Goal: Task Accomplishment & Management: Complete application form

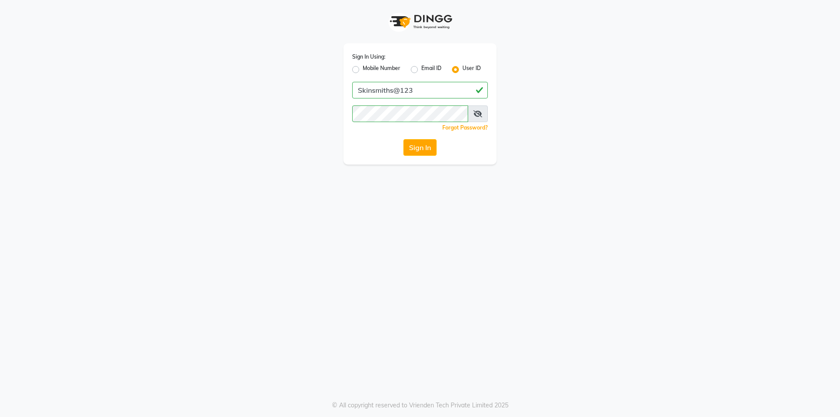
click at [417, 142] on button "Sign In" at bounding box center [419, 147] width 33 height 17
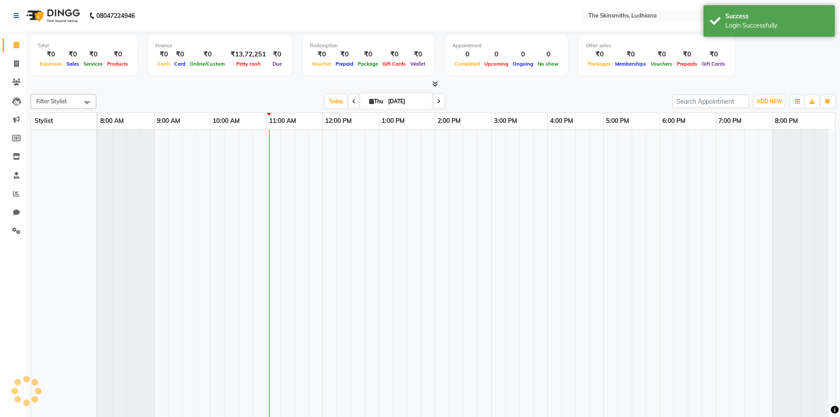
select select "en"
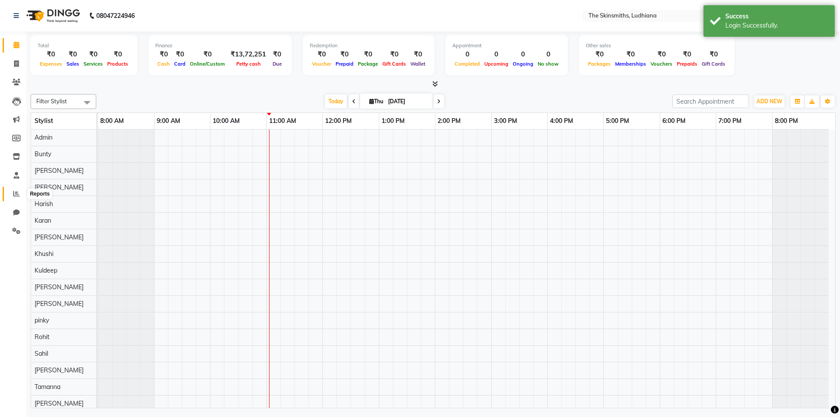
click at [12, 195] on span at bounding box center [16, 194] width 15 height 10
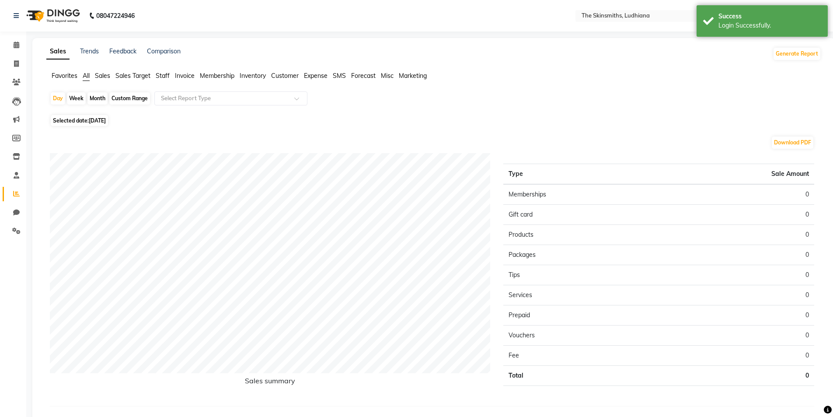
click at [161, 77] on span "Staff" at bounding box center [163, 76] width 14 height 8
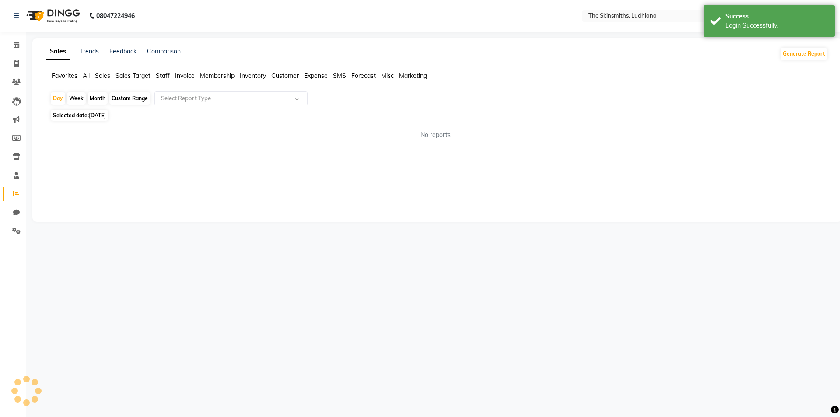
click at [129, 99] on div "Custom Range" at bounding box center [129, 98] width 41 height 12
select select "9"
select select "2025"
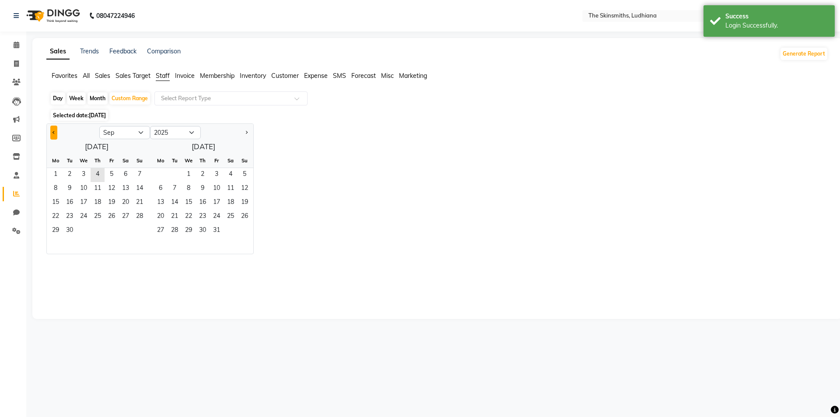
click at [56, 134] on button "Previous month" at bounding box center [53, 133] width 7 height 14
click at [56, 133] on button "Previous month" at bounding box center [53, 133] width 7 height 14
select select "7"
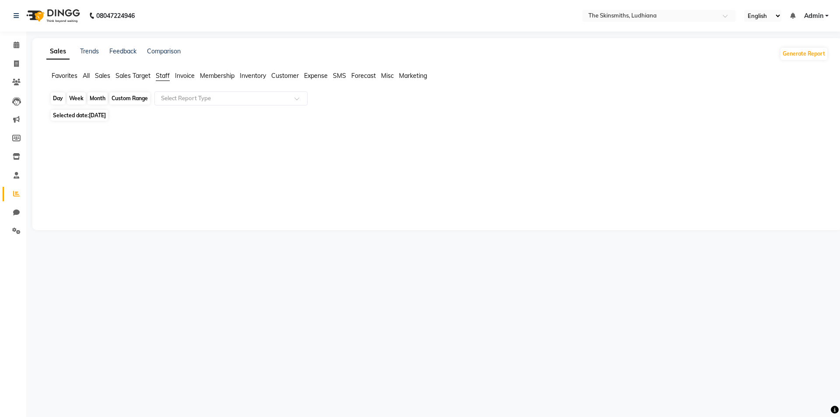
click at [115, 95] on div "Custom Range" at bounding box center [129, 98] width 41 height 12
select select "9"
select select "2025"
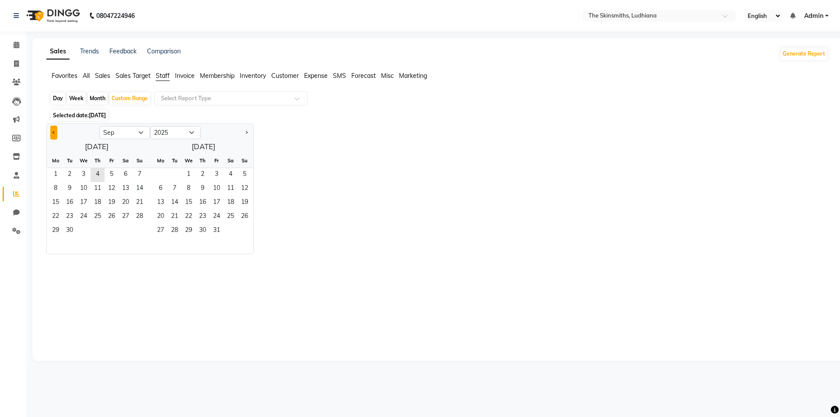
click at [56, 129] on button "Previous month" at bounding box center [53, 133] width 7 height 14
click at [54, 132] on span "Previous month" at bounding box center [53, 132] width 3 height 3
click at [54, 131] on span "Previous month" at bounding box center [53, 132] width 3 height 3
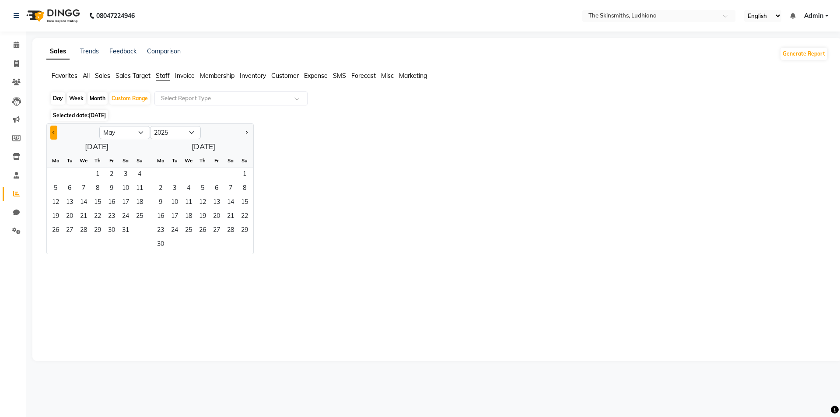
select select "4"
click at [64, 174] on span "1" at bounding box center [70, 175] width 14 height 14
click at [230, 230] on span "31" at bounding box center [231, 231] width 14 height 14
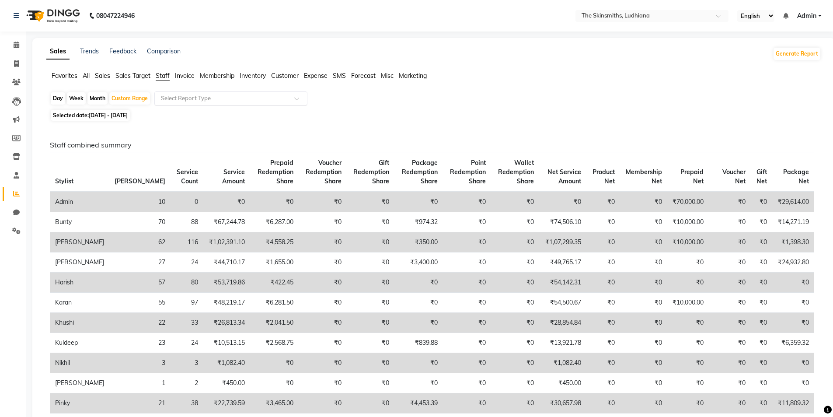
click at [193, 95] on input "text" at bounding box center [222, 98] width 126 height 9
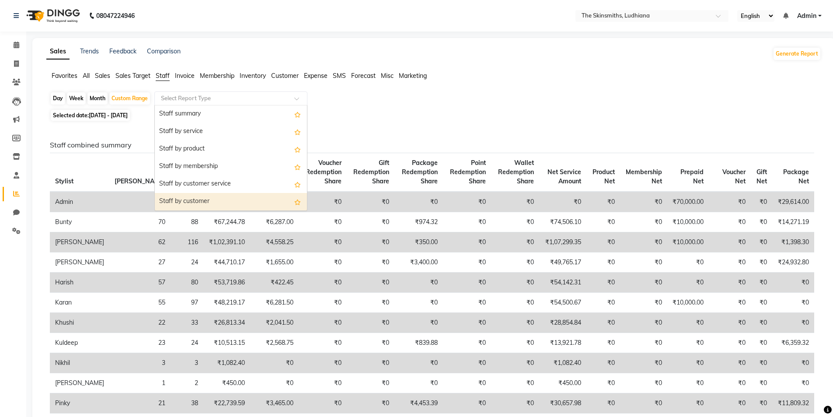
click at [223, 199] on div "Staff by customer" at bounding box center [231, 201] width 152 height 17
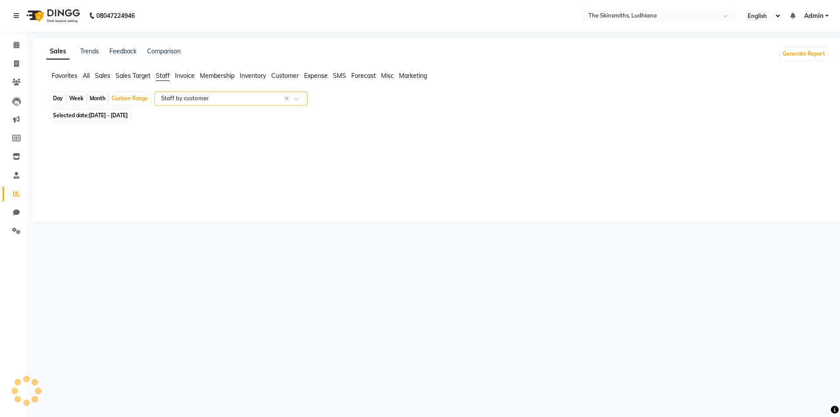
select select "full_report"
select select "csv"
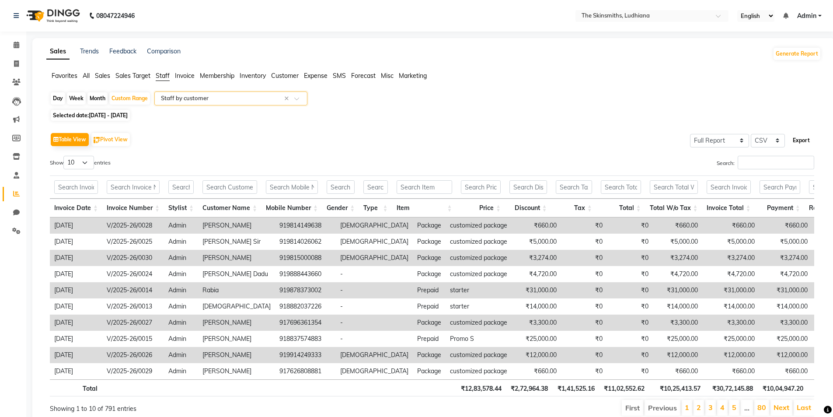
click at [800, 143] on button "Export" at bounding box center [802, 140] width 24 height 15
click at [128, 113] on span "[DATE] - [DATE]" at bounding box center [108, 115] width 39 height 7
select select "4"
select select "2025"
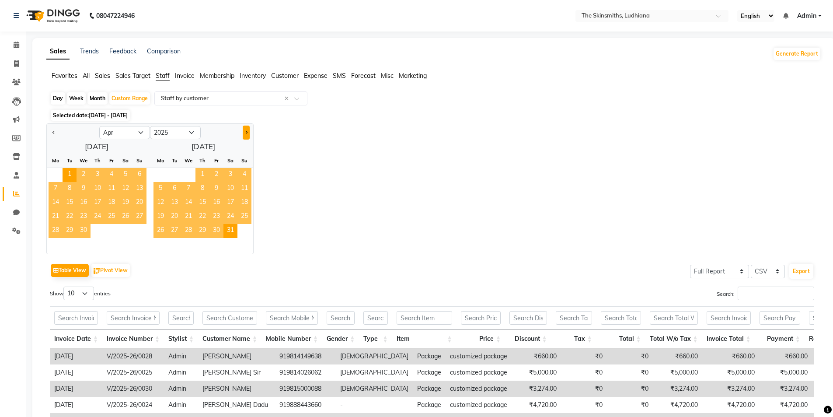
click at [246, 133] on span "Next month" at bounding box center [246, 132] width 3 height 3
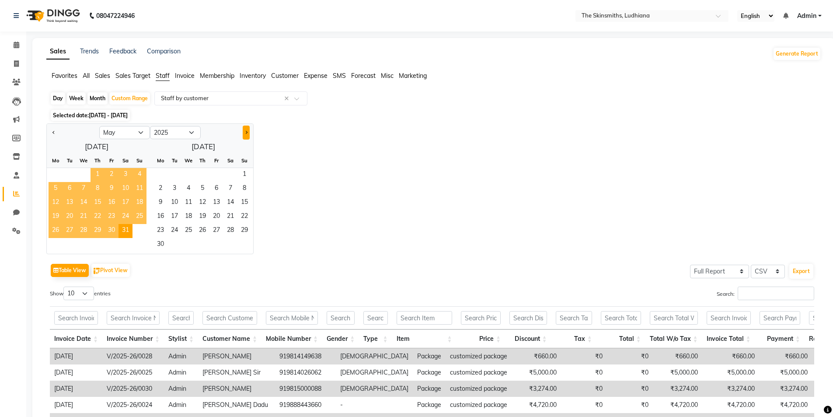
click at [246, 132] on span "Next month" at bounding box center [246, 132] width 3 height 3
select select "6"
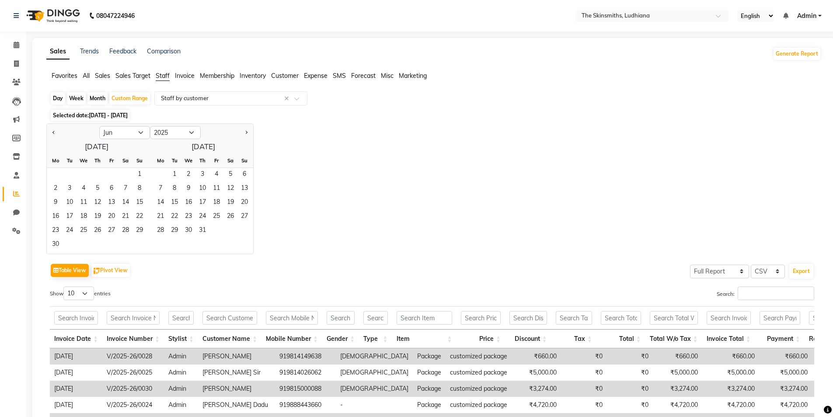
click at [140, 166] on div "Su" at bounding box center [140, 161] width 14 height 14
click at [140, 174] on span "1" at bounding box center [140, 175] width 14 height 14
click at [199, 230] on span "31" at bounding box center [203, 231] width 14 height 14
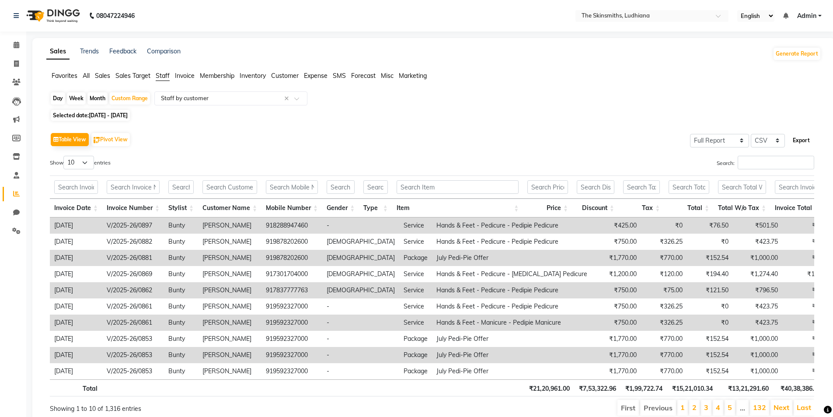
click at [807, 141] on button "Export" at bounding box center [802, 140] width 24 height 15
click at [136, 98] on div "Custom Range" at bounding box center [129, 98] width 41 height 12
select select "6"
select select "2025"
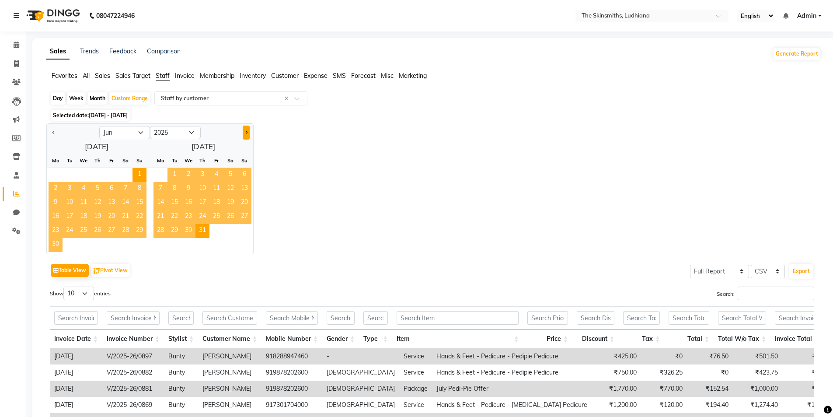
click at [249, 133] on button "Next month" at bounding box center [246, 133] width 7 height 14
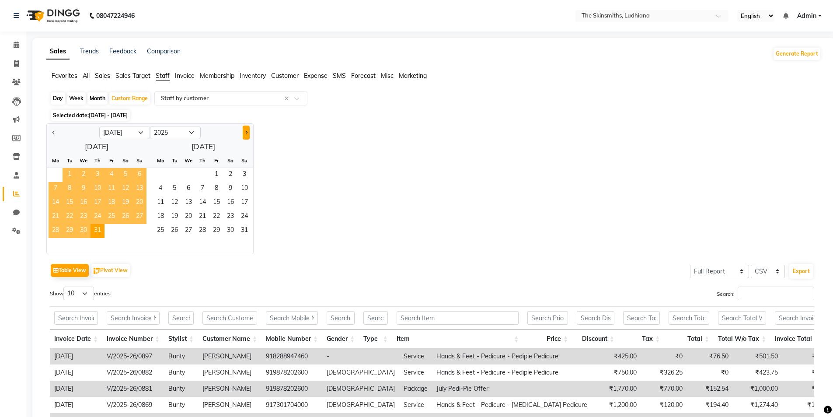
click at [248, 133] on button "Next month" at bounding box center [246, 133] width 7 height 14
select select "8"
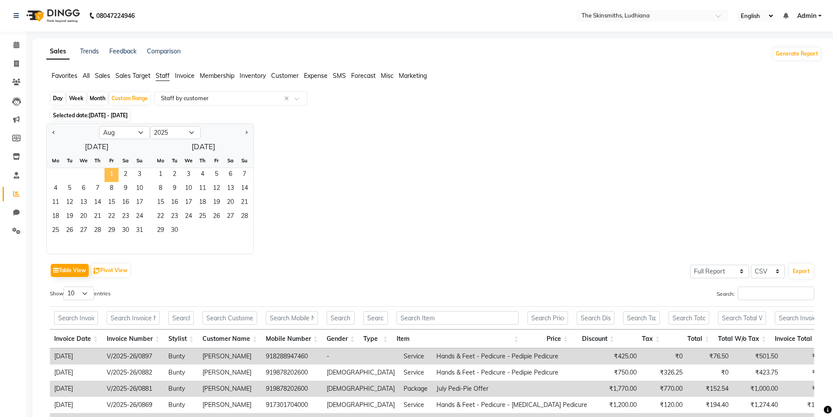
click at [116, 172] on span "1" at bounding box center [112, 175] width 14 height 14
click at [141, 228] on span "31" at bounding box center [140, 231] width 14 height 14
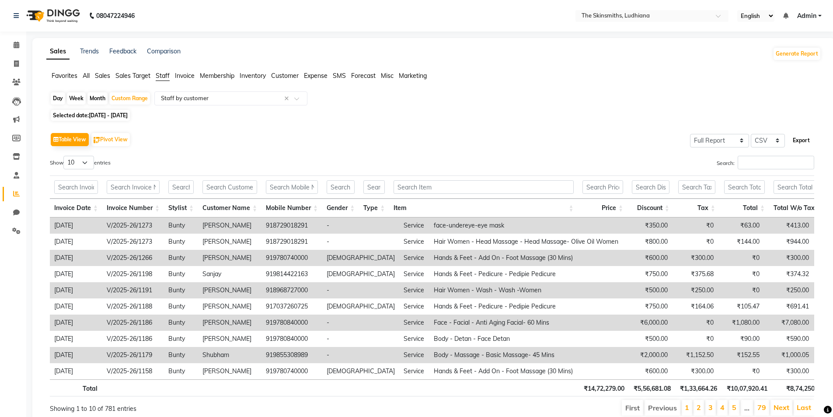
click at [804, 138] on button "Export" at bounding box center [802, 140] width 24 height 15
click at [16, 58] on link "Invoice" at bounding box center [13, 64] width 21 height 14
select select "service"
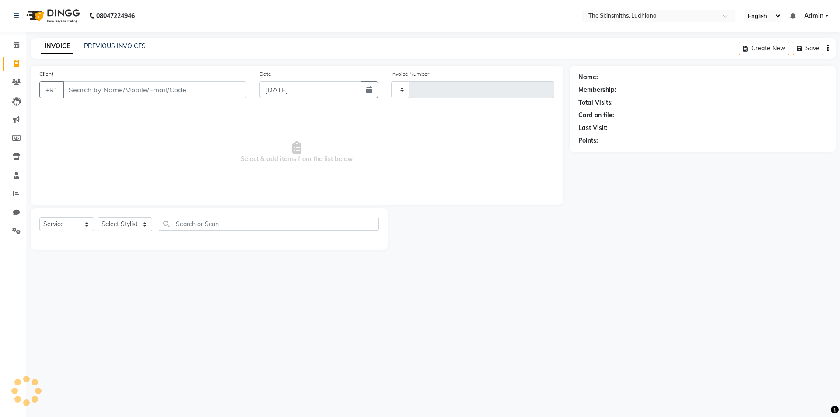
type input "1300"
select select "8115"
click at [17, 196] on icon at bounding box center [16, 193] width 7 height 7
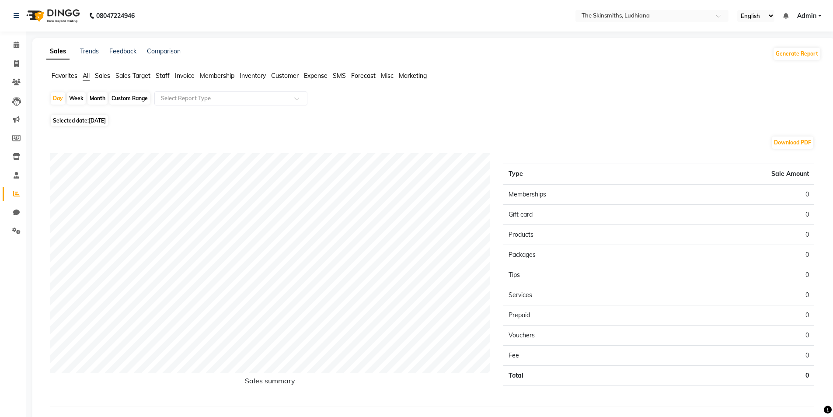
click at [163, 74] on span "Staff" at bounding box center [163, 76] width 14 height 8
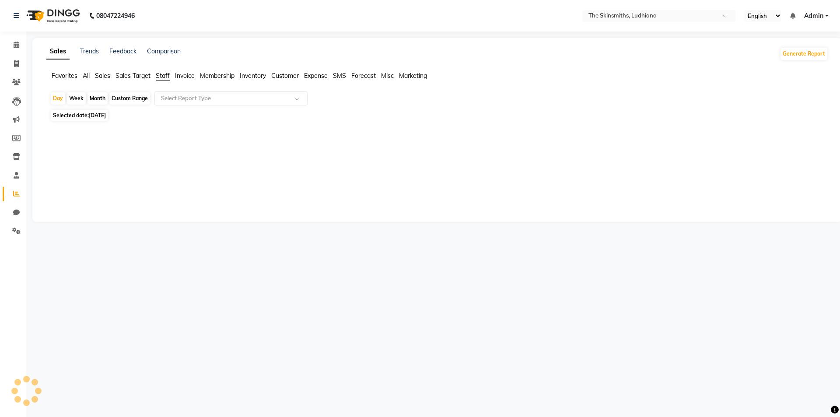
click at [130, 100] on div "Custom Range" at bounding box center [129, 98] width 41 height 12
select select "9"
select select "2025"
click at [120, 100] on div "Custom Range" at bounding box center [129, 98] width 41 height 12
select select "9"
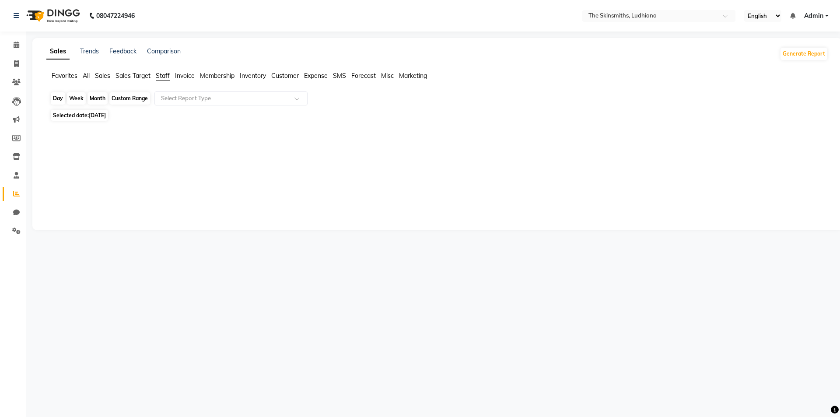
select select "2025"
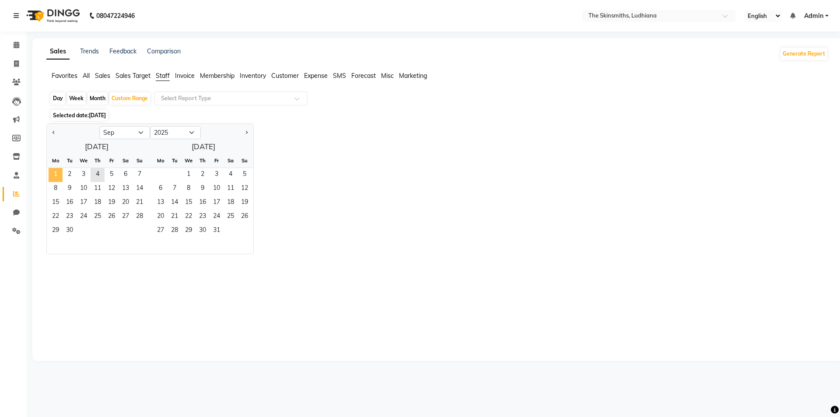
click at [53, 172] on span "1" at bounding box center [56, 175] width 14 height 14
click at [95, 173] on span "4" at bounding box center [98, 175] width 14 height 14
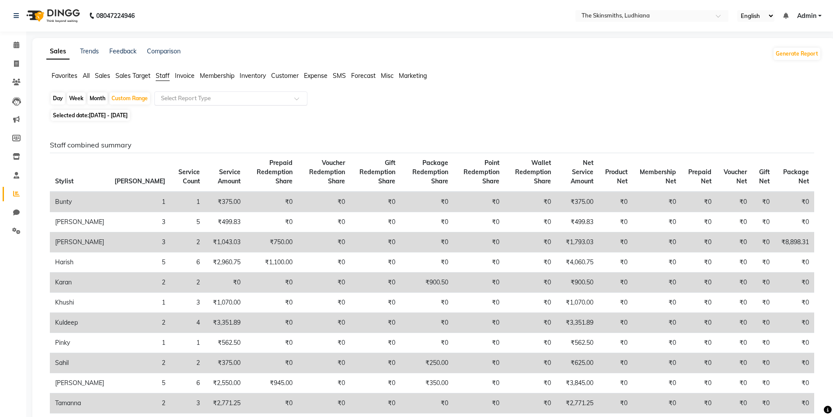
click at [252, 93] on div "Select Report Type" at bounding box center [230, 98] width 153 height 14
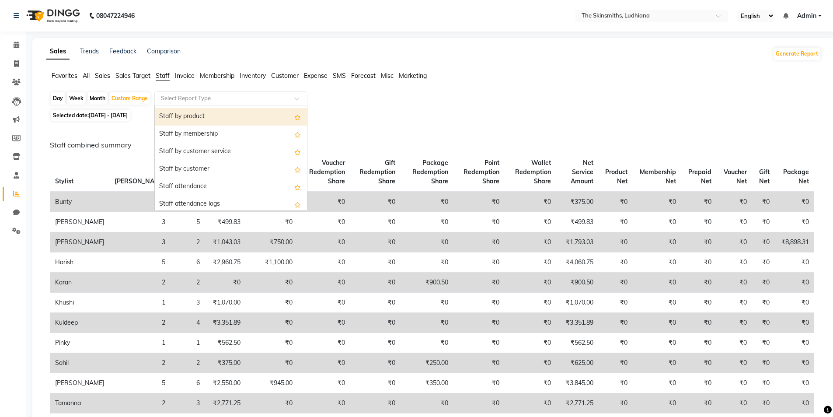
scroll to position [45, 0]
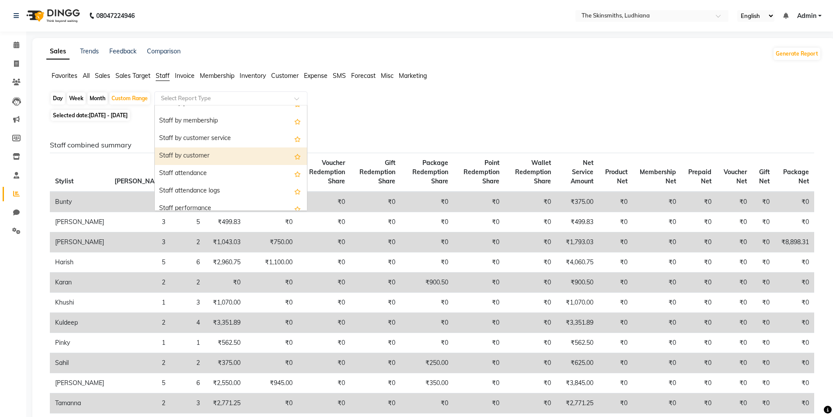
click at [200, 159] on div "Staff by customer" at bounding box center [231, 155] width 152 height 17
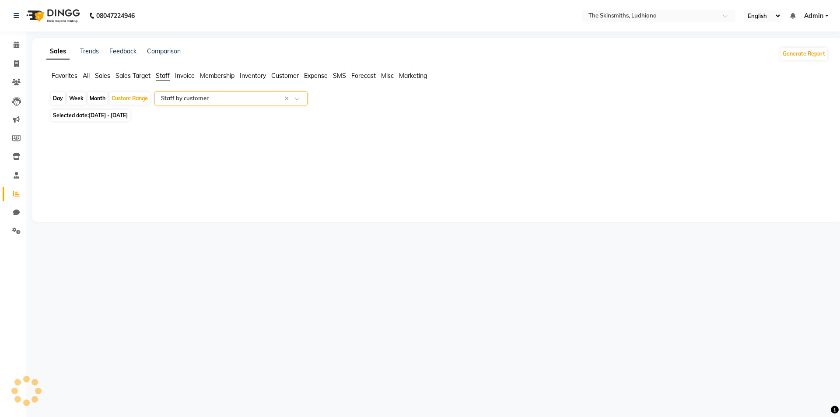
select select "full_report"
select select "csv"
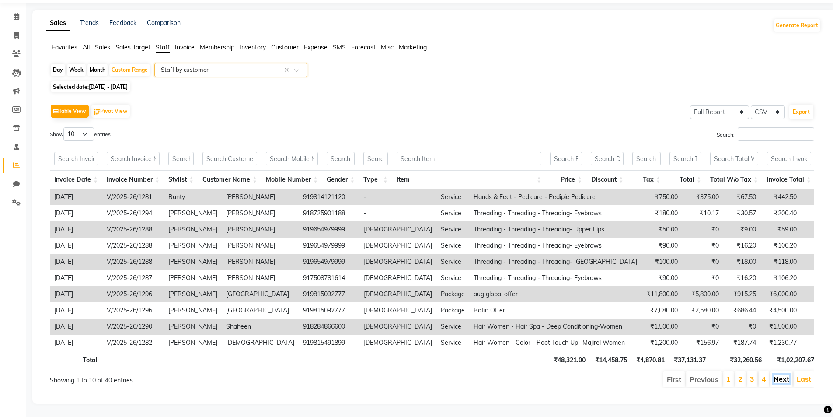
click at [787, 374] on link "Next" at bounding box center [782, 378] width 16 height 9
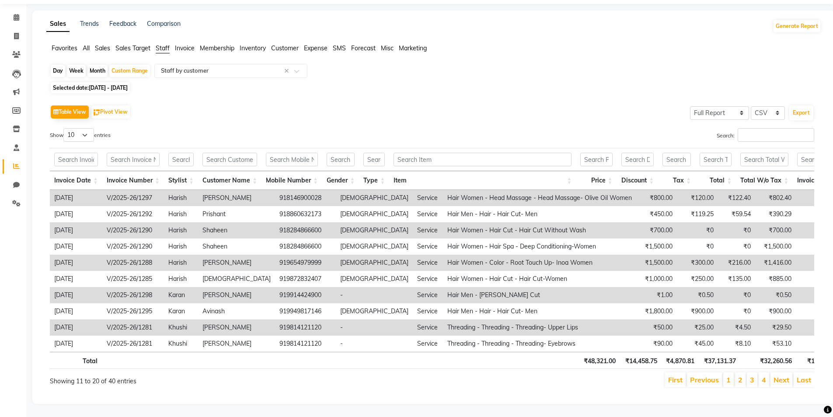
scroll to position [41, 0]
click at [784, 375] on link "Next" at bounding box center [782, 379] width 16 height 9
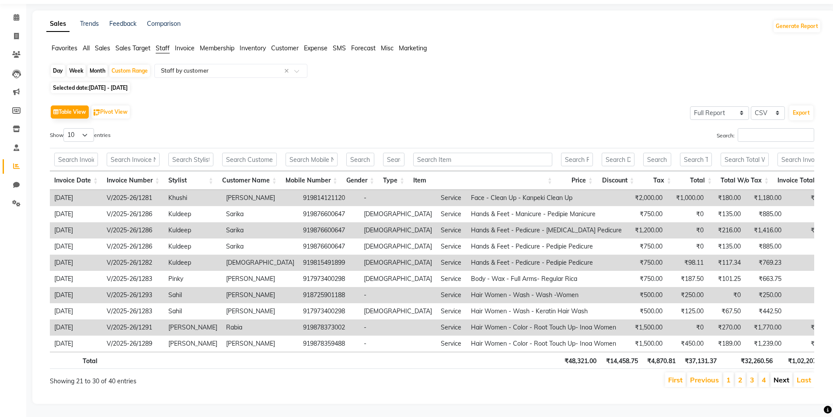
click at [785, 375] on link "Next" at bounding box center [782, 379] width 16 height 9
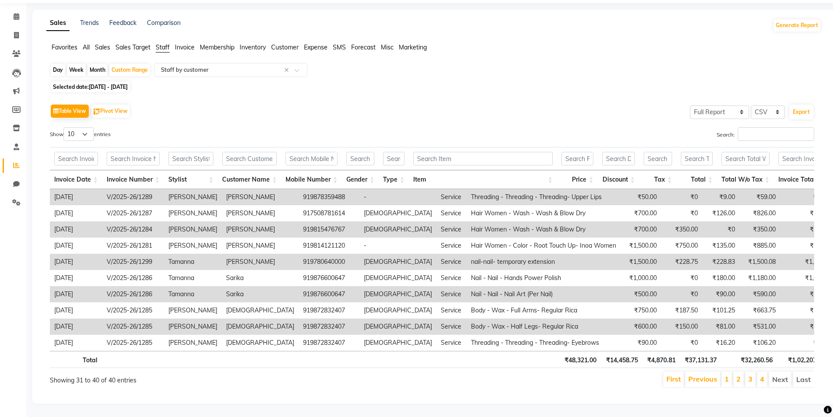
click at [780, 371] on li "Next" at bounding box center [780, 379] width 23 height 16
click at [781, 375] on li "Next" at bounding box center [780, 379] width 23 height 16
click at [697, 377] on link "Previous" at bounding box center [702, 378] width 29 height 9
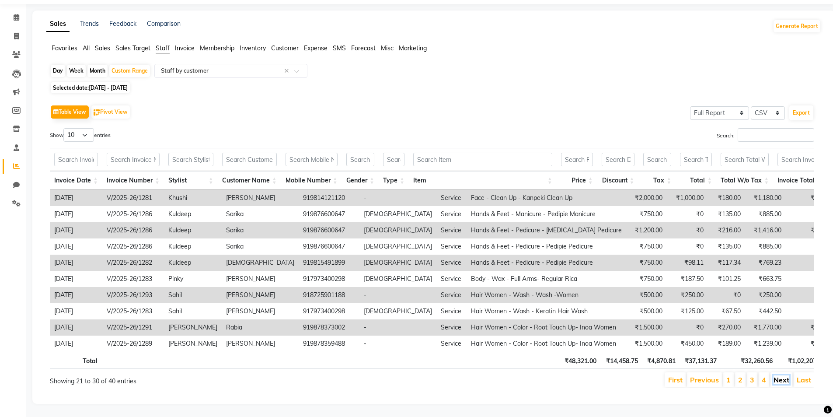
click at [782, 375] on link "Next" at bounding box center [782, 379] width 16 height 9
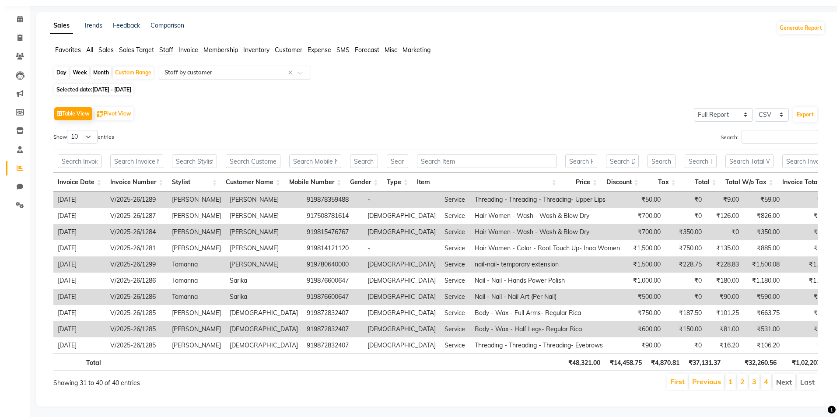
scroll to position [0, 0]
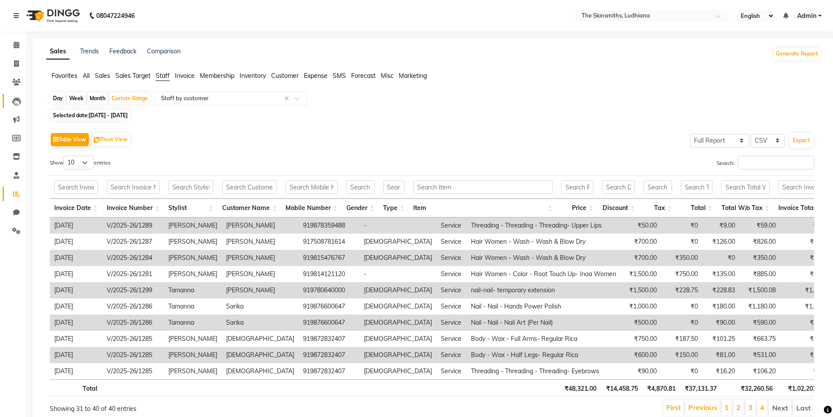
click at [18, 105] on icon at bounding box center [16, 101] width 9 height 9
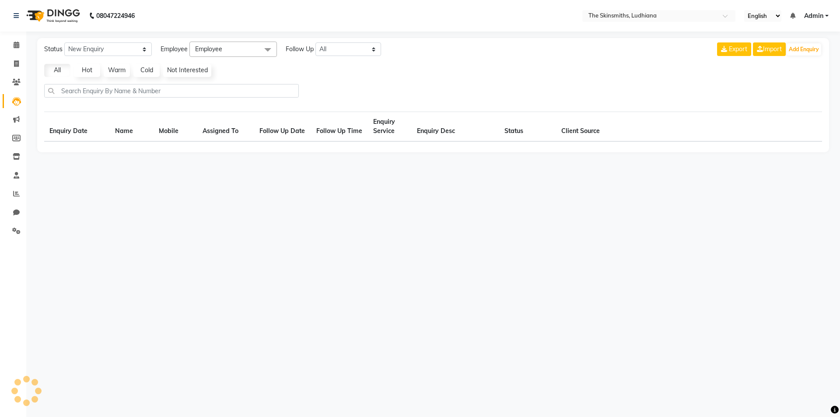
select select "10"
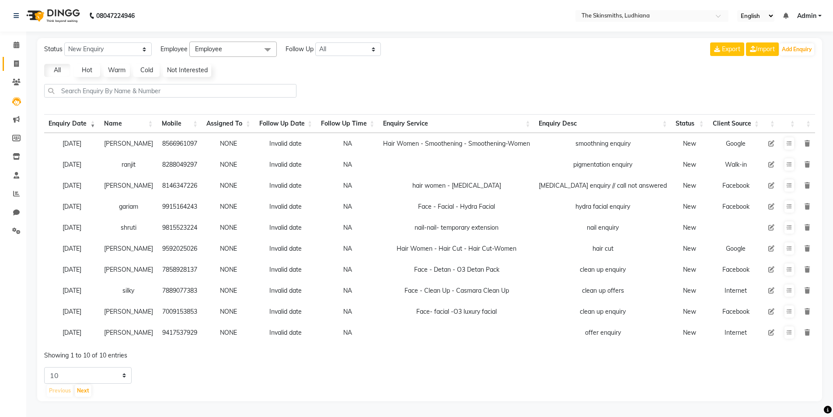
click at [16, 63] on icon at bounding box center [16, 63] width 5 height 7
select select "service"
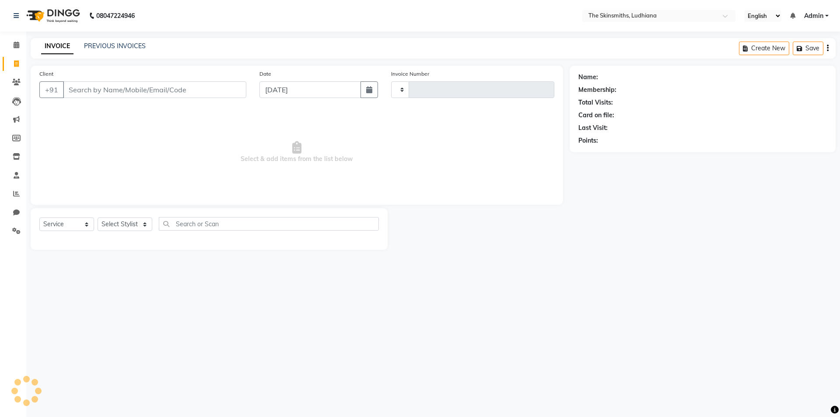
type input "1300"
select select "8115"
click at [116, 222] on select "Select Stylist" at bounding box center [125, 224] width 55 height 14
click at [98, 217] on select "Select Stylist Admin [PERSON_NAME] [PERSON_NAME] [PERSON_NAME] [PERSON_NAME] [P…" at bounding box center [125, 224] width 55 height 14
click at [126, 227] on select "Select Stylist Admin [PERSON_NAME] [PERSON_NAME] [PERSON_NAME] [PERSON_NAME] [P…" at bounding box center [125, 224] width 55 height 14
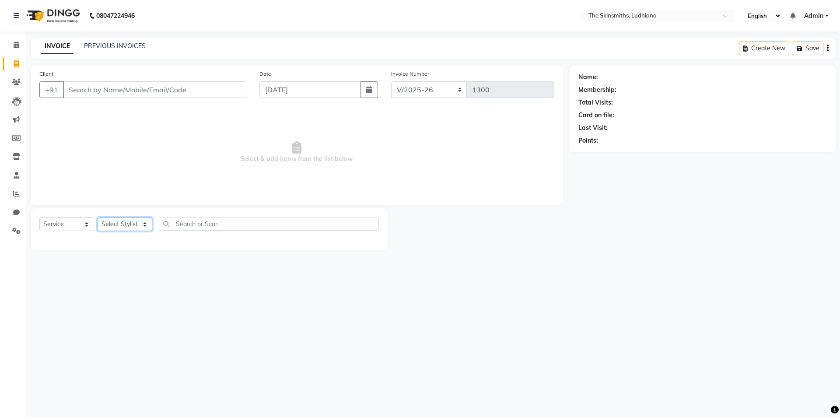
select select "76552"
click at [98, 217] on select "Select Stylist Admin [PERSON_NAME] [PERSON_NAME] [PERSON_NAME] [PERSON_NAME] [P…" at bounding box center [125, 224] width 55 height 14
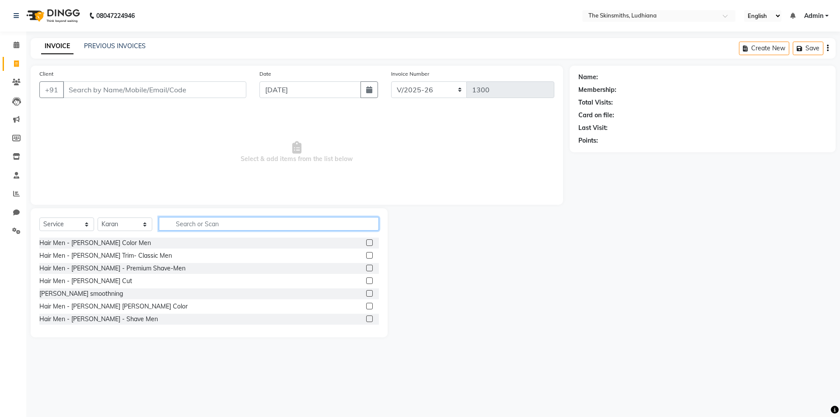
click at [213, 223] on input "text" at bounding box center [269, 224] width 220 height 14
type input "bea"
click at [366, 256] on label at bounding box center [369, 255] width 7 height 7
click at [366, 256] on input "checkbox" at bounding box center [369, 256] width 6 height 6
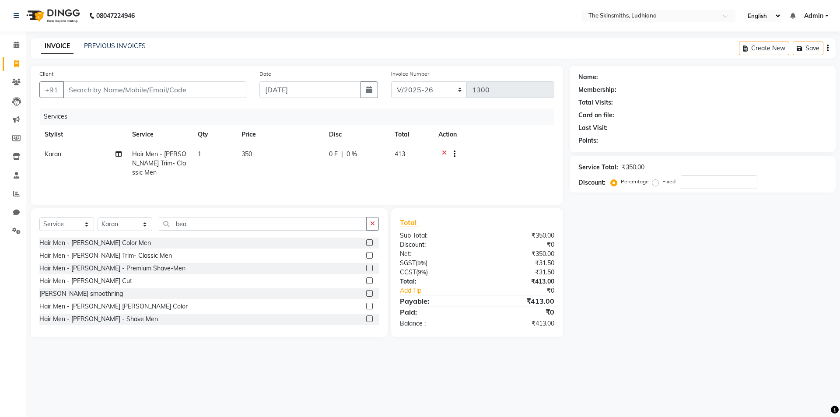
click at [366, 255] on label at bounding box center [369, 255] width 7 height 7
click at [366, 255] on input "checkbox" at bounding box center [369, 256] width 6 height 6
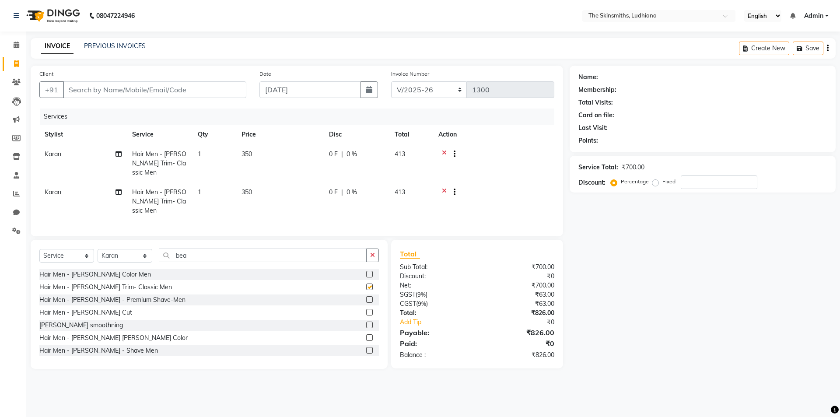
checkbox input "false"
click at [245, 194] on span "350" at bounding box center [246, 192] width 10 height 8
select select "76552"
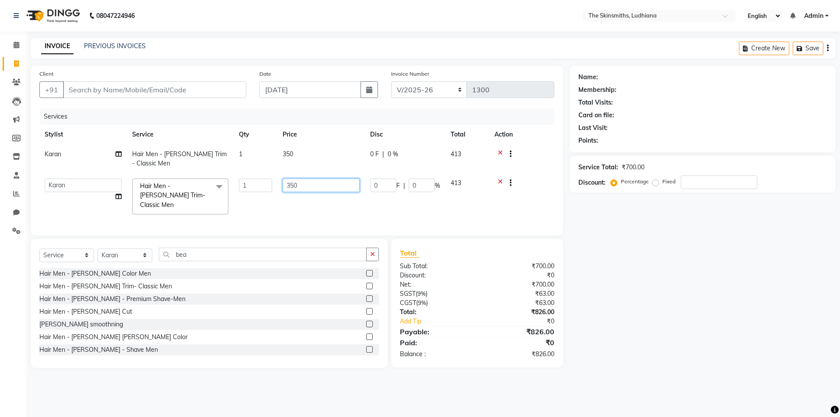
click at [301, 182] on input "350" at bounding box center [321, 185] width 77 height 14
type input "3"
type input "500"
click at [650, 313] on div "Name: Membership: Total Visits: Card on file: Last Visit: Points: Service Total…" at bounding box center [706, 217] width 273 height 302
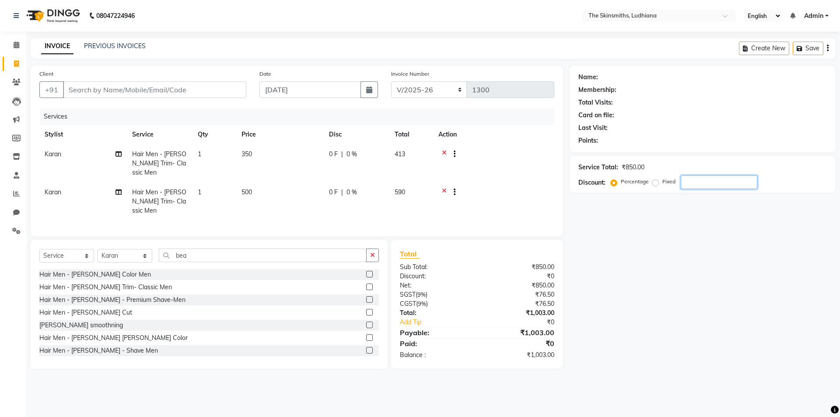
click at [697, 178] on input "number" at bounding box center [719, 182] width 77 height 14
type input "20"
click at [444, 189] on icon at bounding box center [444, 193] width 5 height 11
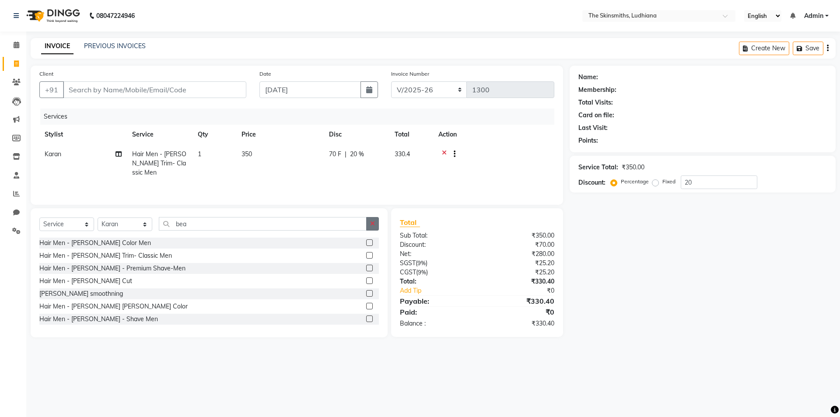
click at [373, 223] on icon "button" at bounding box center [372, 223] width 5 height 6
type input "v"
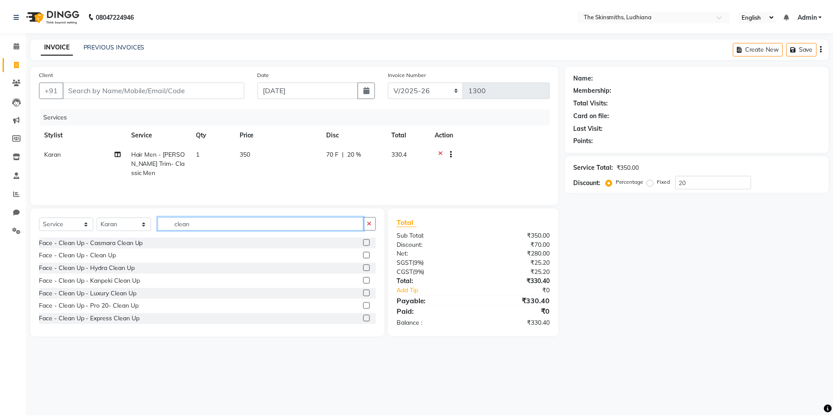
scroll to position [1, 0]
type input "clean"
click at [366, 319] on label at bounding box center [369, 317] width 7 height 7
click at [366, 319] on input "checkbox" at bounding box center [369, 318] width 6 height 6
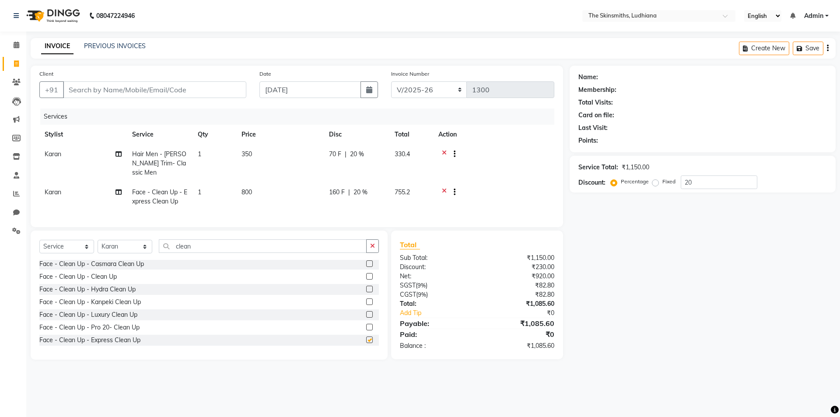
checkbox input "false"
click at [250, 195] on span "800" at bounding box center [246, 192] width 10 height 8
select select "76552"
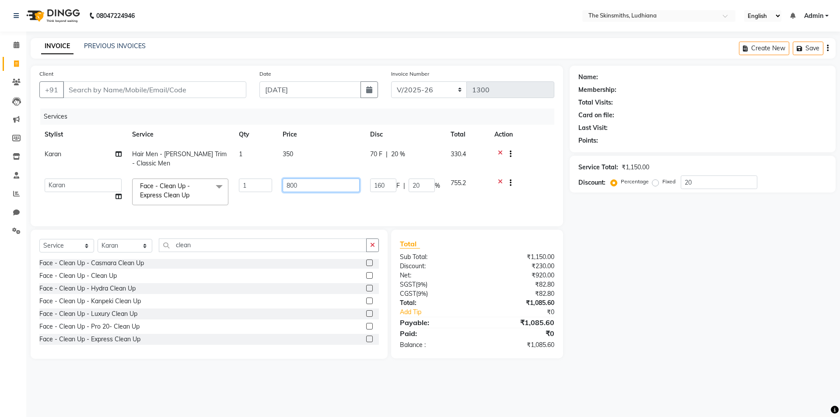
click at [301, 184] on input "800" at bounding box center [321, 185] width 77 height 14
type input "8"
type input "500"
click at [608, 317] on div "Name: Membership: Total Visits: Card on file: Last Visit: Points: Service Total…" at bounding box center [706, 212] width 273 height 293
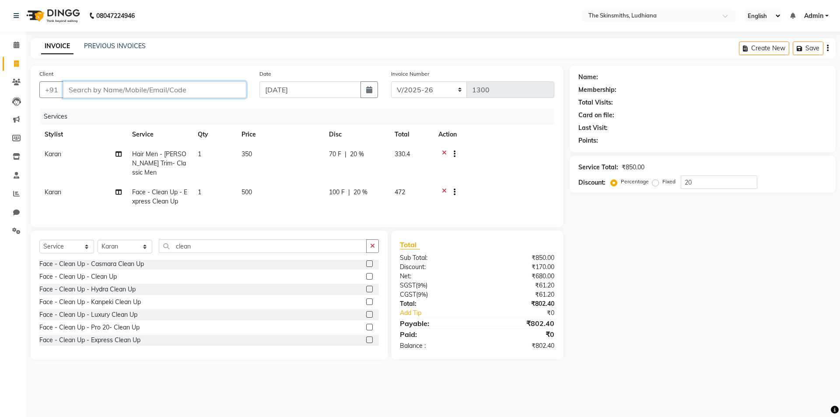
click at [184, 88] on input "Client" at bounding box center [154, 89] width 183 height 17
type input "v"
type input "0"
type input "9855578287"
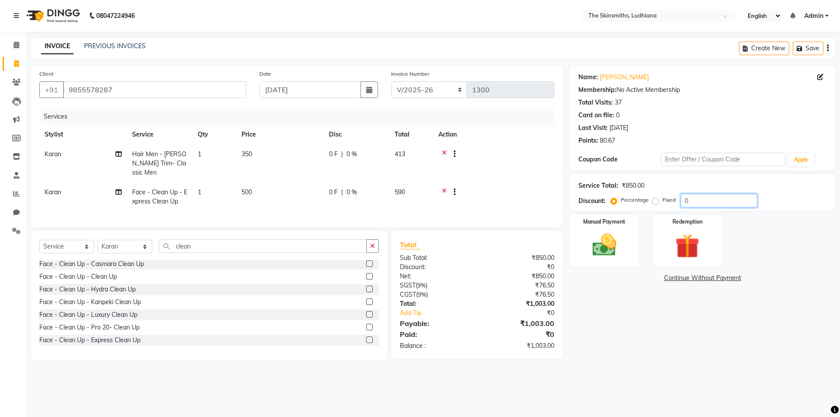
click at [685, 200] on input "0" at bounding box center [719, 201] width 77 height 14
type input "20"
click at [593, 258] on img at bounding box center [604, 245] width 41 height 29
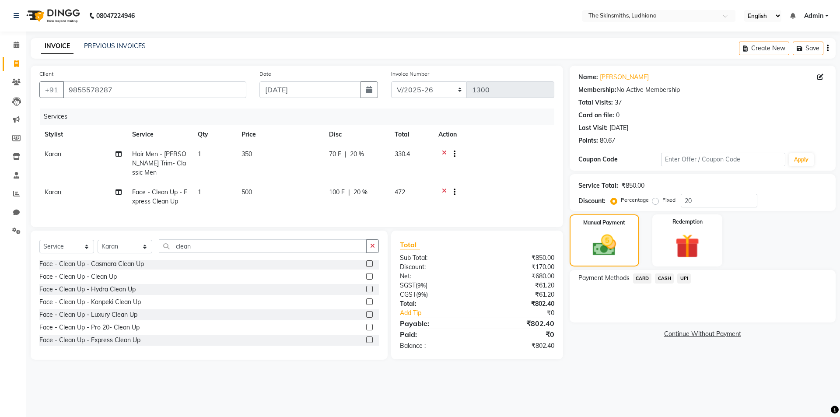
click at [664, 280] on span "CASH" at bounding box center [664, 278] width 19 height 10
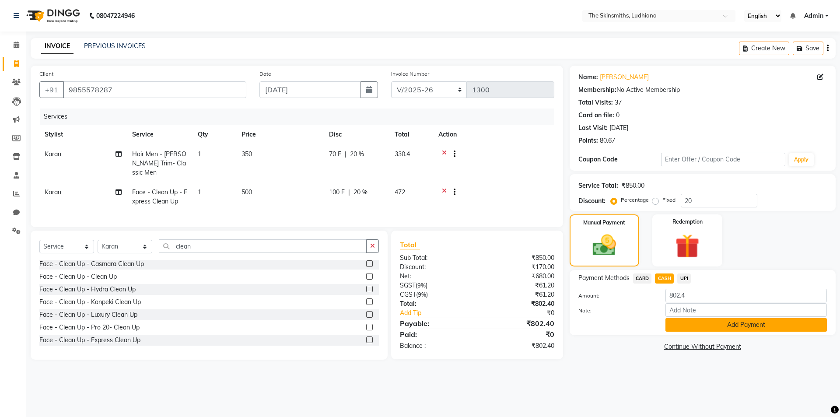
click at [720, 327] on button "Add Payment" at bounding box center [745, 325] width 161 height 14
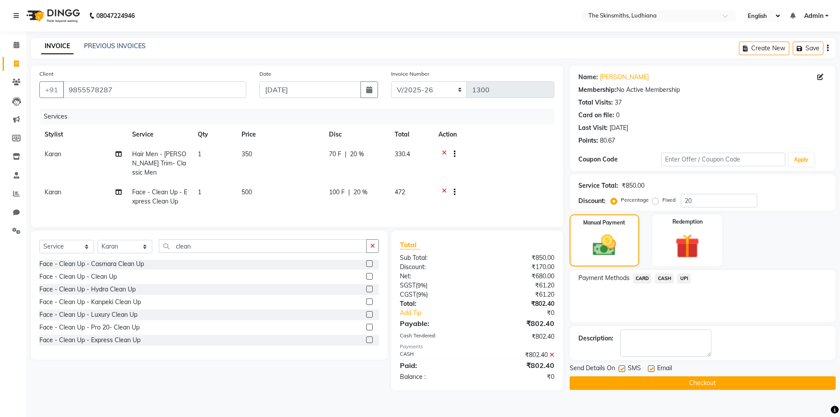
click at [735, 383] on button "Checkout" at bounding box center [703, 383] width 266 height 14
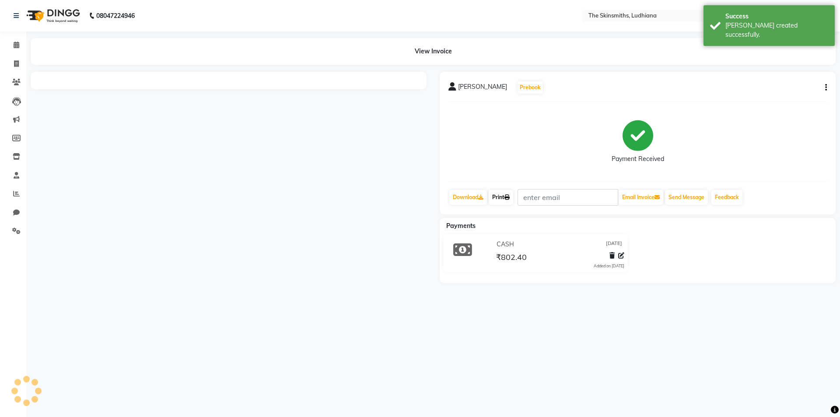
click at [510, 197] on icon at bounding box center [506, 197] width 5 height 5
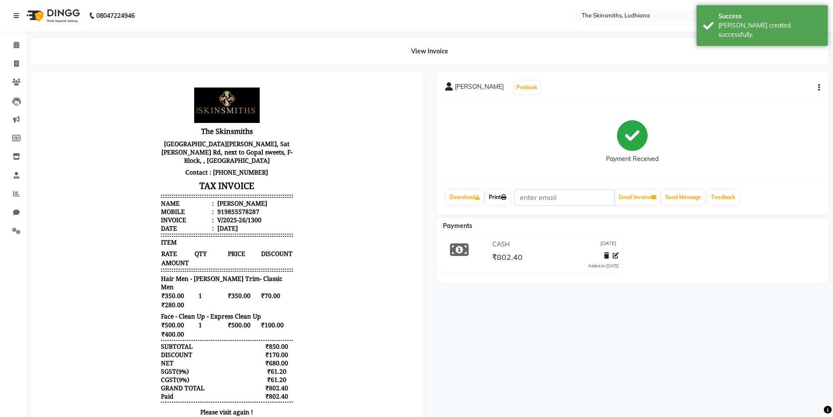
click at [507, 197] on icon at bounding box center [503, 197] width 5 height 5
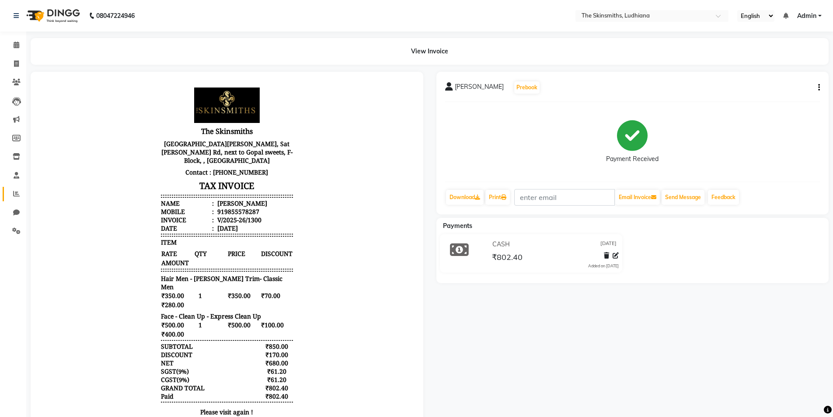
click at [17, 194] on icon at bounding box center [16, 193] width 7 height 7
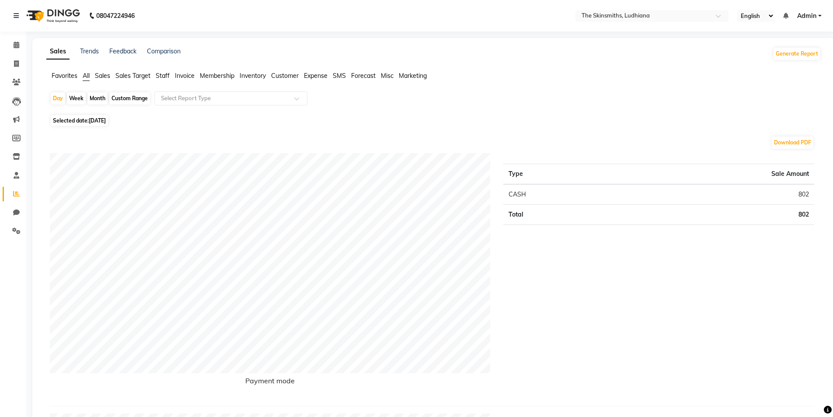
click at [105, 123] on span "[DATE]" at bounding box center [97, 120] width 17 height 7
select select "9"
select select "2025"
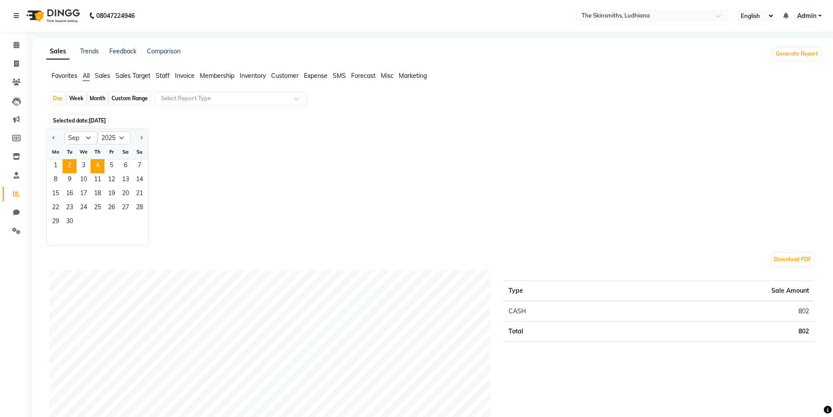
click at [69, 163] on span "2" at bounding box center [70, 166] width 14 height 14
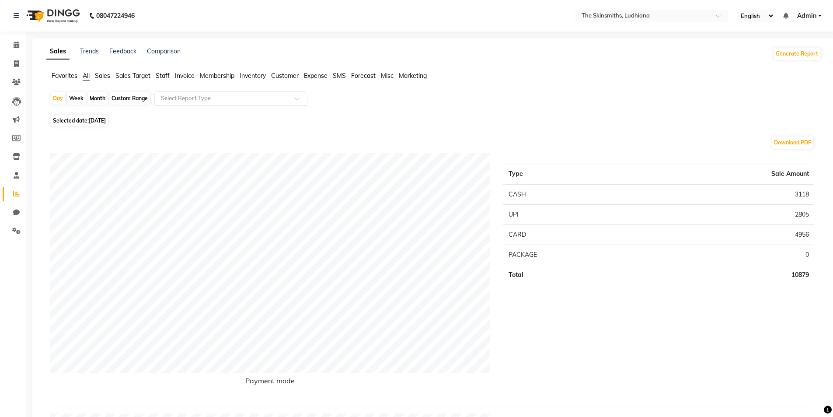
click at [224, 100] on input "text" at bounding box center [222, 98] width 126 height 9
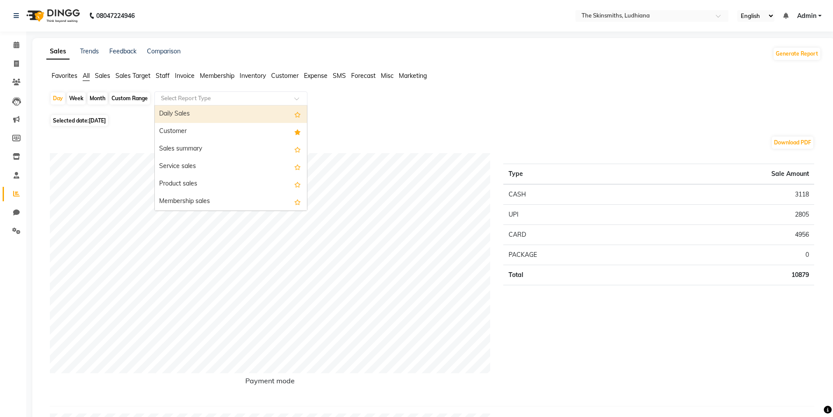
click at [185, 134] on div "Customer" at bounding box center [231, 131] width 152 height 17
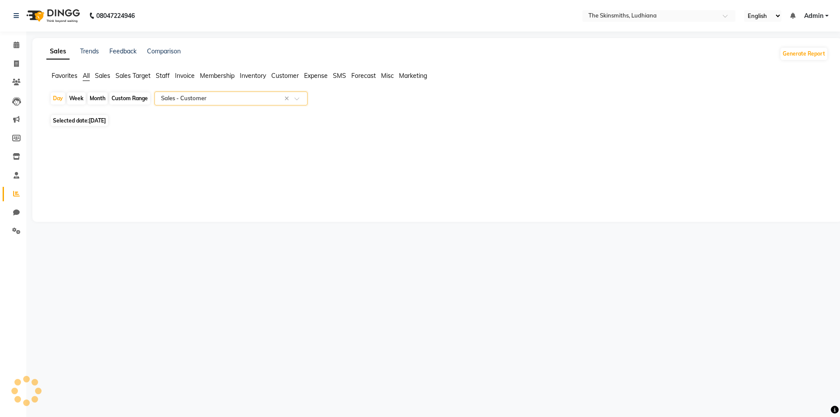
select select "full_report"
select select "csv"
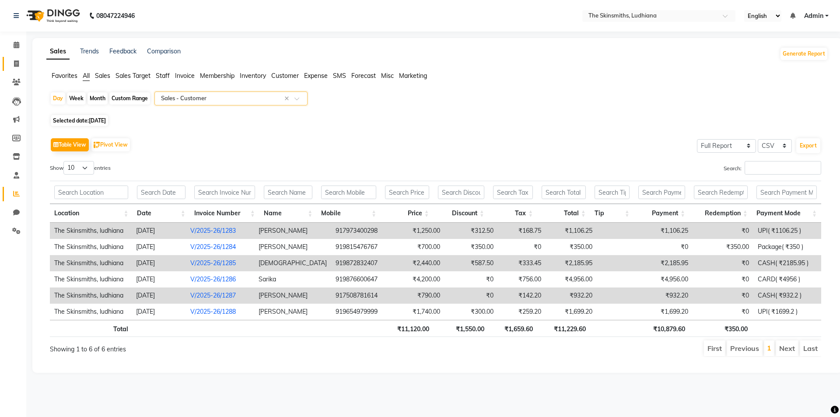
click at [11, 70] on link "Invoice" at bounding box center [13, 64] width 21 height 14
select select "service"
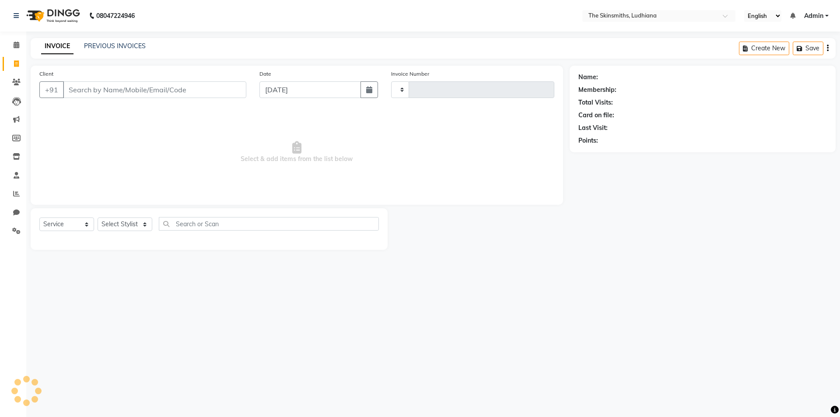
type input "1301"
select select "8115"
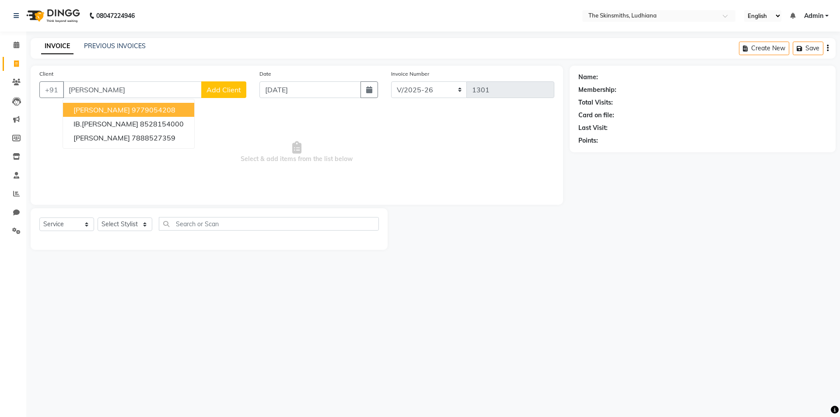
click at [147, 108] on button "[PERSON_NAME] 9779054208" at bounding box center [128, 110] width 131 height 14
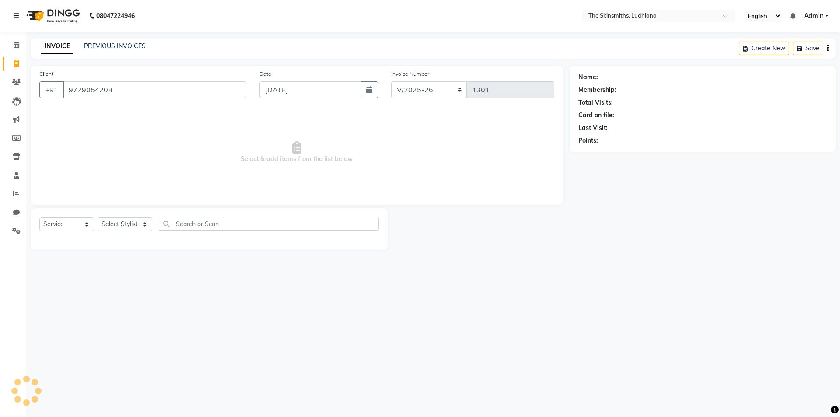
type input "9779054208"
click at [127, 224] on select "Select Stylist Admin [PERSON_NAME] [PERSON_NAME] [PERSON_NAME] [PERSON_NAME] [P…" at bounding box center [125, 224] width 55 height 14
select select "76553"
click at [98, 217] on select "Select Stylist Admin [PERSON_NAME] [PERSON_NAME] [PERSON_NAME] [PERSON_NAME] [P…" at bounding box center [125, 224] width 55 height 14
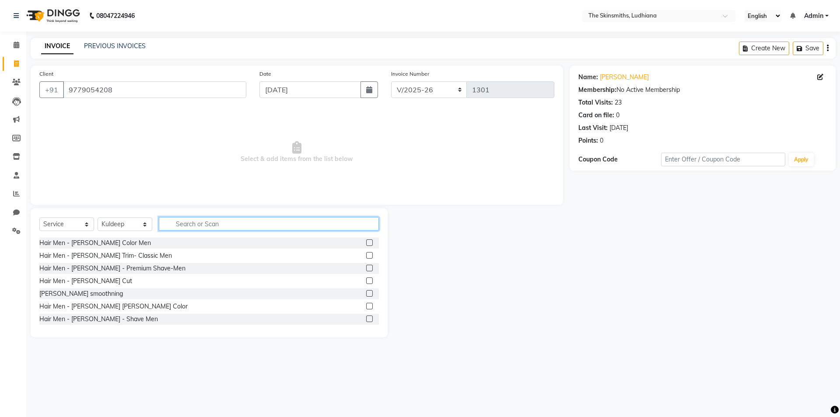
click at [197, 223] on input "text" at bounding box center [269, 224] width 220 height 14
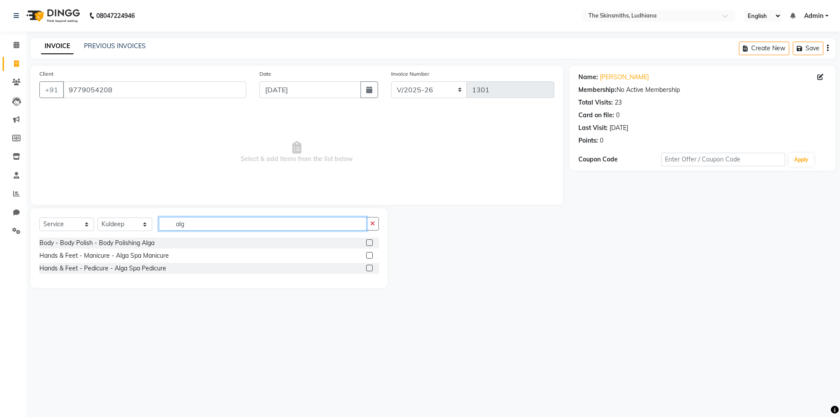
type input "alg"
click at [368, 268] on label at bounding box center [369, 268] width 7 height 7
click at [368, 268] on input "checkbox" at bounding box center [369, 269] width 6 height 6
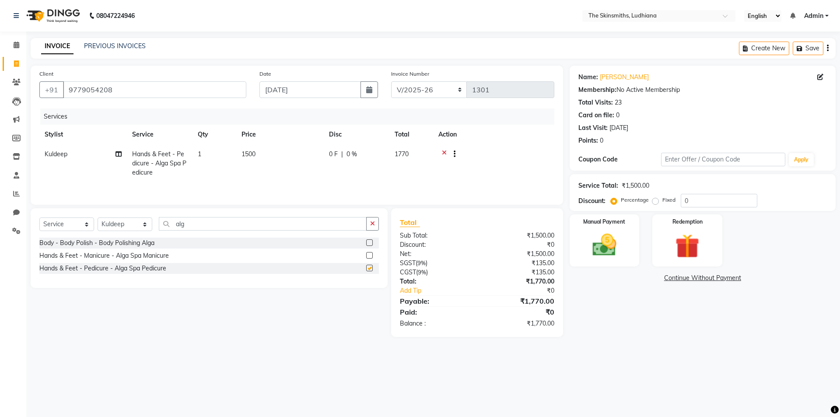
checkbox input "false"
click at [707, 204] on input "0" at bounding box center [719, 201] width 77 height 14
type input "25"
click at [602, 248] on img at bounding box center [604, 245] width 41 height 29
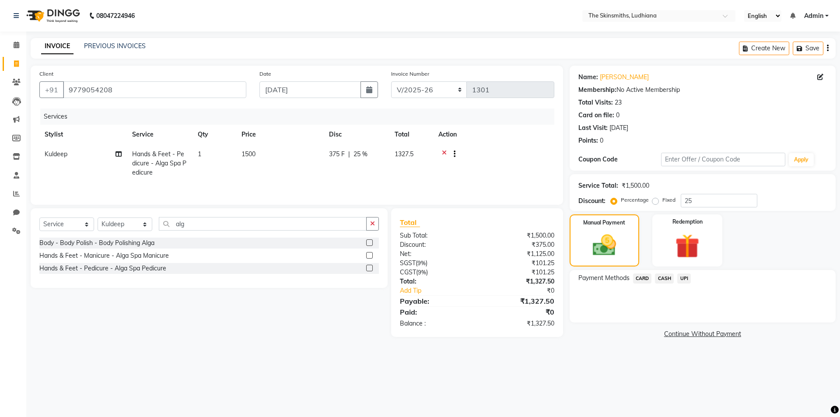
click at [668, 281] on span "CASH" at bounding box center [664, 278] width 19 height 10
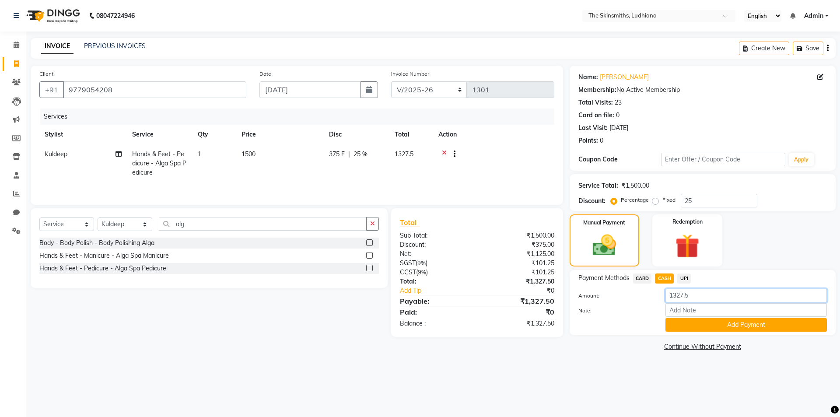
click at [700, 293] on input "1327.5" at bounding box center [745, 296] width 161 height 14
type input "1300"
click at [745, 328] on button "Add Payment" at bounding box center [745, 325] width 161 height 14
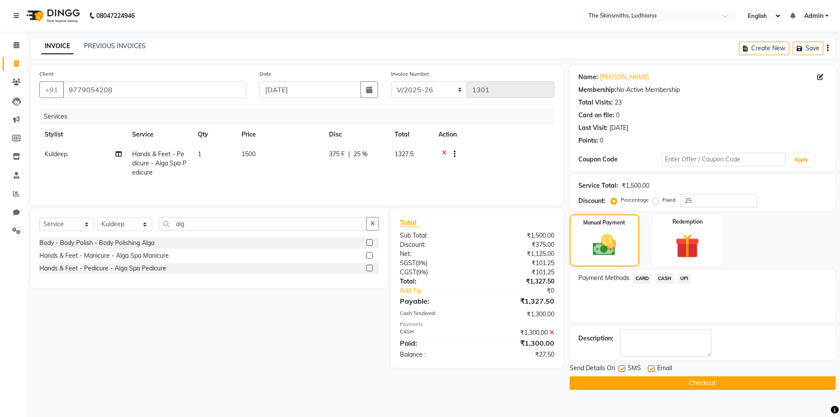
click at [685, 276] on span "UPI" at bounding box center [684, 278] width 14 height 10
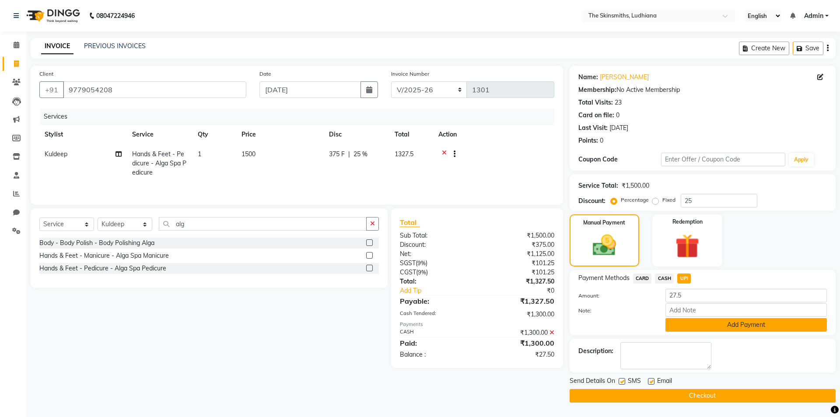
click at [716, 329] on button "Add Payment" at bounding box center [745, 325] width 161 height 14
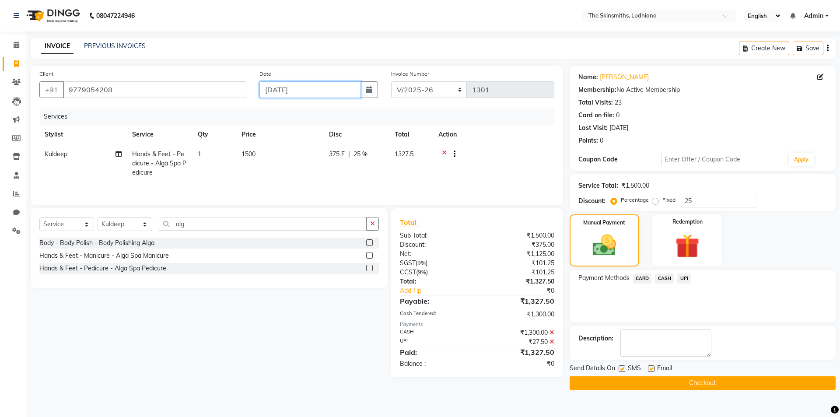
click at [353, 91] on input "[DATE]" at bounding box center [310, 89] width 102 height 17
select select "9"
select select "2025"
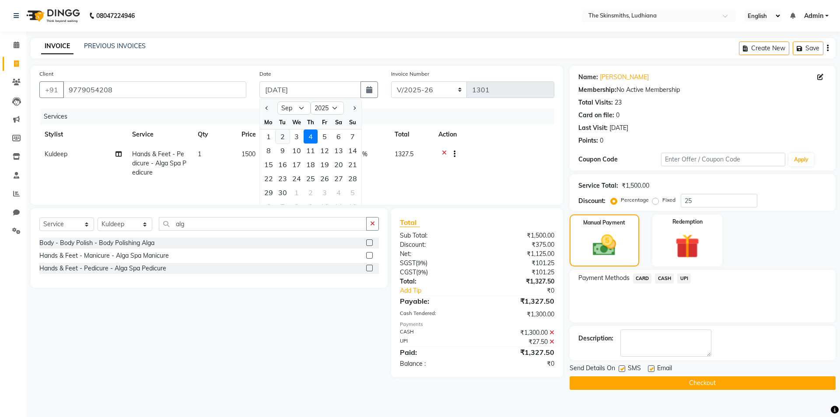
click at [282, 136] on div "2" at bounding box center [283, 136] width 14 height 14
type input "[DATE]"
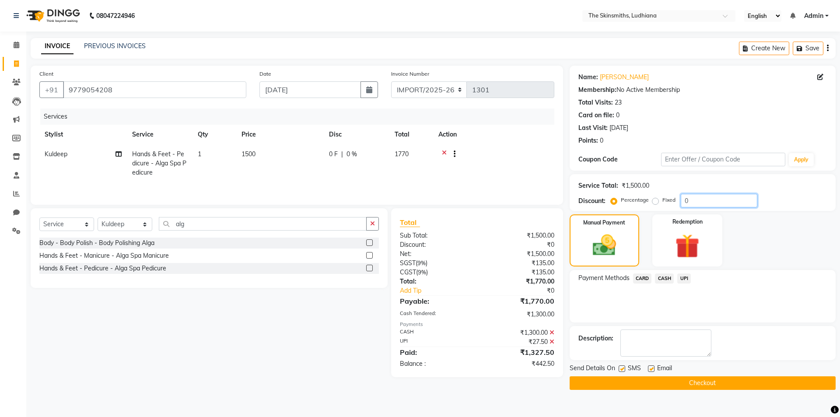
click at [709, 200] on input "0" at bounding box center [719, 201] width 77 height 14
type input "025"
click at [720, 382] on button "Checkout" at bounding box center [703, 383] width 266 height 14
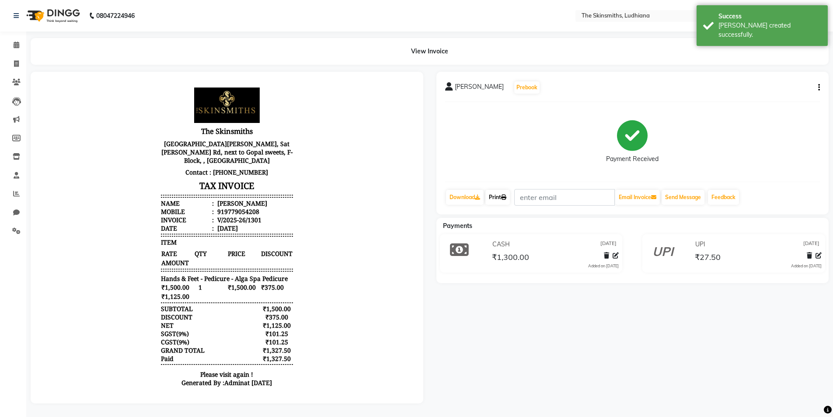
click at [496, 202] on link "Print" at bounding box center [498, 197] width 24 height 15
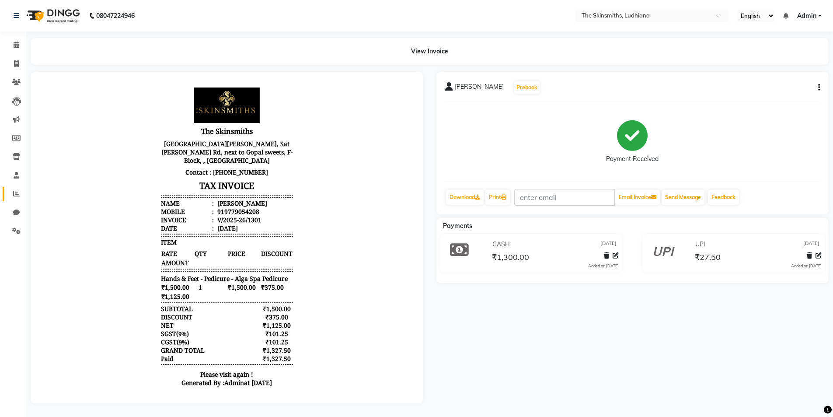
click at [17, 193] on icon at bounding box center [16, 193] width 7 height 7
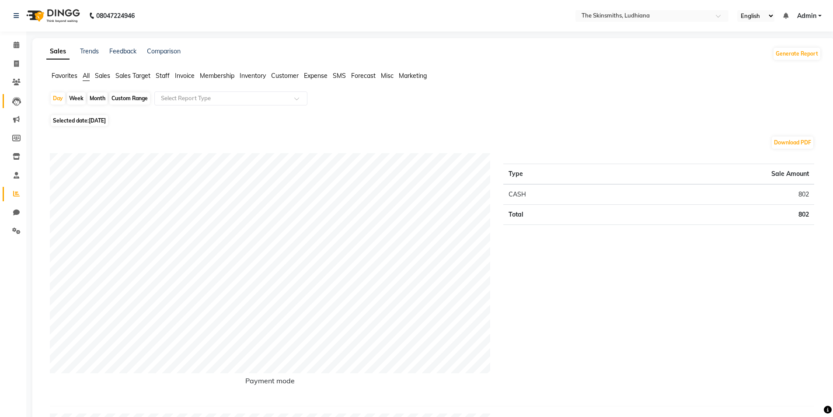
click at [14, 103] on icon at bounding box center [16, 101] width 9 height 9
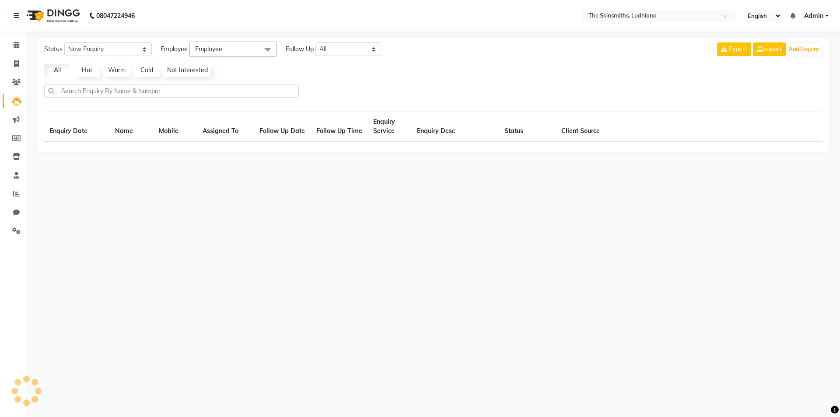
select select "10"
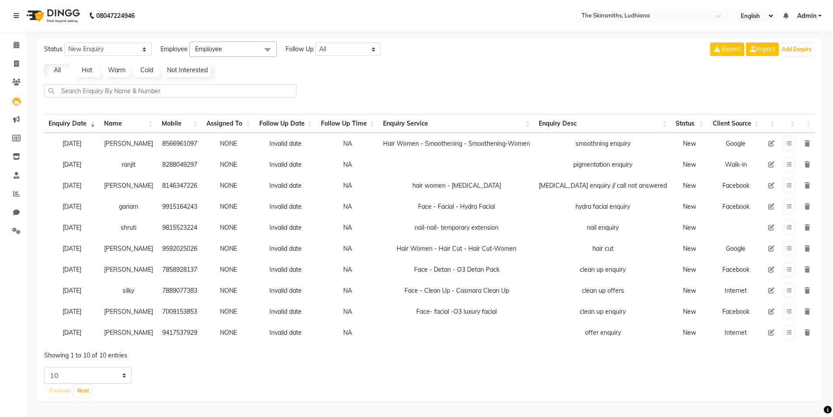
click at [398, 391] on div "Previous Next" at bounding box center [430, 391] width 769 height 14
click at [796, 48] on button "Add Enquiry" at bounding box center [797, 49] width 35 height 12
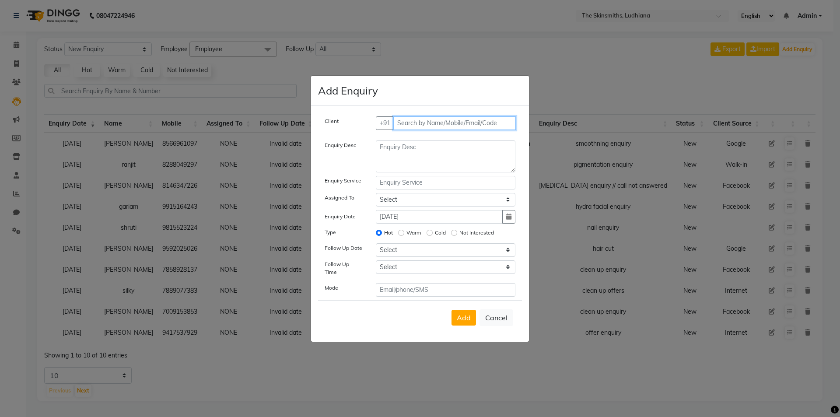
click at [440, 124] on input "text" at bounding box center [454, 123] width 123 height 14
type input "9876354956"
click at [492, 123] on span "Add Client" at bounding box center [496, 123] width 29 height 8
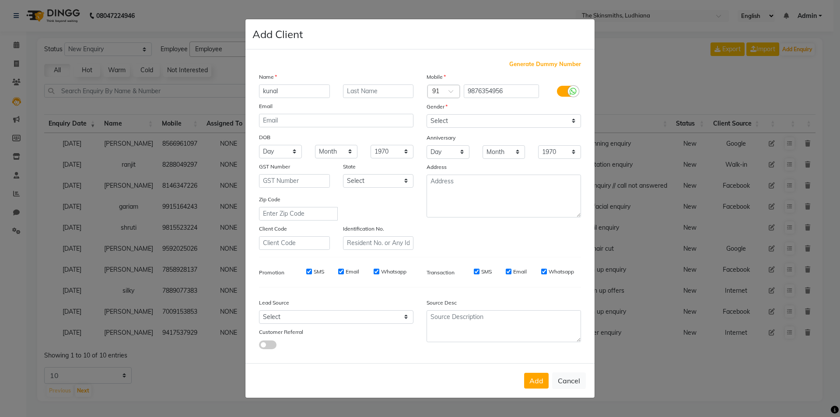
type input "kunal"
click at [457, 126] on select "Select [DEMOGRAPHIC_DATA] [DEMOGRAPHIC_DATA] Other Prefer Not To Say" at bounding box center [503, 121] width 154 height 14
select select "[DEMOGRAPHIC_DATA]"
click at [426, 114] on select "Select [DEMOGRAPHIC_DATA] [DEMOGRAPHIC_DATA] Other Prefer Not To Say" at bounding box center [503, 121] width 154 height 14
click at [297, 318] on select "Select Walk-in Referral Internet Friend Word of Mouth Advertisement Facebook Ju…" at bounding box center [336, 317] width 154 height 14
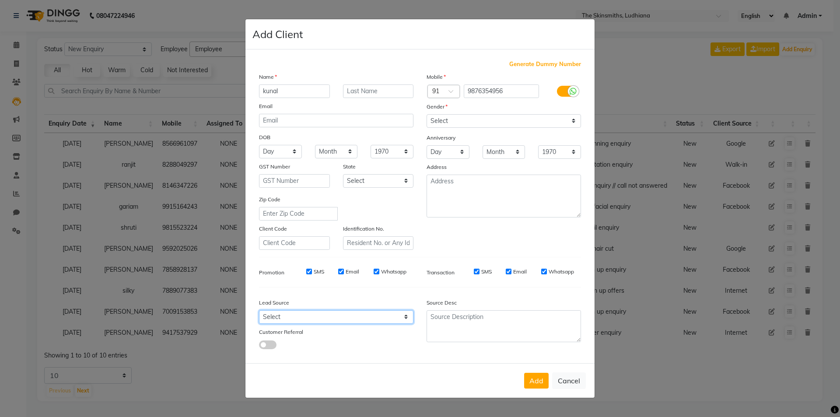
select select "53825"
click at [259, 310] on select "Select Walk-in Referral Internet Friend Word of Mouth Advertisement Facebook Ju…" at bounding box center [336, 317] width 154 height 14
click at [546, 382] on button "Add" at bounding box center [536, 381] width 24 height 16
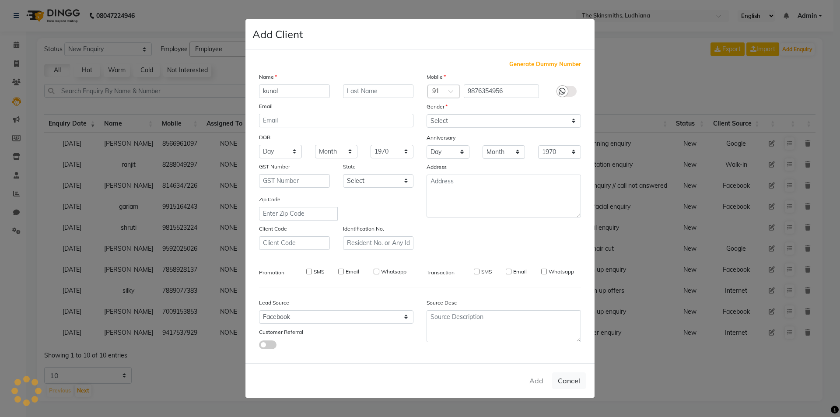
select select
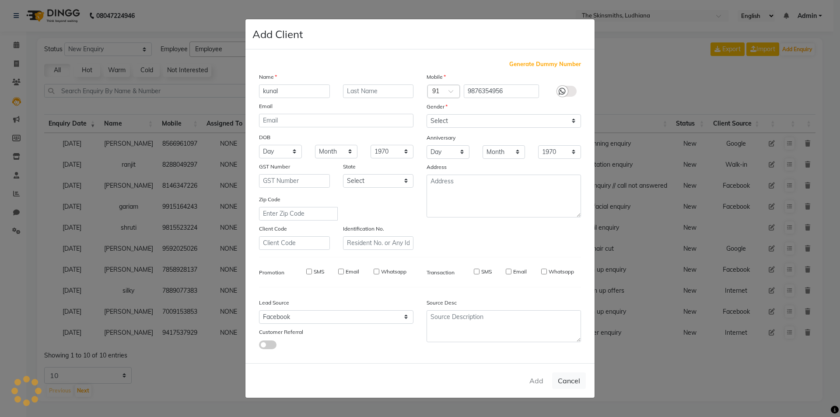
select select
checkbox input "false"
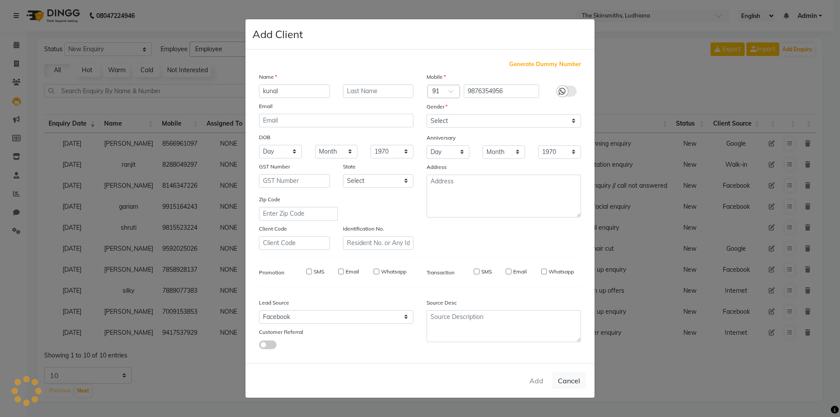
checkbox input "false"
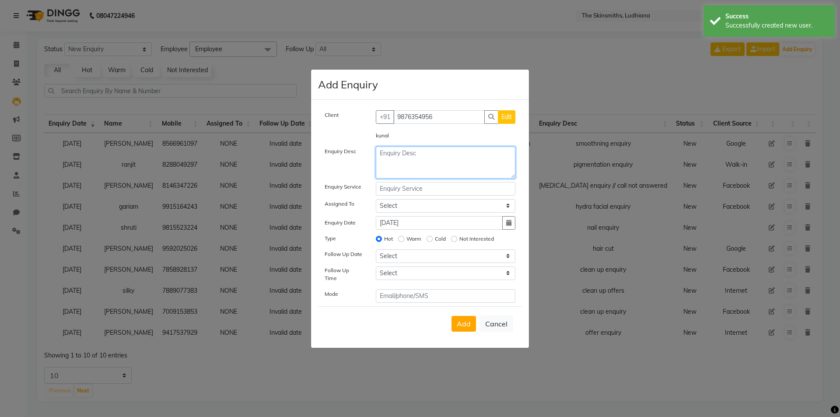
click at [411, 158] on textarea at bounding box center [446, 163] width 140 height 32
type textarea "clean up enquiry"
click at [397, 194] on input "text" at bounding box center [446, 189] width 140 height 14
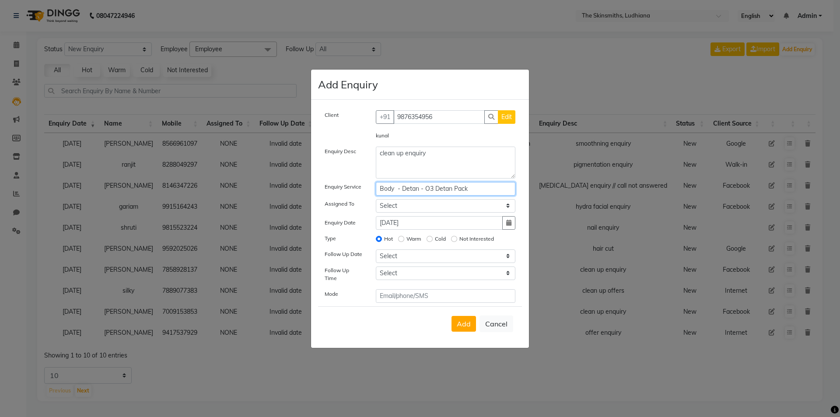
type input "Body - Detan - O3 Detan Pack"
click at [495, 225] on input "[DATE]" at bounding box center [439, 223] width 127 height 14
click at [507, 222] on icon "button" at bounding box center [508, 223] width 5 height 6
select select "9"
select select "2025"
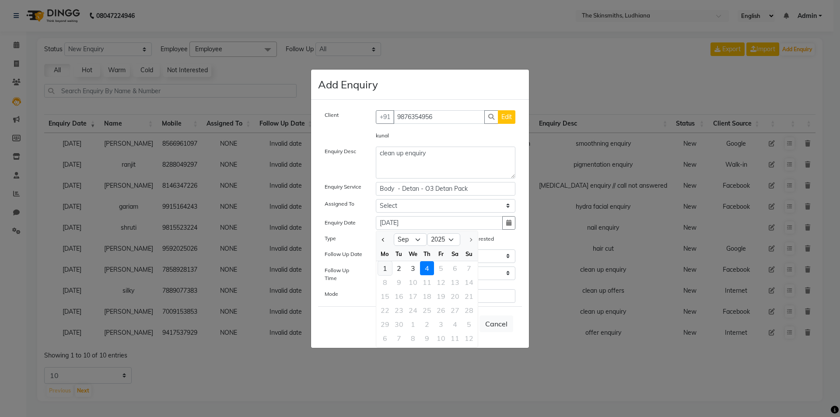
click at [378, 271] on div "1" at bounding box center [385, 268] width 14 height 14
type input "[DATE]"
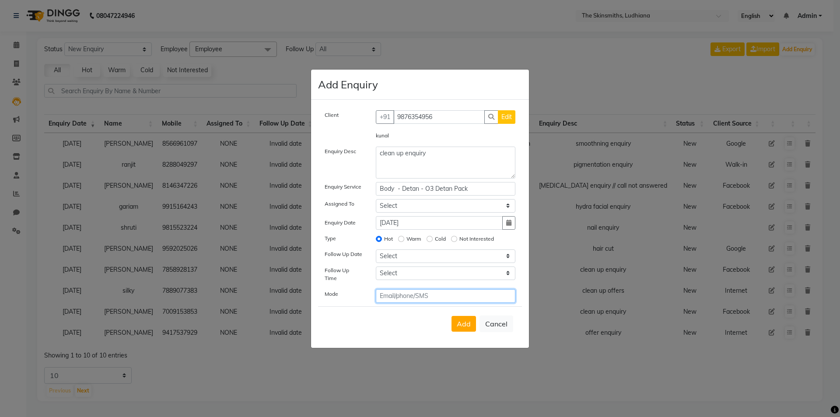
click at [409, 294] on input "text" at bounding box center [446, 296] width 140 height 14
type input "facebook"
click at [467, 324] on span "Add" at bounding box center [464, 323] width 14 height 9
select select
radio input "false"
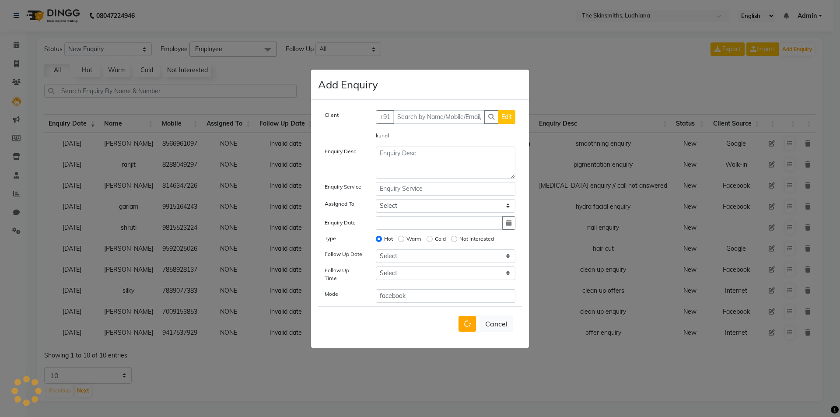
select select
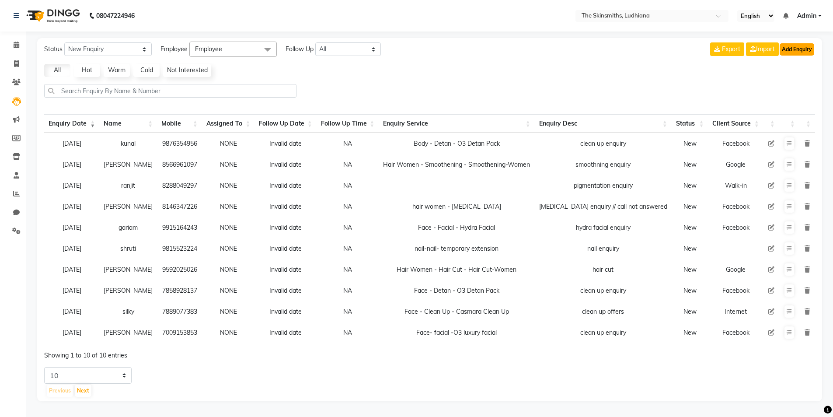
click at [804, 49] on button "Add Enquiry" at bounding box center [797, 49] width 35 height 12
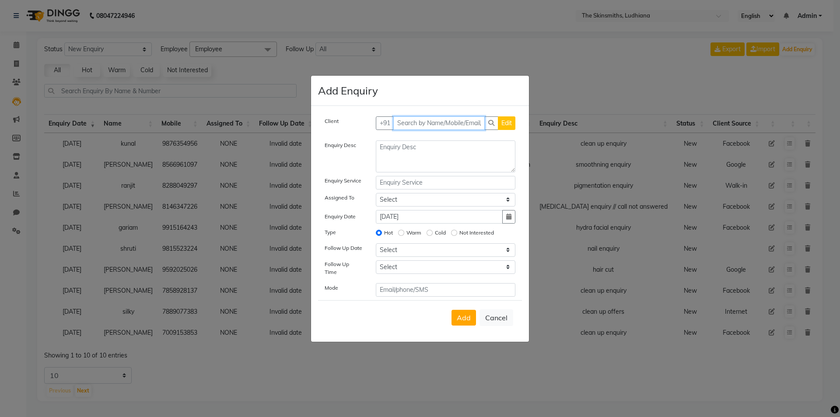
click at [420, 127] on input "text" at bounding box center [439, 123] width 92 height 14
type input "6280803531"
click at [514, 128] on button "Add Client" at bounding box center [497, 123] width 36 height 14
select select "53825"
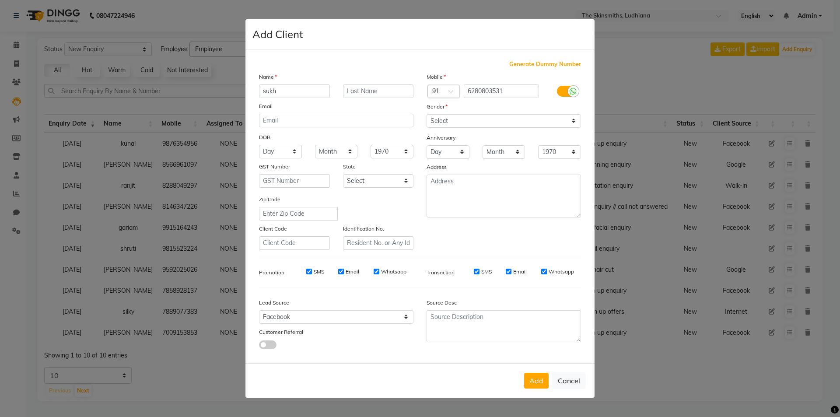
type input "sukh"
click at [464, 122] on select "Select [DEMOGRAPHIC_DATA] [DEMOGRAPHIC_DATA] Other Prefer Not To Say" at bounding box center [503, 121] width 154 height 14
select select "[DEMOGRAPHIC_DATA]"
click at [426, 114] on select "Select [DEMOGRAPHIC_DATA] [DEMOGRAPHIC_DATA] Other Prefer Not To Say" at bounding box center [503, 121] width 154 height 14
click at [309, 313] on select "Select Walk-in Referral Internet Friend Word of Mouth Advertisement Facebook Ju…" at bounding box center [336, 317] width 154 height 14
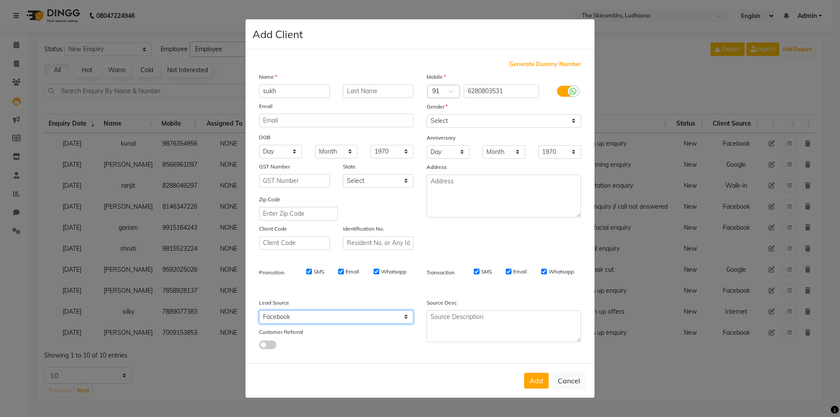
click at [259, 310] on select "Select Walk-in Referral Internet Friend Word of Mouth Advertisement Facebook Ju…" at bounding box center [336, 317] width 154 height 14
click at [532, 397] on div "Add Cancel" at bounding box center [419, 380] width 349 height 35
click at [529, 378] on button "Add" at bounding box center [536, 381] width 24 height 16
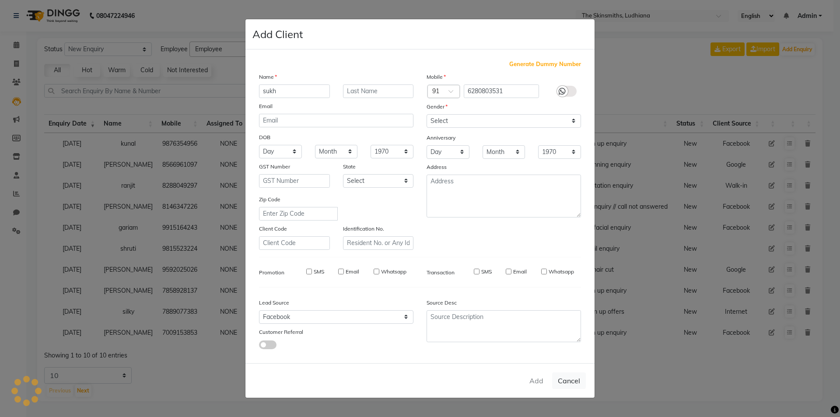
select select
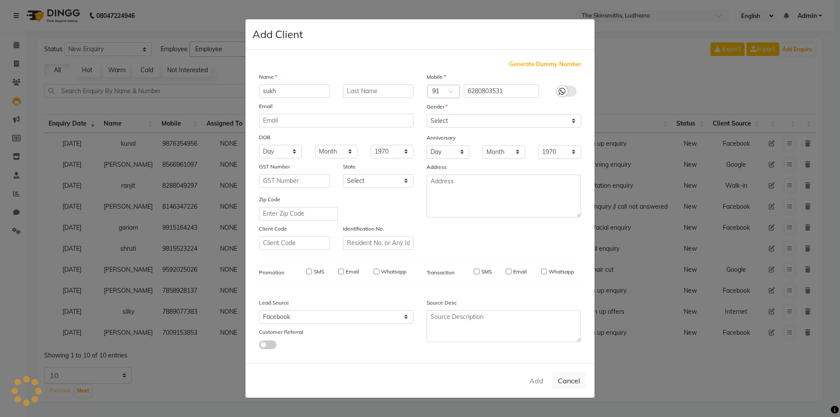
select select
checkbox input "false"
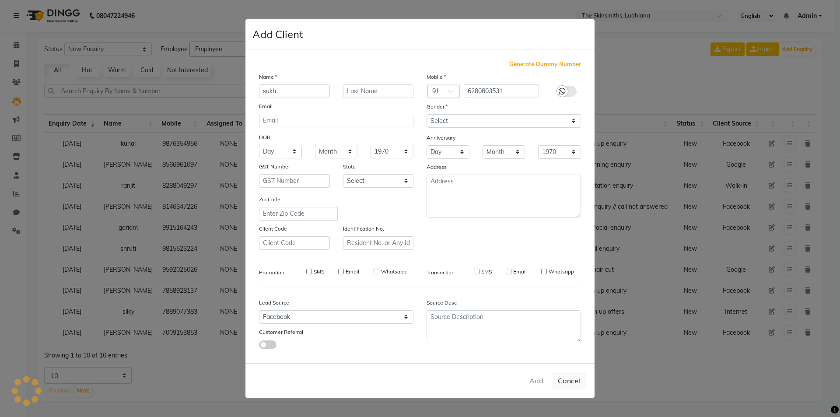
checkbox input "false"
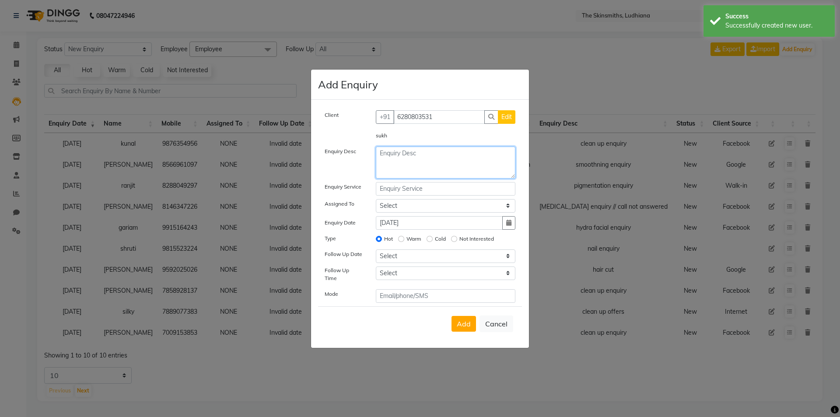
click at [417, 159] on textarea at bounding box center [446, 163] width 140 height 32
type textarea "feet preeson"
click at [414, 194] on input "text" at bounding box center [446, 189] width 140 height 14
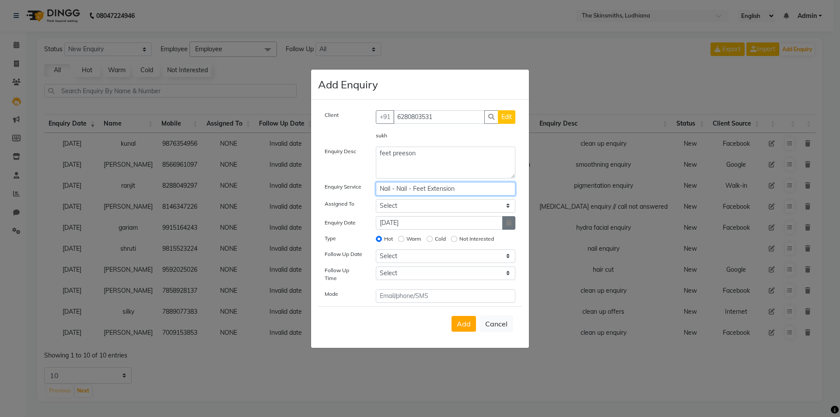
type input "Nail - Nail - Feet Extension"
click at [508, 226] on icon "button" at bounding box center [508, 223] width 5 height 6
select select "9"
select select "2025"
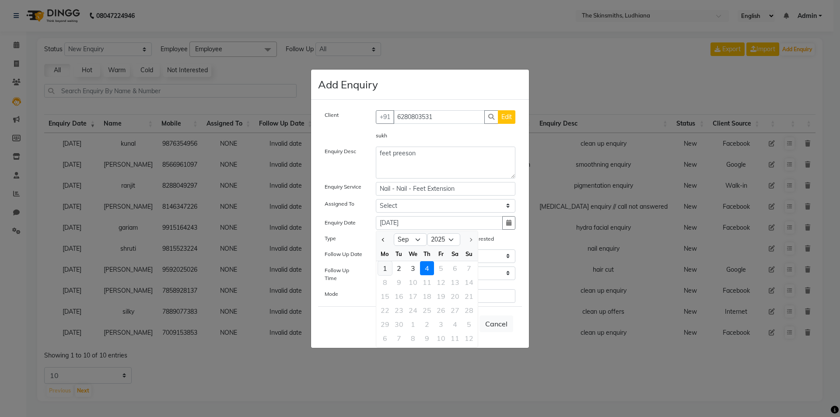
click at [384, 272] on div "1" at bounding box center [385, 268] width 14 height 14
type input "[DATE]"
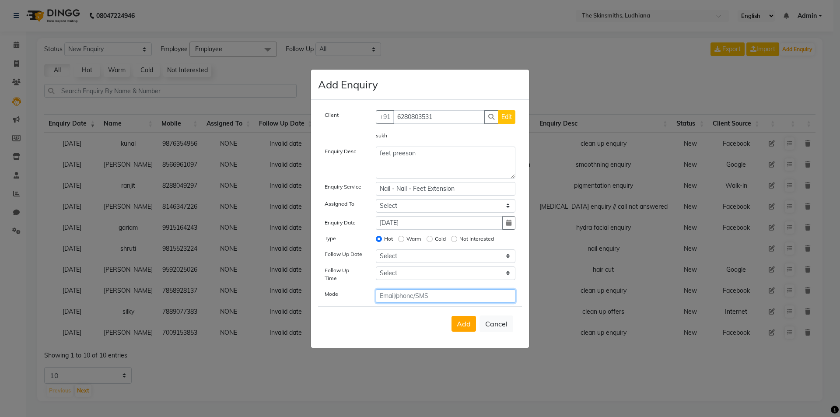
click at [396, 296] on input "text" at bounding box center [446, 296] width 140 height 14
type input "facebook"
click at [468, 325] on button "Add" at bounding box center [463, 324] width 24 height 16
select select
radio input "false"
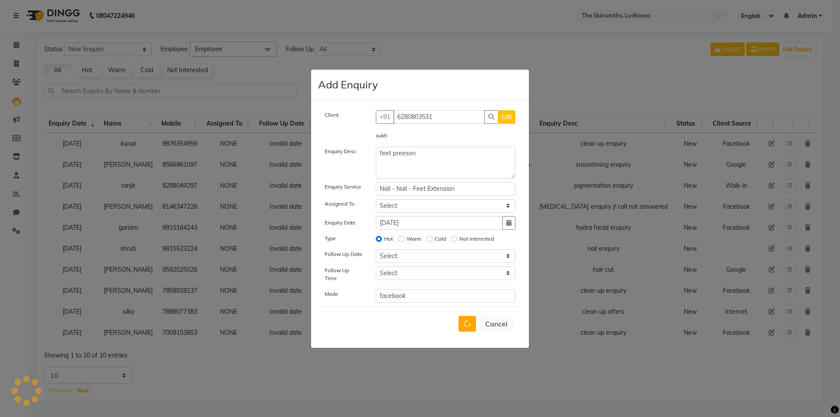
select select
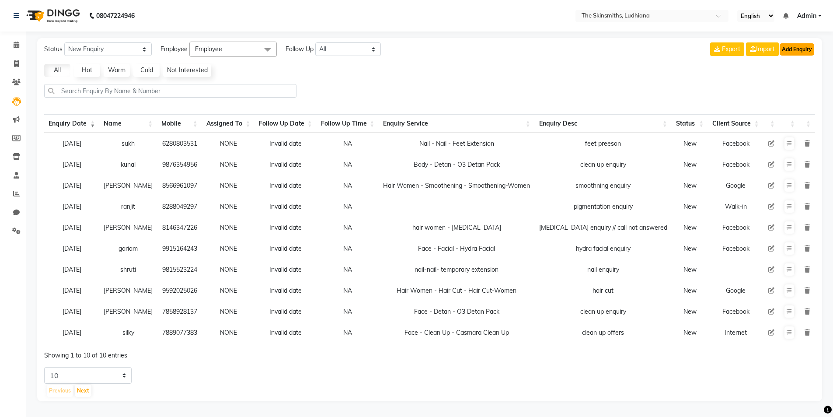
click at [795, 49] on button "Add Enquiry" at bounding box center [797, 49] width 35 height 12
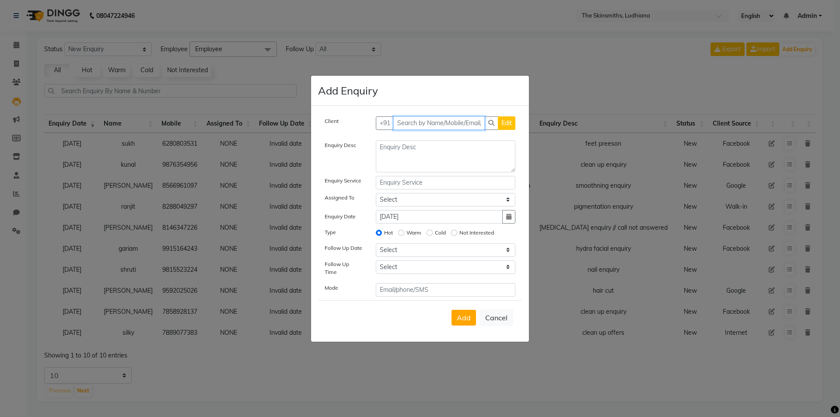
click at [427, 127] on input "text" at bounding box center [439, 123] width 92 height 14
type input "7696507228"
click at [505, 124] on span "Add Client" at bounding box center [496, 123] width 29 height 8
select select "53825"
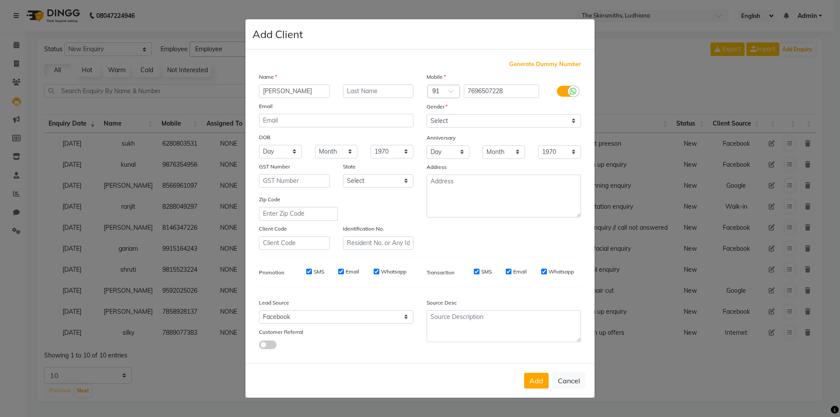
type input "[PERSON_NAME]"
click at [456, 122] on select "Select [DEMOGRAPHIC_DATA] [DEMOGRAPHIC_DATA] Other Prefer Not To Say" at bounding box center [503, 121] width 154 height 14
select select "[DEMOGRAPHIC_DATA]"
click at [426, 114] on select "Select [DEMOGRAPHIC_DATA] [DEMOGRAPHIC_DATA] Other Prefer Not To Say" at bounding box center [503, 121] width 154 height 14
click at [331, 318] on select "Select Walk-in Referral Internet Friend Word of Mouth Advertisement Facebook Ju…" at bounding box center [336, 317] width 154 height 14
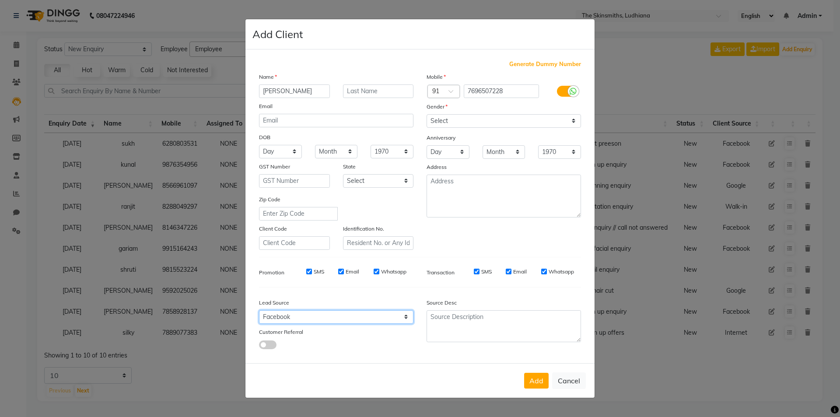
click at [259, 310] on select "Select Walk-in Referral Internet Friend Word of Mouth Advertisement Facebook Ju…" at bounding box center [336, 317] width 154 height 14
click at [528, 377] on button "Add" at bounding box center [536, 381] width 24 height 16
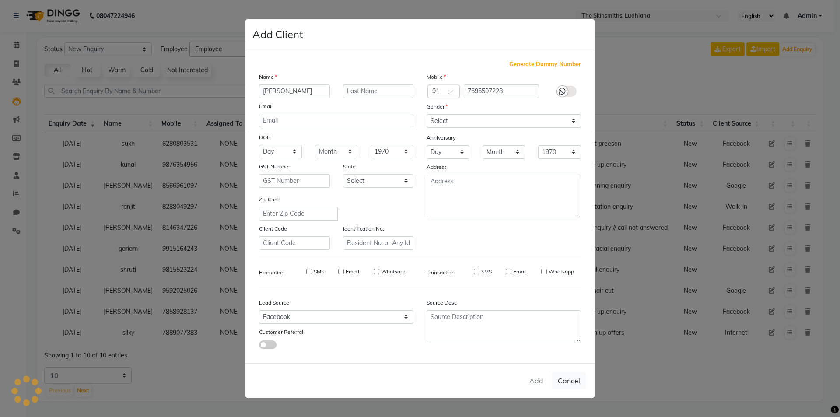
select select
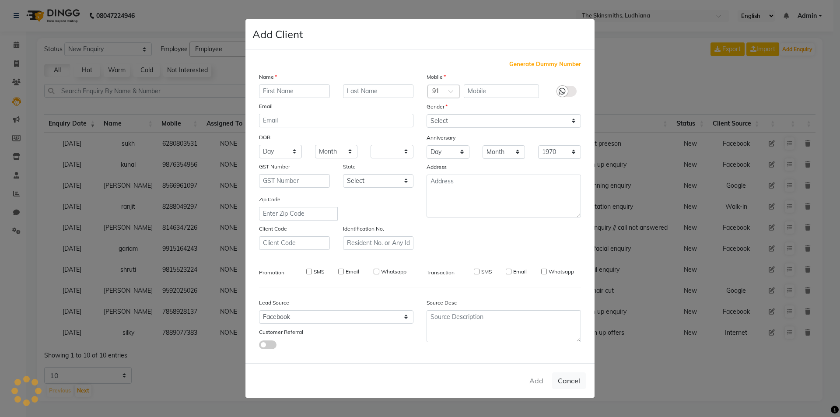
select select
checkbox input "false"
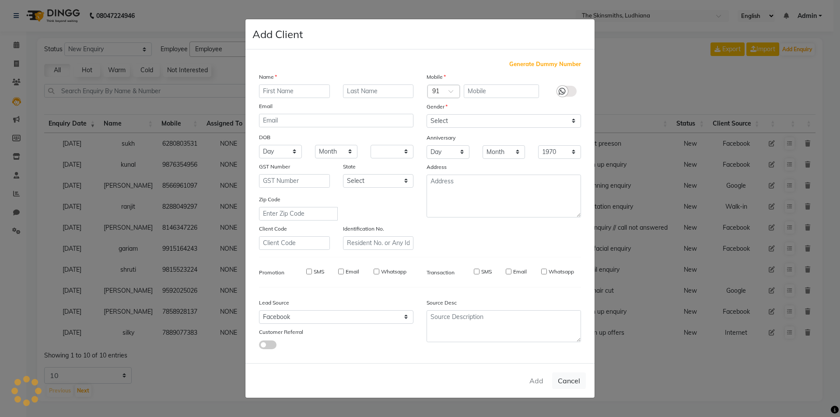
checkbox input "false"
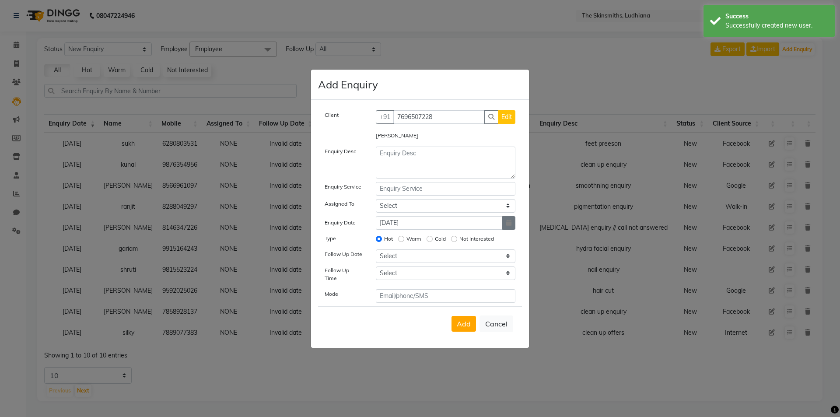
click at [510, 225] on icon "button" at bounding box center [508, 223] width 5 height 6
select select "9"
select select "2025"
click at [382, 269] on div "1" at bounding box center [385, 268] width 14 height 14
type input "[DATE]"
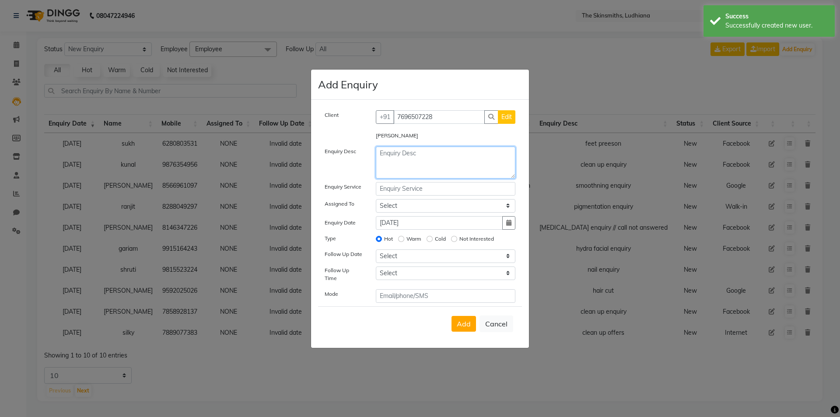
click at [418, 159] on textarea at bounding box center [446, 163] width 140 height 32
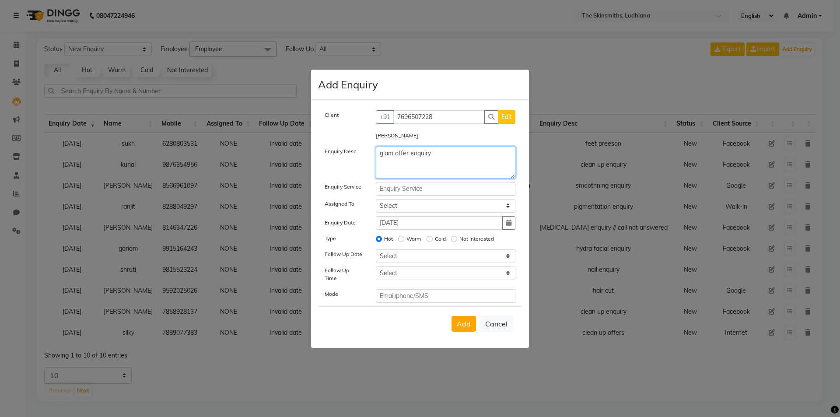
click at [391, 178] on textarea "glam offer enquiry" at bounding box center [446, 163] width 140 height 32
type textarea "glam offer enquiry"
click at [421, 187] on input "text" at bounding box center [446, 189] width 140 height 14
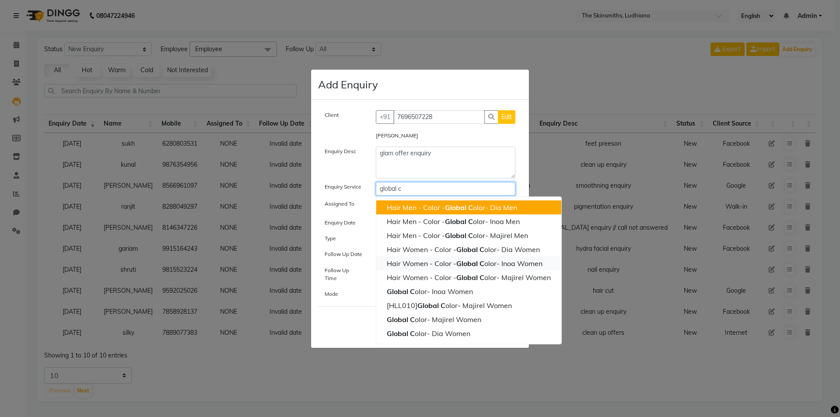
click at [532, 266] on ngb-highlight "Hair Women - Color - Global C olor- Inoa Women" at bounding box center [465, 263] width 156 height 9
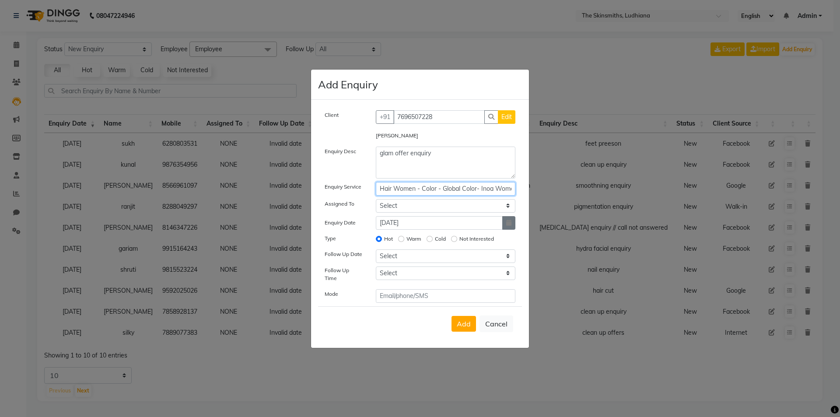
type input "Hair Women - Color - Global Color- Inoa Women"
click at [508, 225] on icon "button" at bounding box center [508, 223] width 5 height 6
select select "9"
select select "2025"
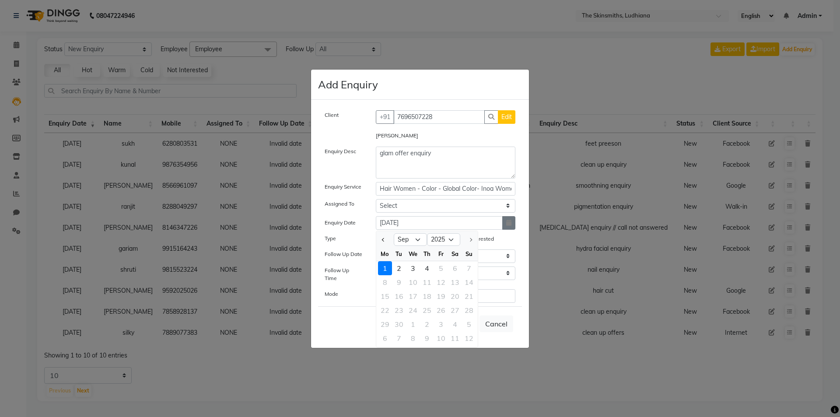
click at [508, 225] on icon "button" at bounding box center [508, 223] width 5 height 6
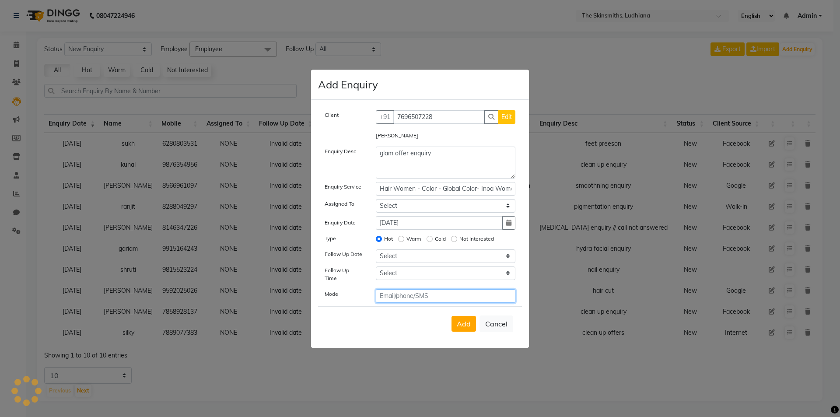
click at [411, 294] on input "text" at bounding box center [446, 296] width 140 height 14
type input "facebook"
click at [464, 316] on button "Add" at bounding box center [463, 324] width 24 height 16
select select
radio input "false"
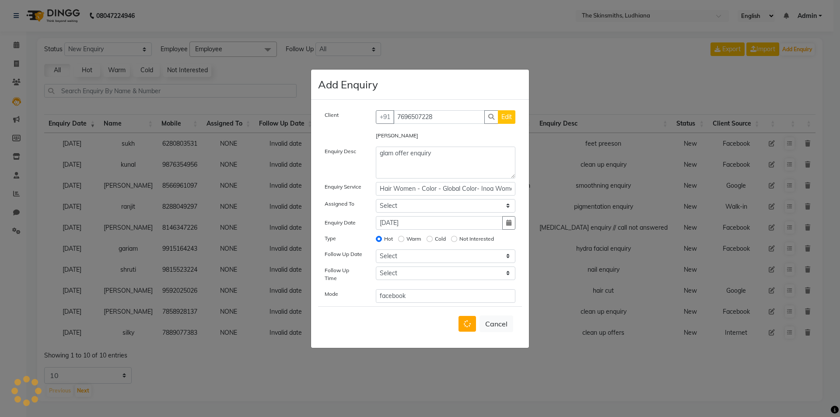
select select
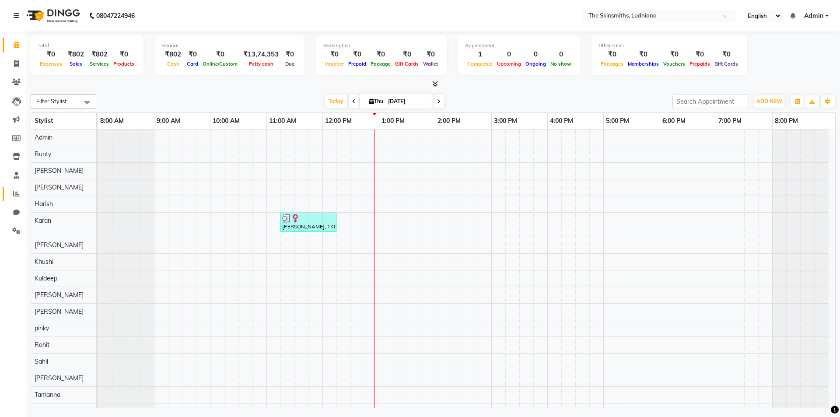
click at [16, 193] on icon at bounding box center [16, 193] width 7 height 7
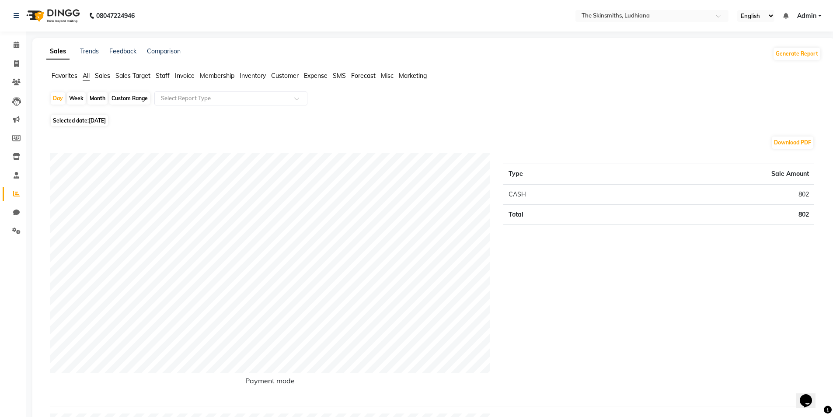
click at [106, 120] on span "[DATE]" at bounding box center [97, 120] width 17 height 7
select select "9"
select select "2025"
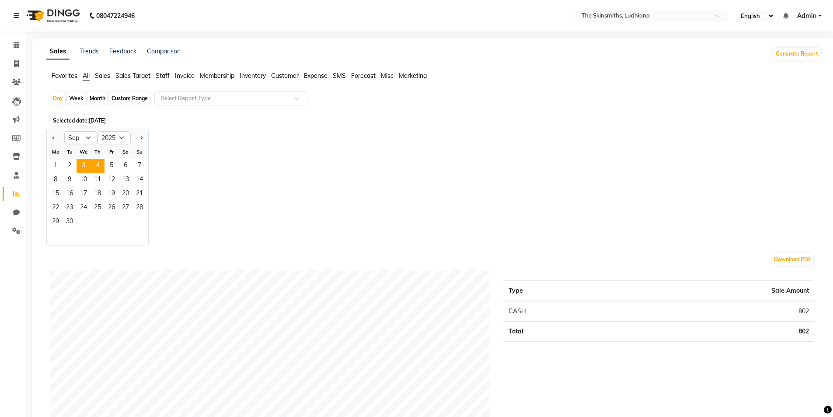
click at [84, 164] on span "3" at bounding box center [84, 166] width 14 height 14
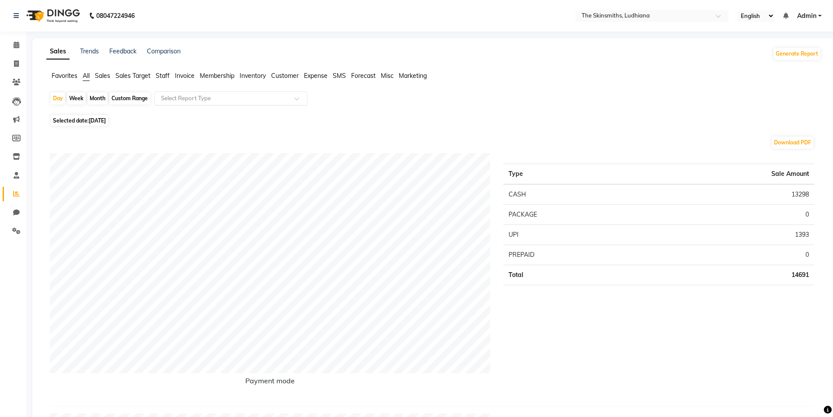
click at [228, 98] on input "text" at bounding box center [222, 98] width 126 height 9
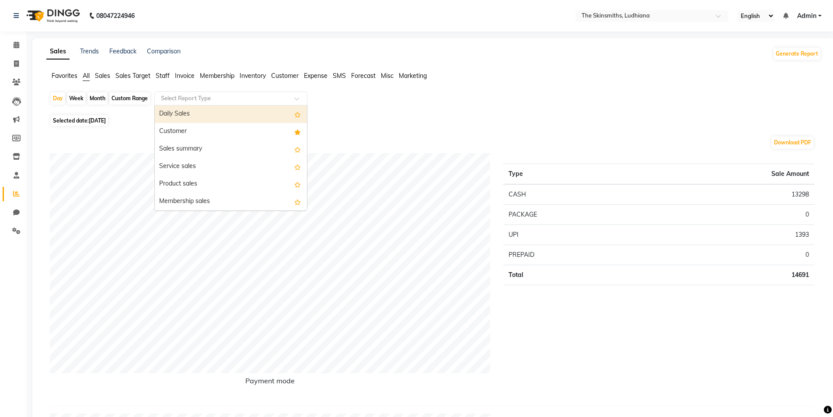
click at [189, 129] on div "Customer" at bounding box center [231, 131] width 152 height 17
select select "full_report"
select select "csv"
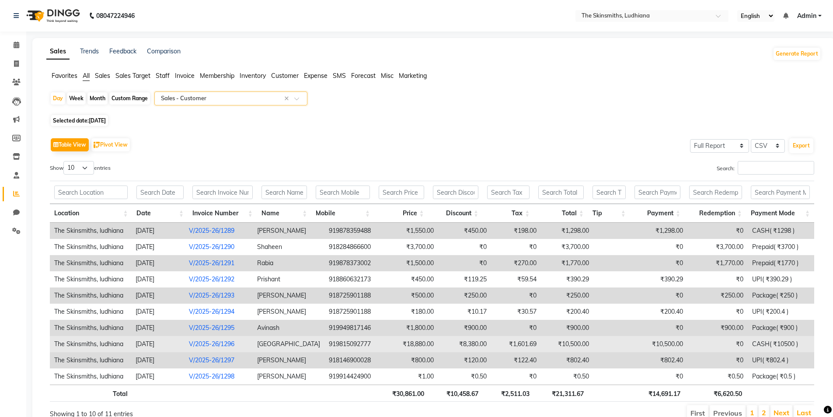
click at [359, 341] on td "919815092777" at bounding box center [355, 344] width 61 height 16
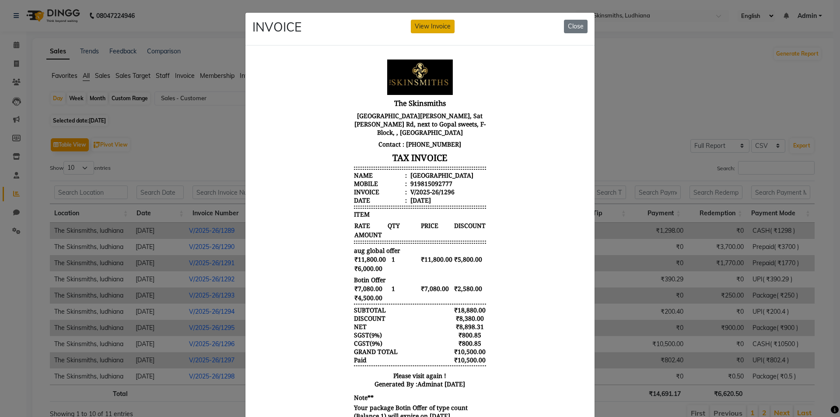
click at [429, 23] on button "View Invoice" at bounding box center [433, 27] width 44 height 14
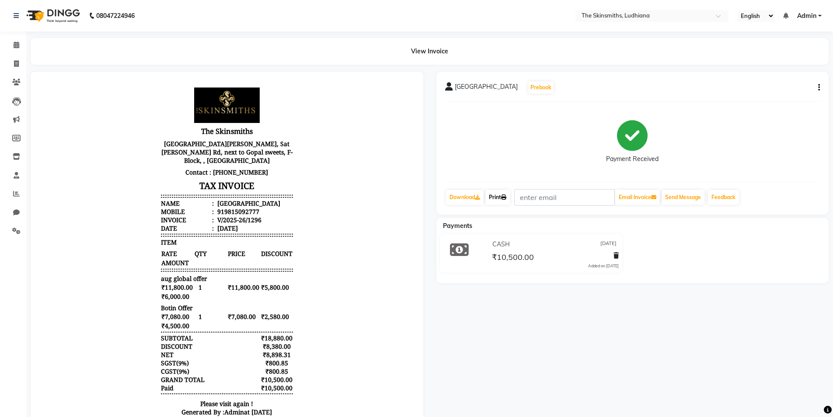
click at [501, 201] on link "Print" at bounding box center [498, 197] width 24 height 15
click at [16, 193] on icon at bounding box center [16, 193] width 7 height 7
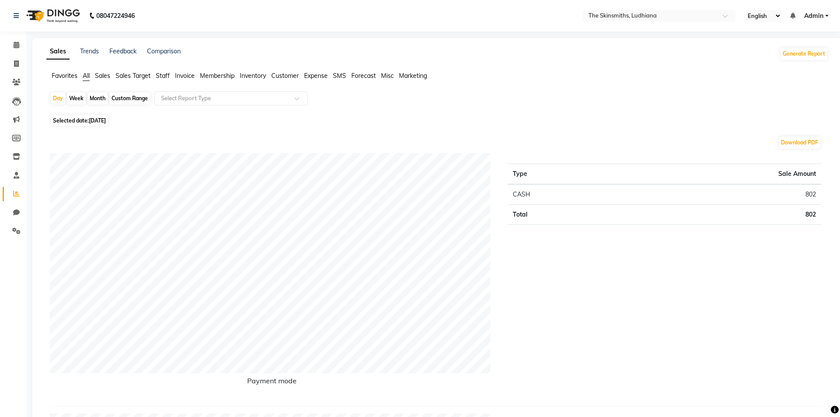
click at [102, 122] on span "[DATE]" at bounding box center [97, 120] width 17 height 7
select select "9"
select select "2025"
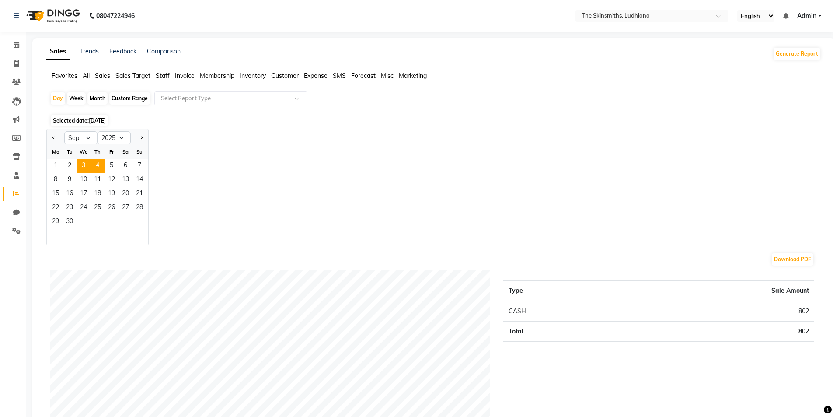
click at [83, 164] on span "3" at bounding box center [84, 166] width 14 height 14
click at [213, 97] on input "text" at bounding box center [222, 98] width 126 height 9
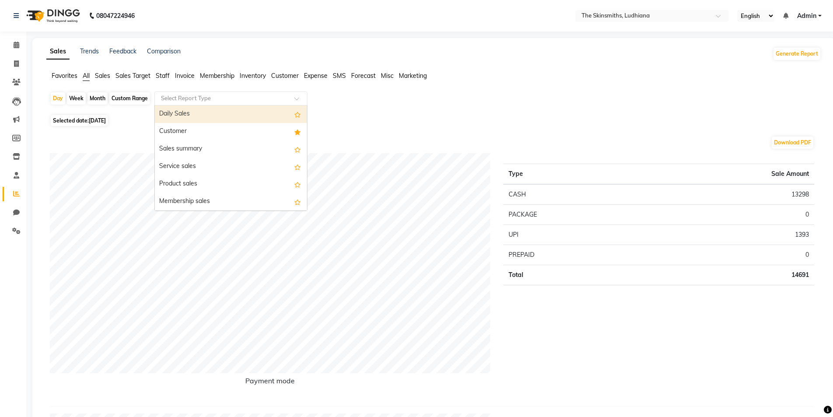
click at [178, 129] on div "Customer" at bounding box center [231, 131] width 152 height 17
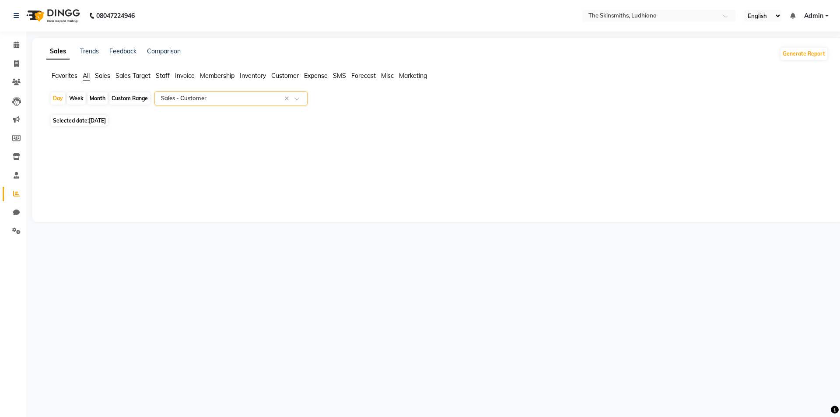
select select "full_report"
select select "csv"
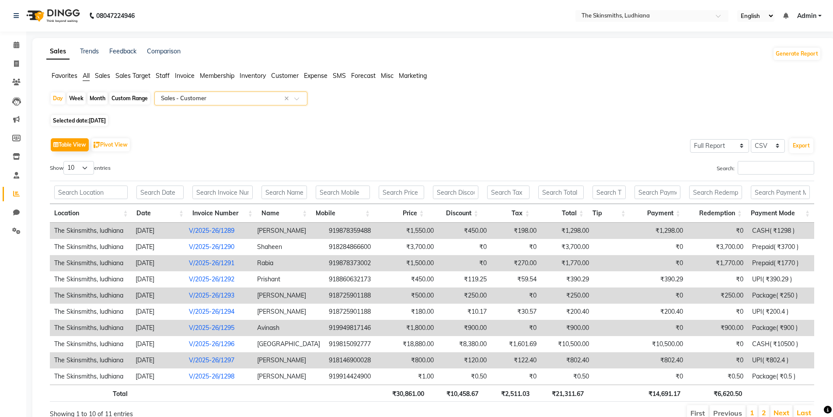
click at [345, 262] on td "919878373002" at bounding box center [355, 263] width 61 height 16
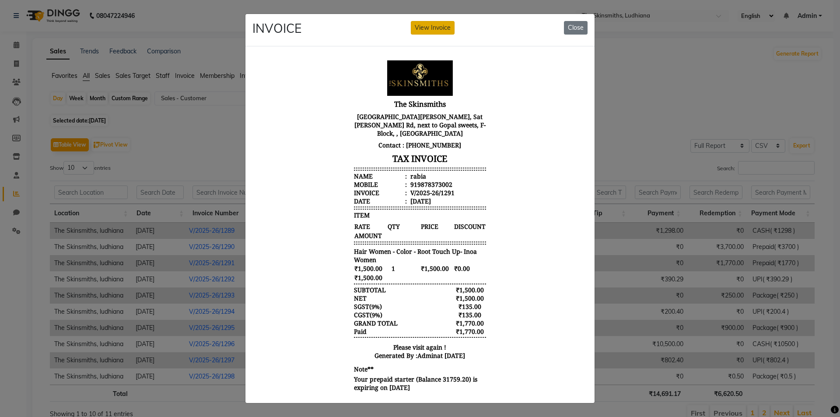
click at [436, 27] on button "View Invoice" at bounding box center [433, 28] width 44 height 14
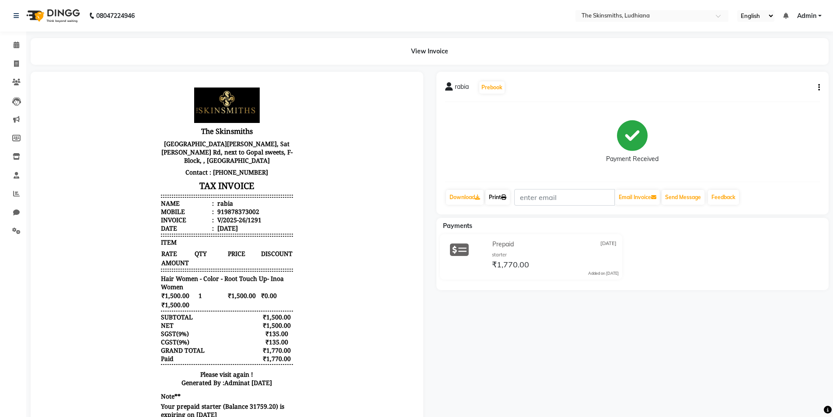
click at [498, 192] on link "Print" at bounding box center [498, 197] width 24 height 15
click at [7, 67] on link "Invoice" at bounding box center [13, 64] width 21 height 14
select select "service"
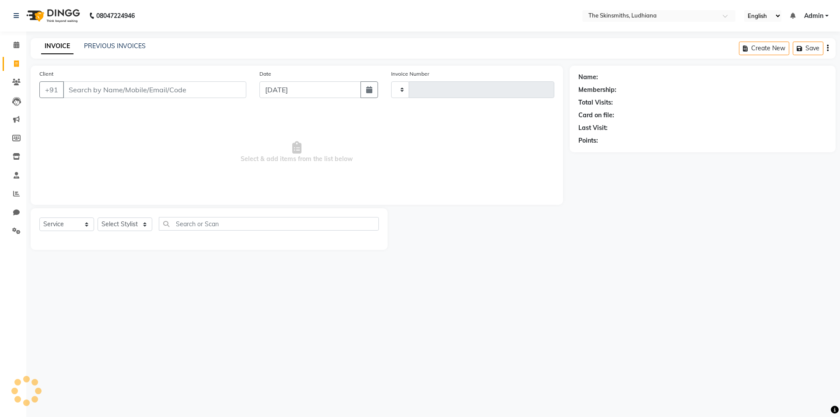
type input "1302"
select select "8115"
type input "9876633197"
click at [133, 222] on select "Select Stylist Admin [PERSON_NAME] [PERSON_NAME] [PERSON_NAME] [PERSON_NAME] [P…" at bounding box center [125, 224] width 55 height 14
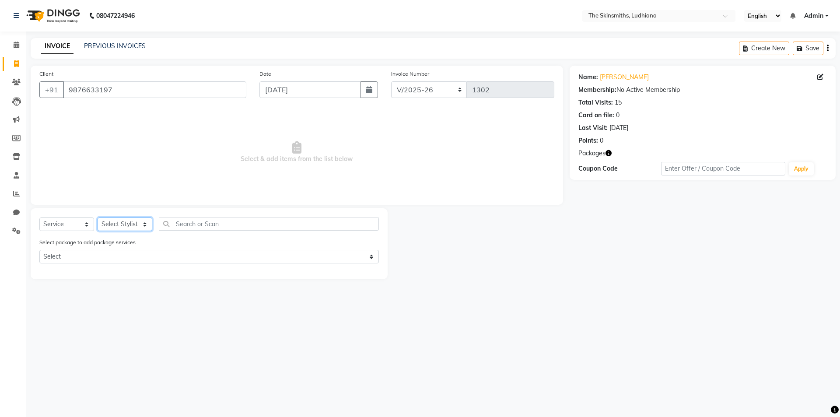
select select "76546"
click at [98, 217] on select "Select Stylist Admin [PERSON_NAME] [PERSON_NAME] [PERSON_NAME] [PERSON_NAME] [P…" at bounding box center [125, 224] width 55 height 14
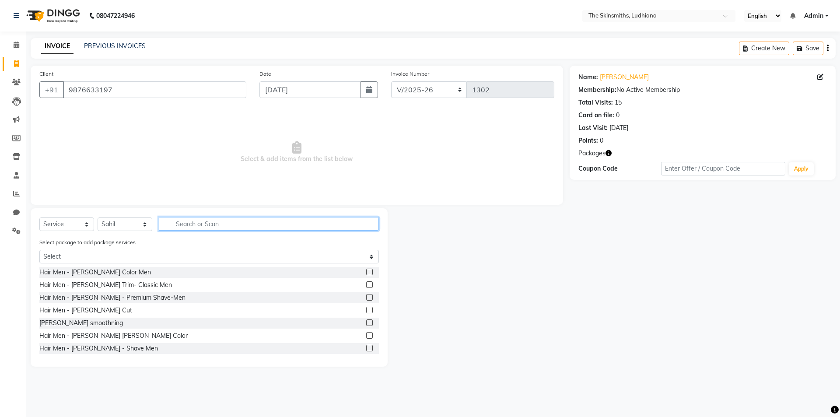
click at [198, 224] on input "text" at bounding box center [269, 224] width 220 height 14
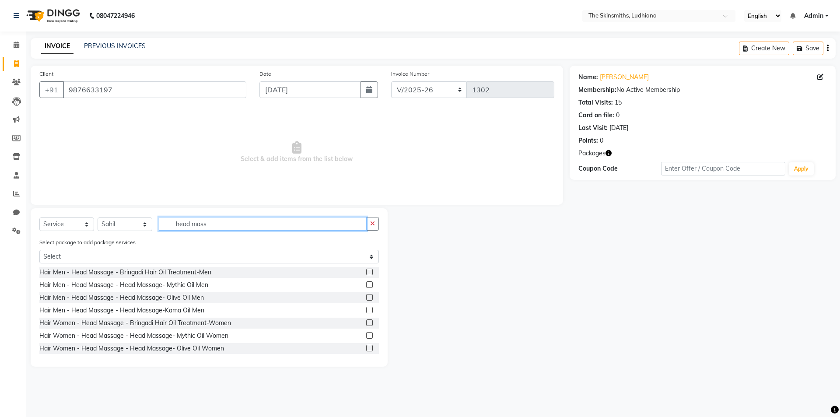
type input "head mass"
click at [366, 348] on label at bounding box center [369, 348] width 7 height 7
click at [366, 348] on input "checkbox" at bounding box center [369, 349] width 6 height 6
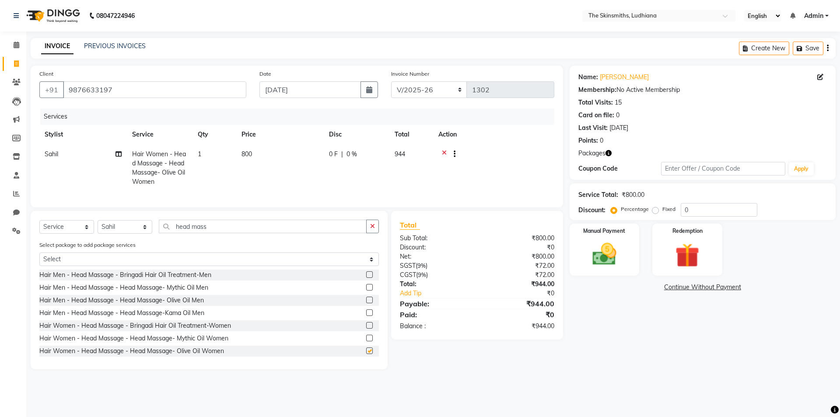
checkbox input "false"
click at [110, 262] on select "Select customized package" at bounding box center [208, 259] width 339 height 14
click at [133, 234] on select "Select Stylist Admin [PERSON_NAME] [PERSON_NAME] [PERSON_NAME] [PERSON_NAME] [P…" at bounding box center [125, 227] width 55 height 14
select select "80364"
click at [98, 227] on select "Select Stylist Admin [PERSON_NAME] [PERSON_NAME] [PERSON_NAME] [PERSON_NAME] [P…" at bounding box center [125, 227] width 55 height 14
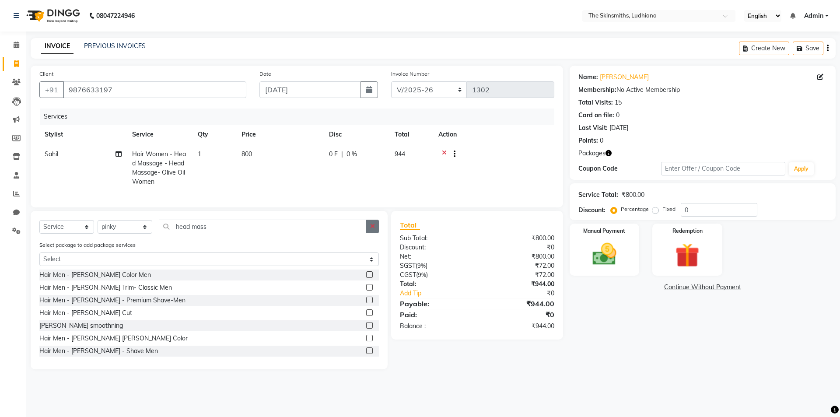
click at [371, 229] on icon "button" at bounding box center [372, 226] width 5 height 6
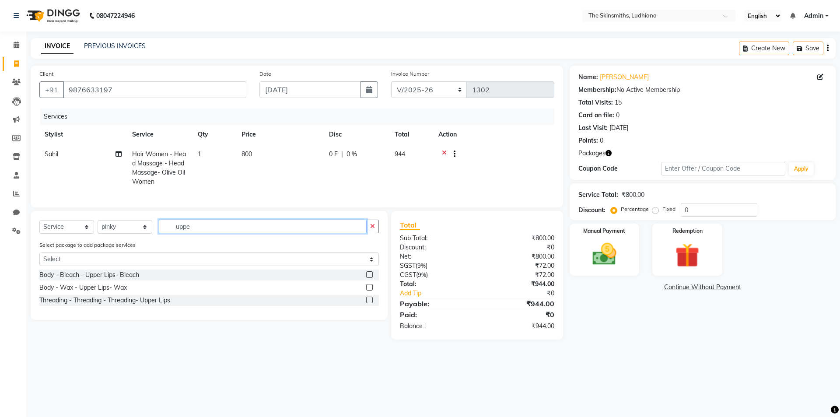
type input "uppe"
click at [367, 303] on label at bounding box center [369, 300] width 7 height 7
click at [367, 303] on input "checkbox" at bounding box center [369, 300] width 6 height 6
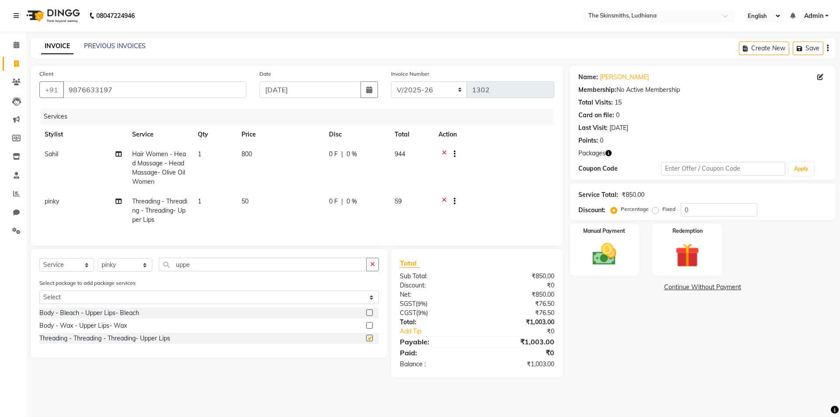
checkbox input "false"
click at [370, 267] on icon "button" at bounding box center [372, 264] width 5 height 6
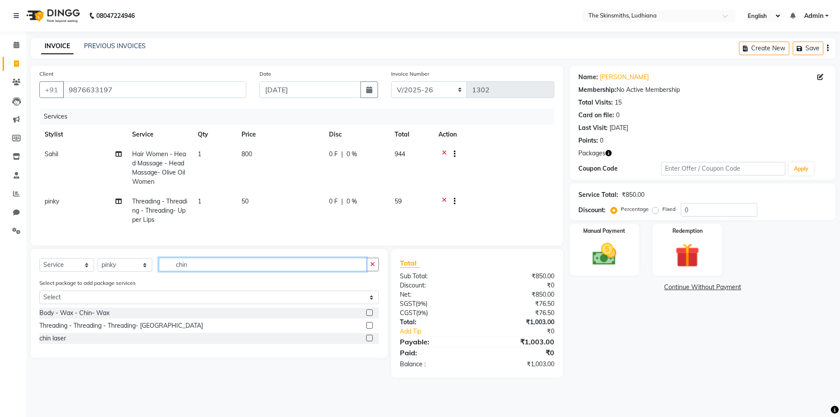
type input "chin"
click at [370, 316] on label at bounding box center [369, 312] width 7 height 7
click at [370, 316] on input "checkbox" at bounding box center [369, 313] width 6 height 6
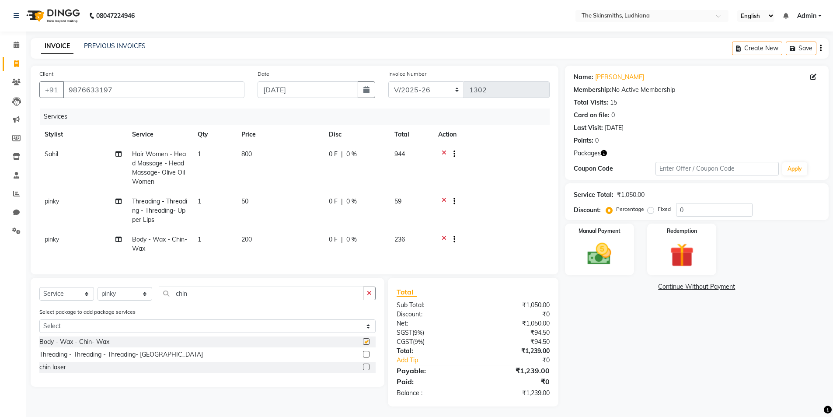
checkbox input "false"
click at [370, 296] on icon "button" at bounding box center [369, 293] width 5 height 6
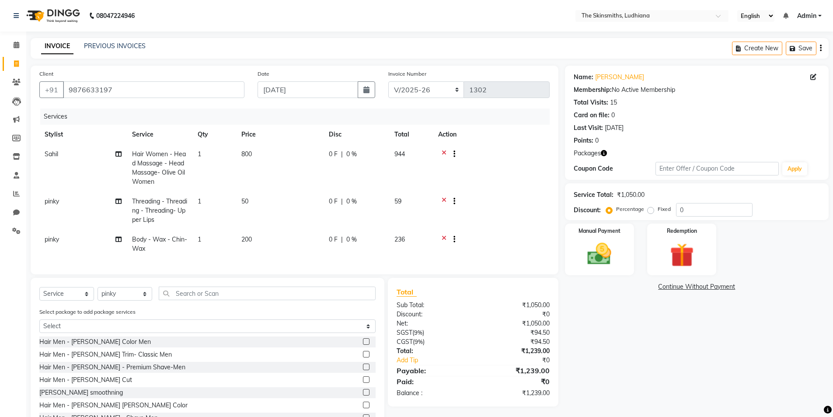
click at [444, 199] on icon at bounding box center [444, 202] width 5 height 11
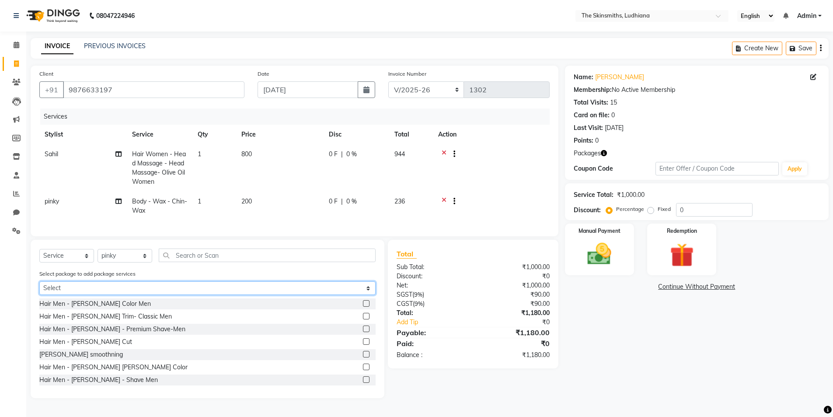
click at [119, 294] on select "Select customized package" at bounding box center [207, 288] width 336 height 14
select select "1: Object"
click at [39, 288] on select "Select customized package" at bounding box center [207, 288] width 336 height 14
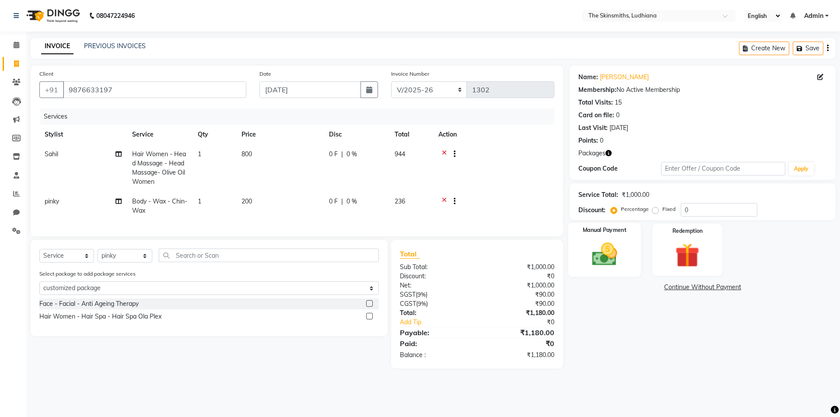
click at [600, 265] on img at bounding box center [604, 254] width 41 height 29
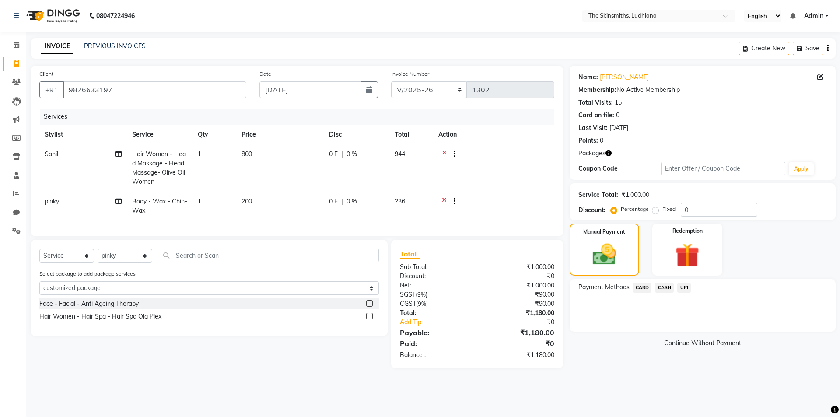
click at [664, 288] on span "CASH" at bounding box center [664, 288] width 19 height 10
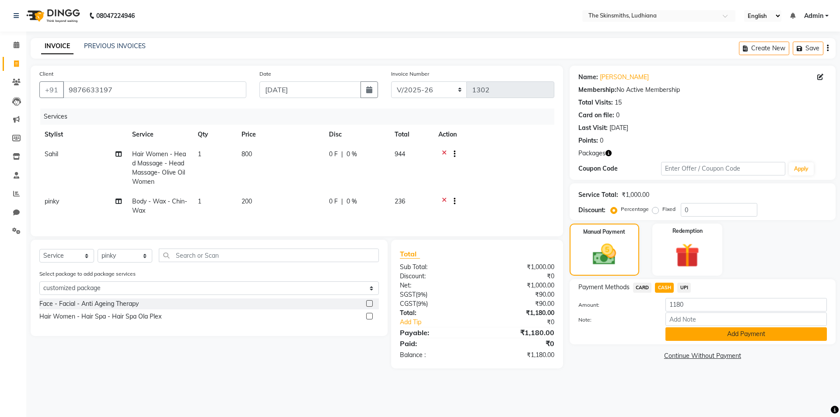
click at [723, 338] on button "Add Payment" at bounding box center [745, 334] width 161 height 14
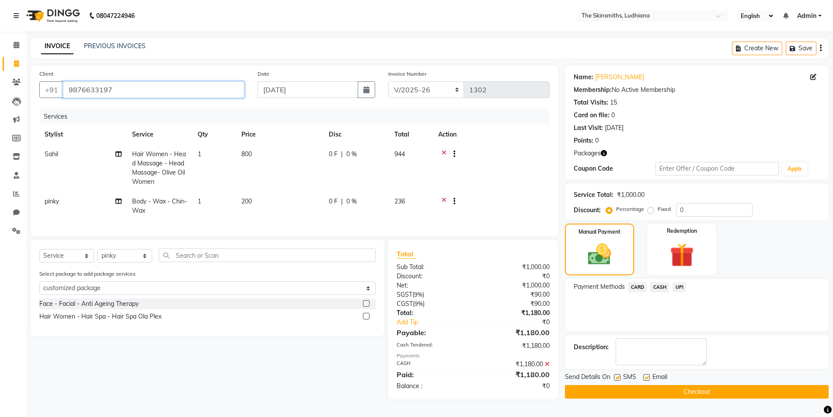
click at [129, 92] on input "9876633197" at bounding box center [154, 89] width 182 height 17
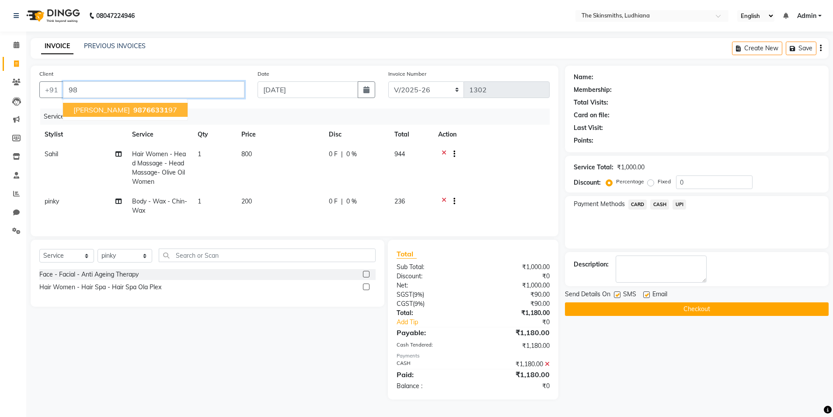
type input "9"
type input "9872372120"
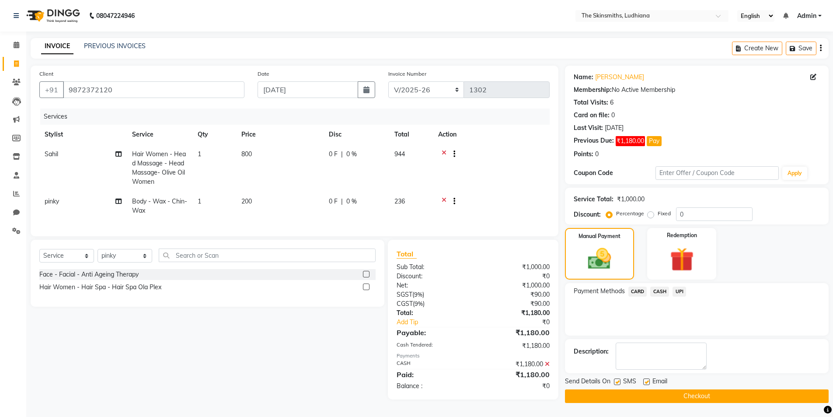
click at [546, 367] on icon at bounding box center [547, 364] width 5 height 6
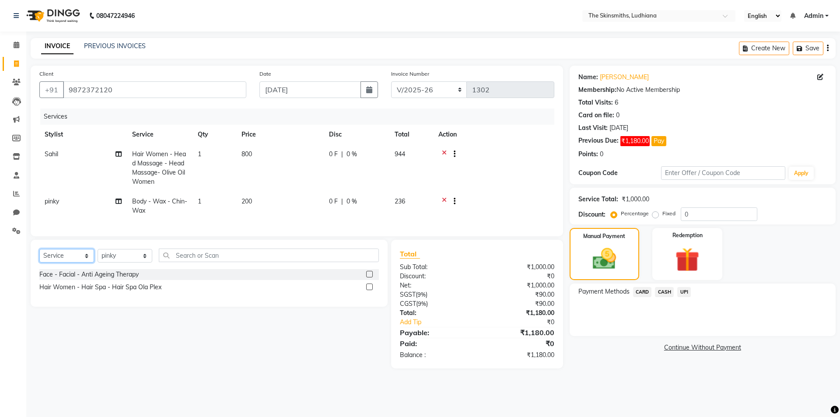
click at [76, 258] on select "Select Service Product Membership Package Voucher Prepaid Gift Card" at bounding box center [66, 256] width 55 height 14
select select "select"
click at [39, 255] on select "Select Service Product Membership Package Voucher Prepaid Gift Card" at bounding box center [66, 256] width 55 height 14
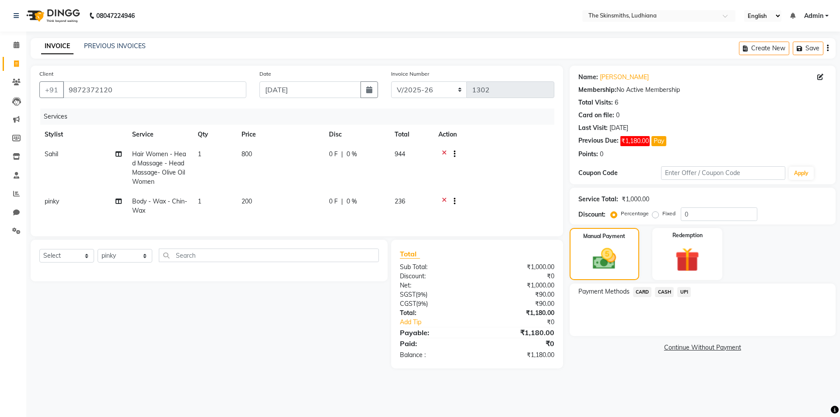
click at [660, 289] on span "CASH" at bounding box center [664, 292] width 19 height 10
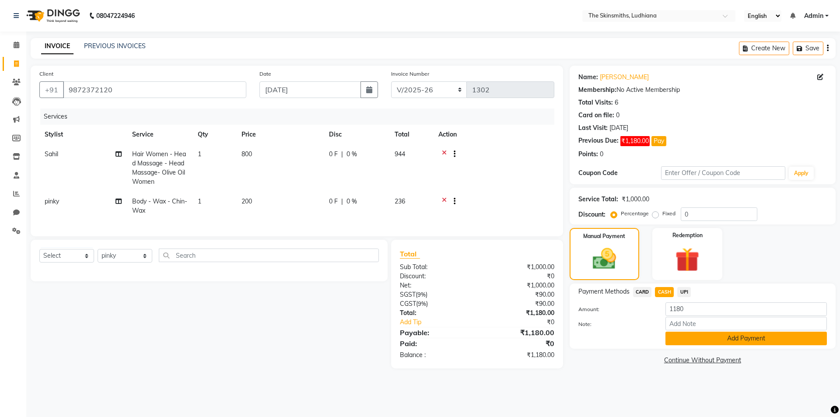
click at [715, 338] on button "Add Payment" at bounding box center [745, 339] width 161 height 14
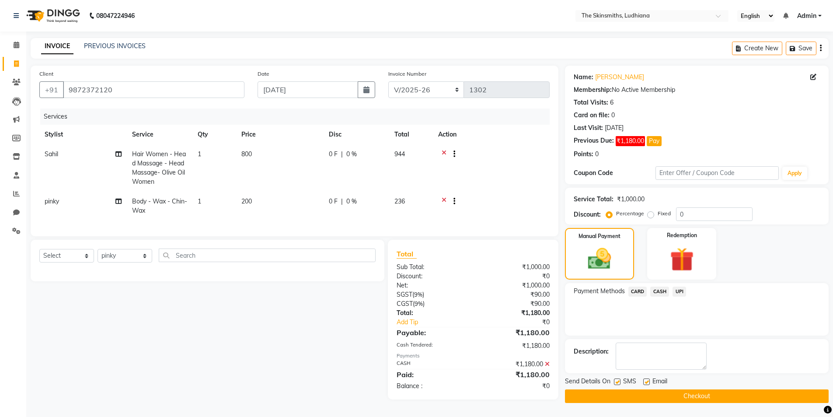
click at [697, 394] on button "Checkout" at bounding box center [697, 396] width 264 height 14
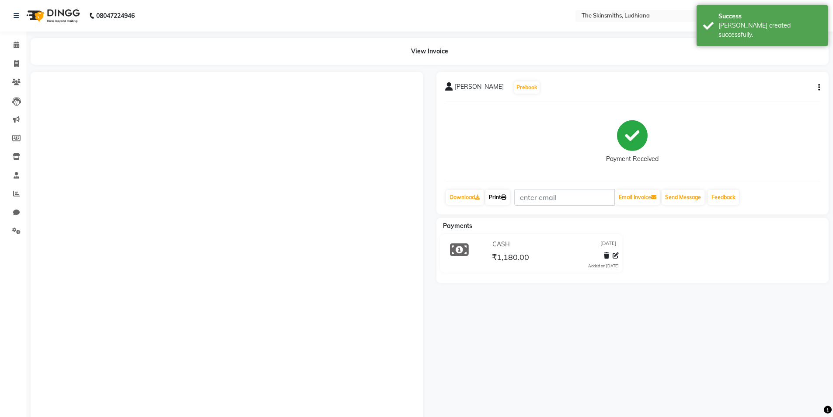
click at [506, 197] on icon at bounding box center [503, 197] width 5 height 5
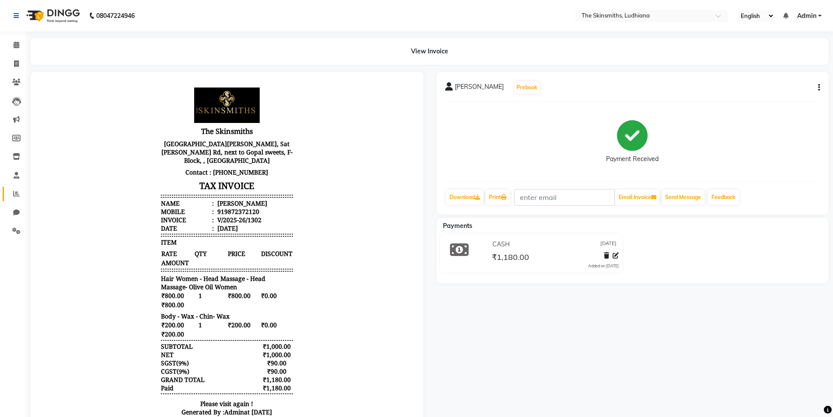
click at [17, 193] on icon at bounding box center [16, 193] width 7 height 7
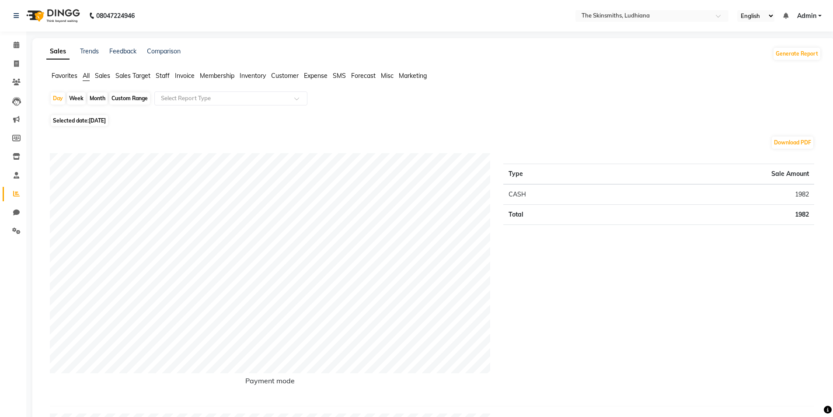
click at [106, 119] on span "[DATE]" at bounding box center [97, 120] width 17 height 7
select select "9"
select select "2025"
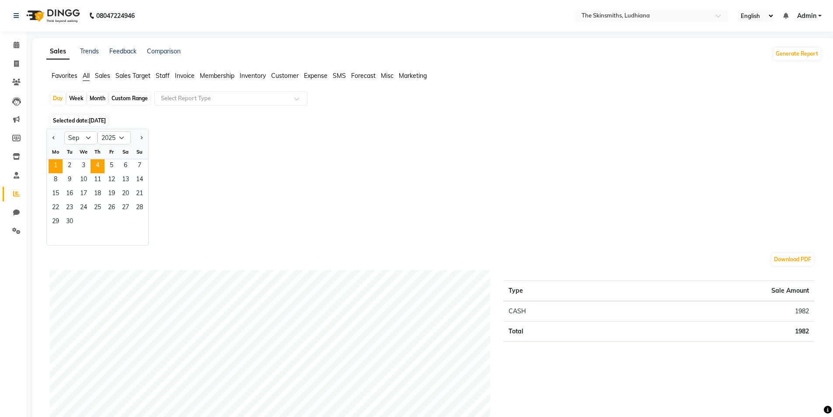
click at [54, 165] on span "1" at bounding box center [56, 166] width 14 height 14
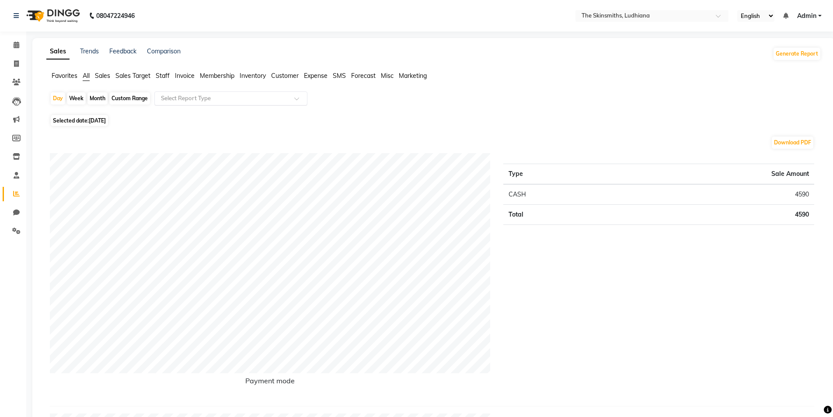
click at [197, 96] on input "text" at bounding box center [222, 98] width 126 height 9
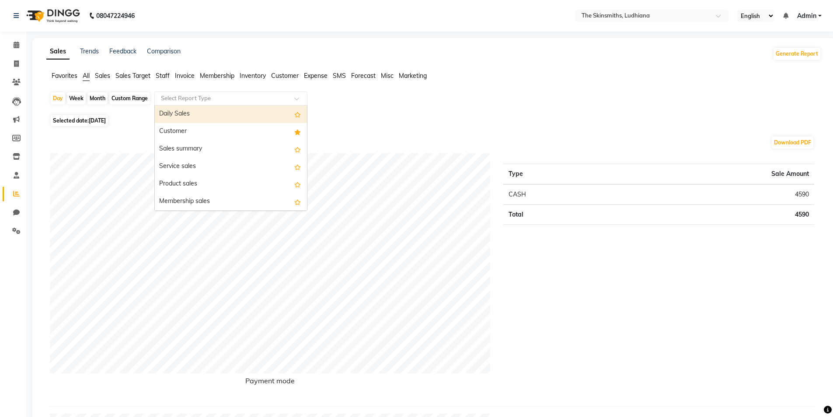
click at [189, 126] on div "Customer" at bounding box center [231, 131] width 152 height 17
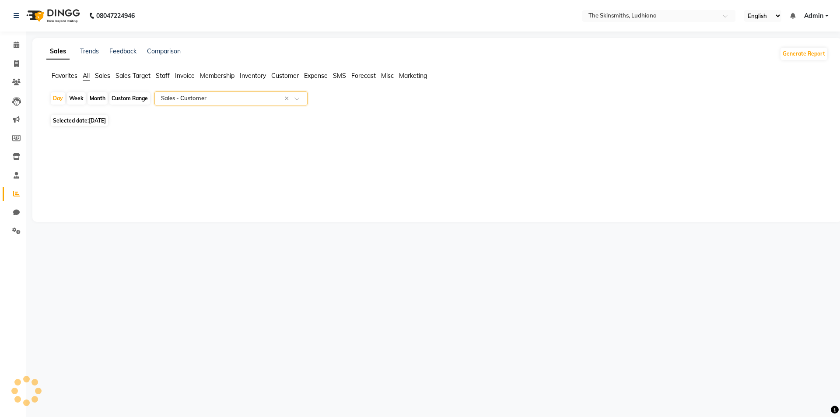
select select "full_report"
select select "csv"
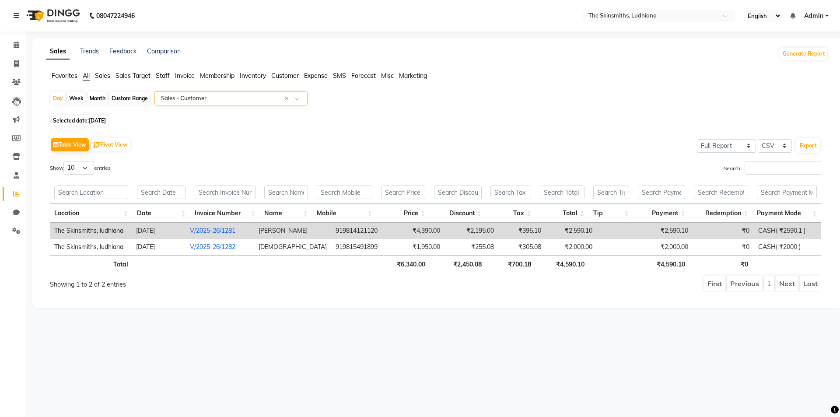
click at [162, 74] on span "Staff" at bounding box center [163, 76] width 14 height 8
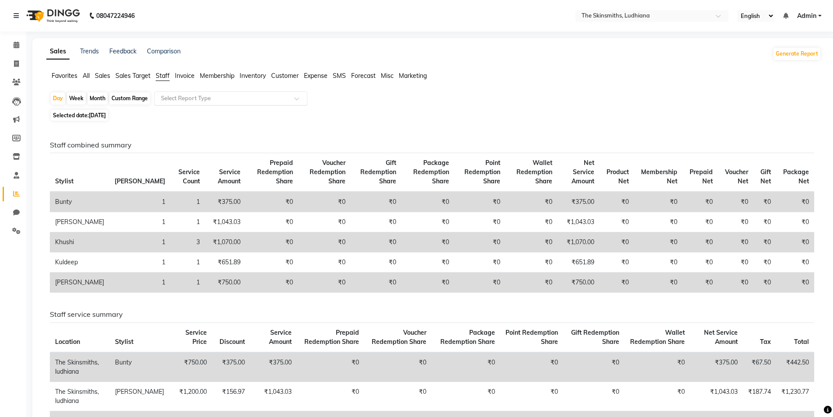
click at [202, 99] on input "text" at bounding box center [222, 98] width 126 height 9
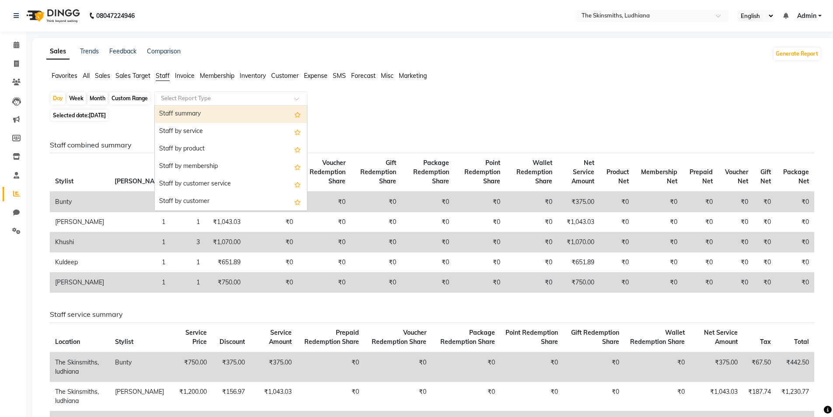
click at [190, 202] on div "Staff by customer" at bounding box center [231, 201] width 152 height 17
select select "full_report"
select select "csv"
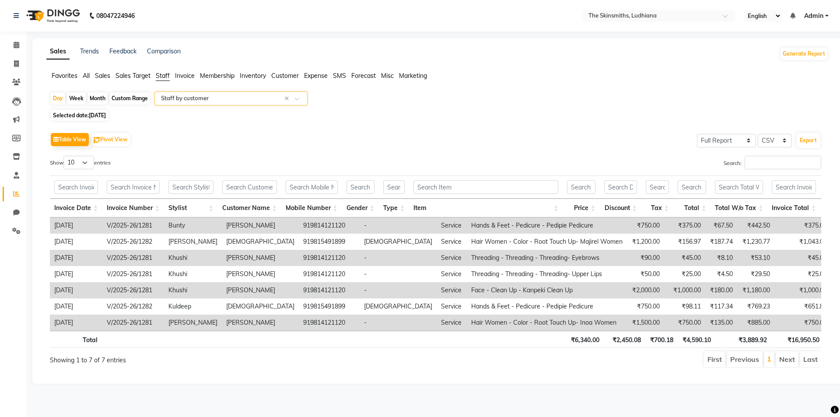
click at [106, 115] on span "[DATE]" at bounding box center [97, 115] width 17 height 7
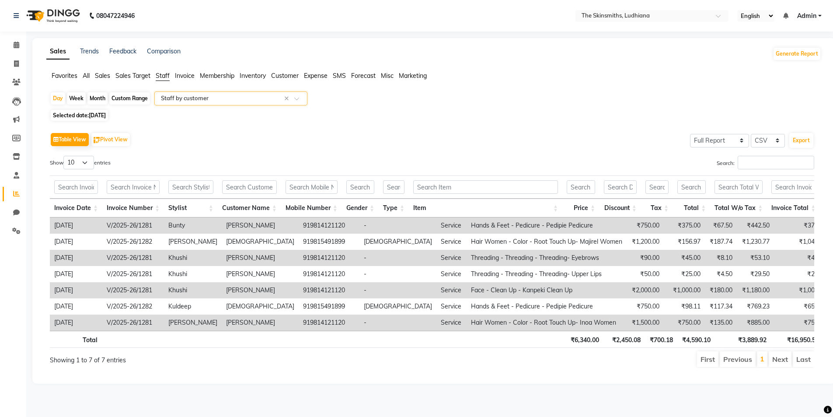
select select "9"
select select "2025"
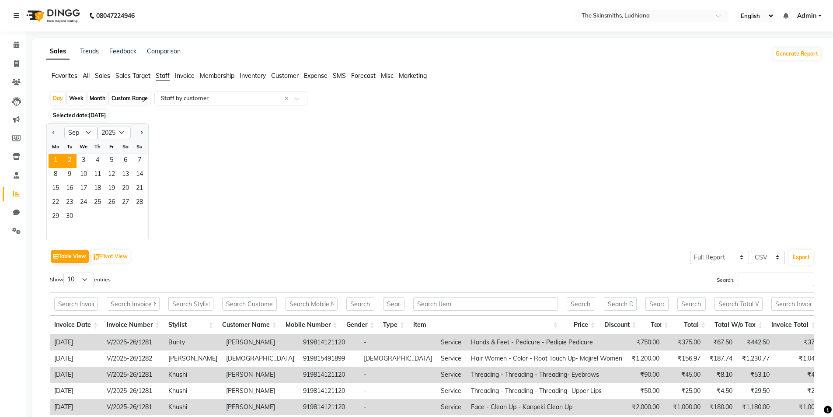
click at [70, 166] on span "2" at bounding box center [70, 161] width 14 height 14
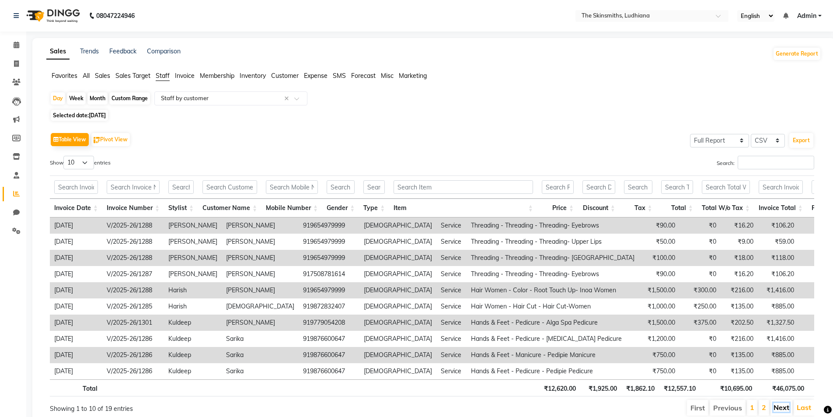
click at [782, 411] on link "Next" at bounding box center [782, 407] width 16 height 9
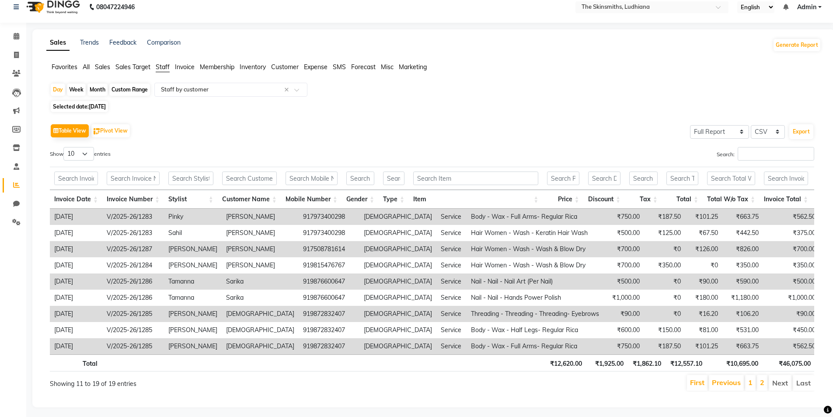
scroll to position [25, 0]
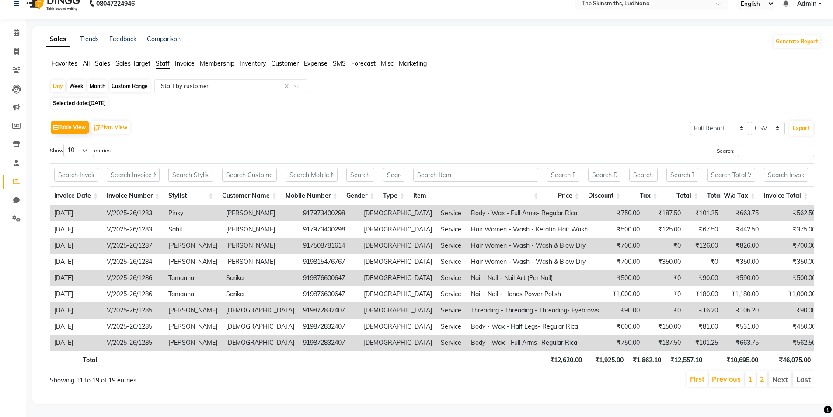
click at [777, 371] on li "Next" at bounding box center [780, 379] width 23 height 16
click at [101, 100] on span "[DATE]" at bounding box center [97, 103] width 17 height 7
select select "9"
select select "2025"
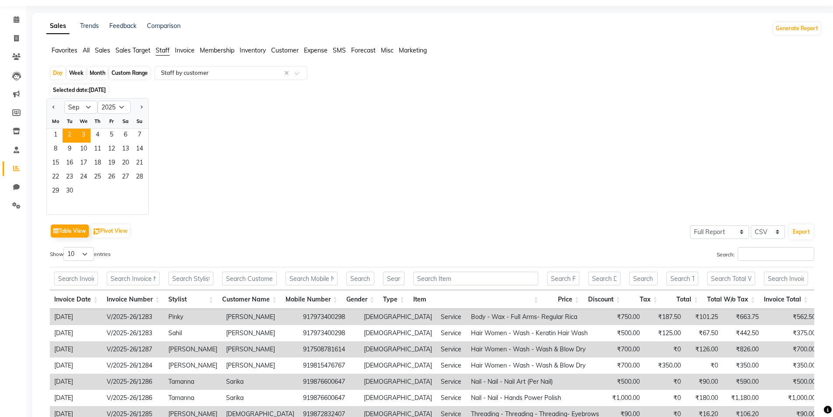
click at [84, 134] on span "3" at bounding box center [84, 136] width 14 height 14
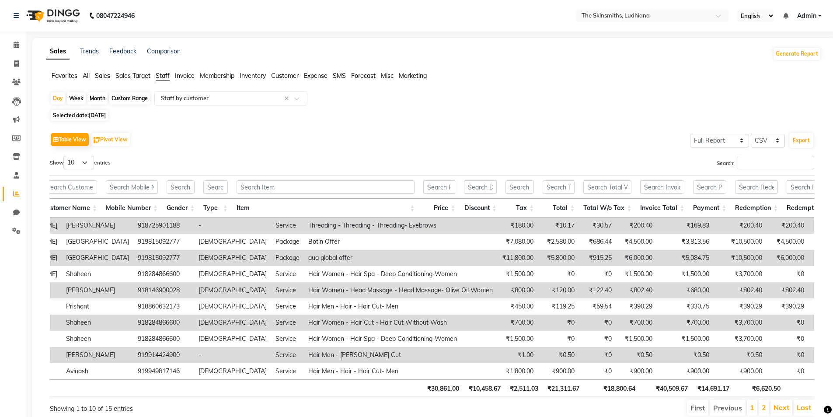
scroll to position [0, 0]
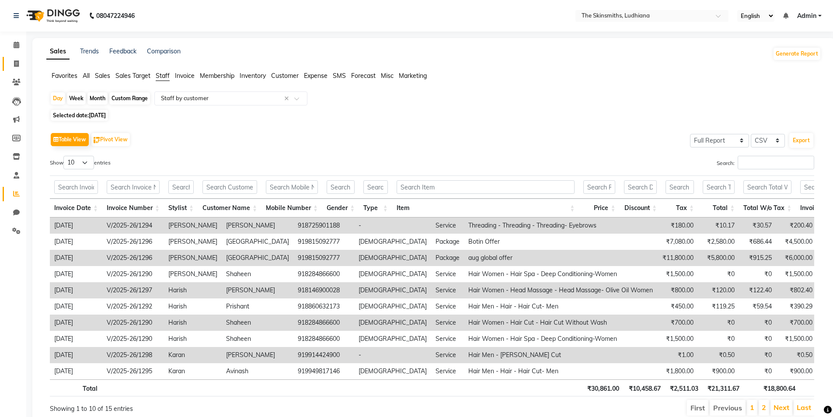
click at [9, 59] on span at bounding box center [16, 64] width 15 height 10
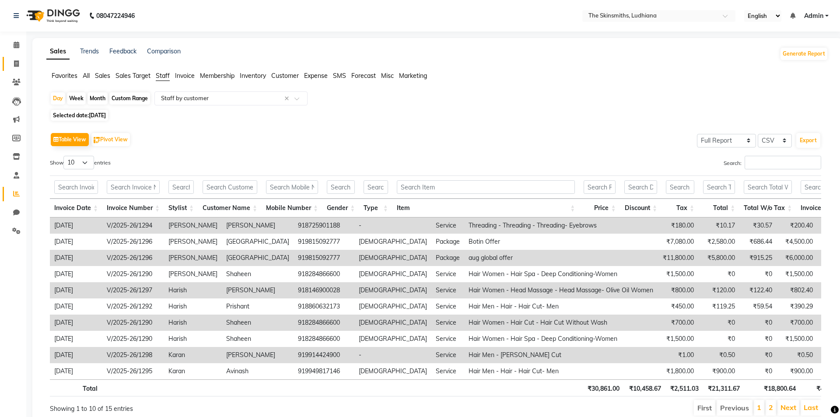
select select "service"
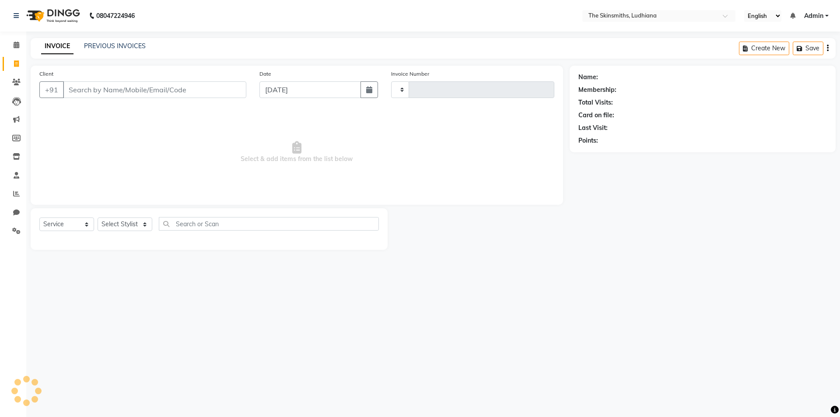
type input "1303"
select select "8115"
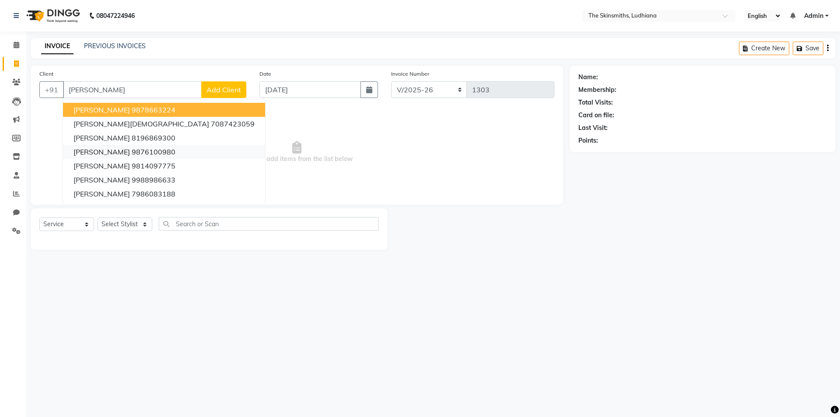
click at [166, 151] on ngb-highlight "9876100980" at bounding box center [154, 151] width 44 height 9
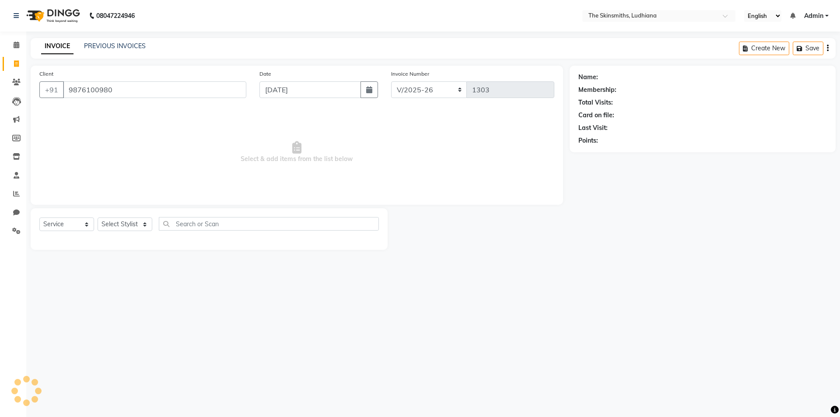
type input "9876100980"
click at [120, 223] on select "Select Stylist Admin [PERSON_NAME] [PERSON_NAME] [PERSON_NAME] [PERSON_NAME] [P…" at bounding box center [125, 224] width 55 height 14
select select "76547"
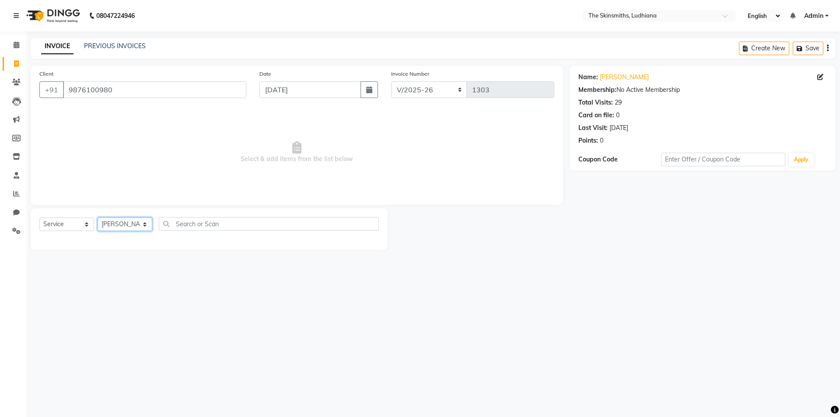
click at [98, 217] on select "Select Stylist Admin [PERSON_NAME] [PERSON_NAME] [PERSON_NAME] [PERSON_NAME] [P…" at bounding box center [125, 224] width 55 height 14
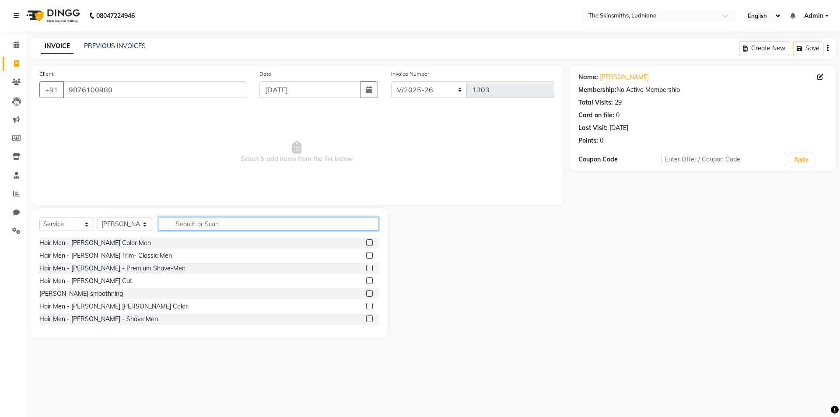
click at [217, 227] on input "text" at bounding box center [269, 224] width 220 height 14
click at [65, 224] on select "Select Service Product Membership Package Voucher Prepaid Gift Card" at bounding box center [66, 224] width 55 height 14
select select "product"
click at [39, 217] on select "Select Service Product Membership Package Voucher Prepaid Gift Card" at bounding box center [66, 224] width 55 height 14
click at [224, 220] on input "text" at bounding box center [269, 224] width 220 height 14
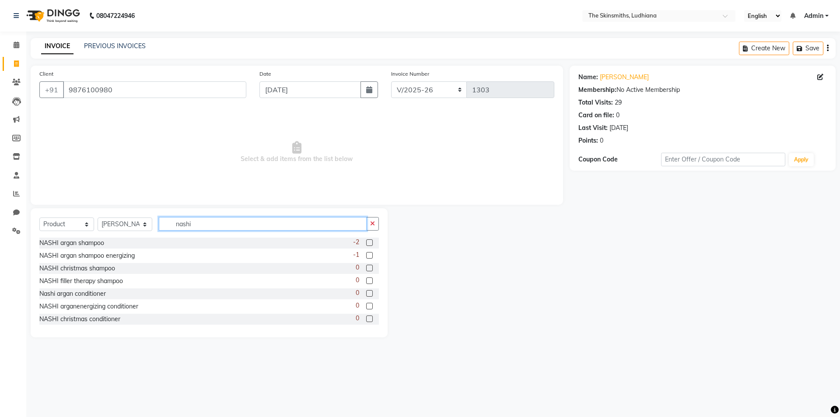
type input "nashi"
click at [366, 243] on label at bounding box center [369, 242] width 7 height 7
click at [366, 243] on input "checkbox" at bounding box center [369, 243] width 6 height 6
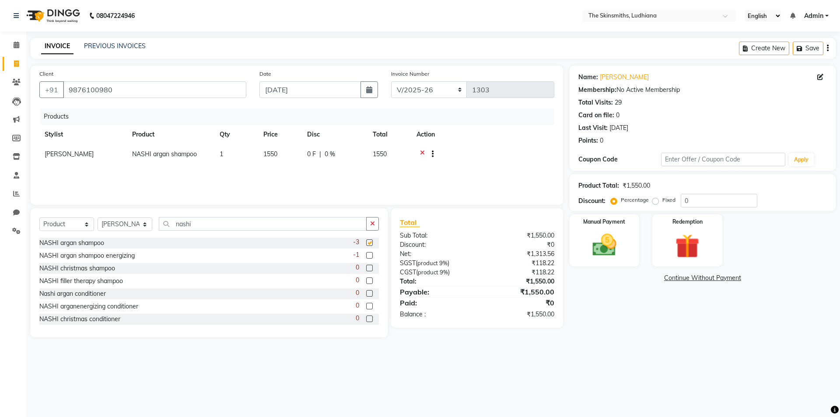
checkbox input "false"
click at [375, 220] on icon "button" at bounding box center [372, 223] width 5 height 6
type input "s"
type input "lore"
click at [366, 243] on label at bounding box center [369, 242] width 7 height 7
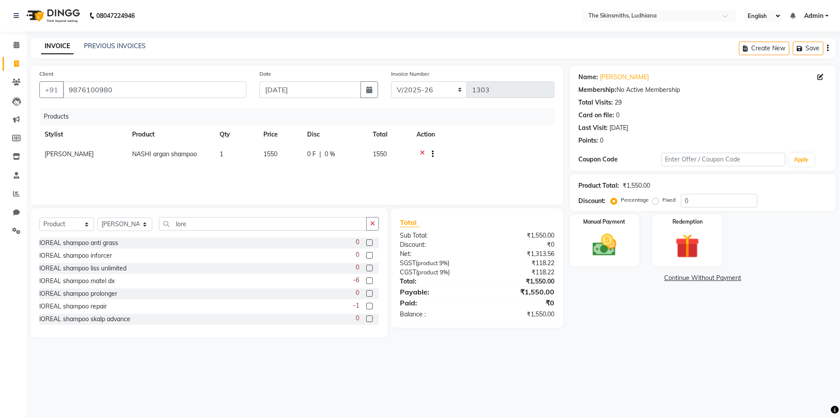
click at [366, 243] on input "checkbox" at bounding box center [369, 243] width 6 height 6
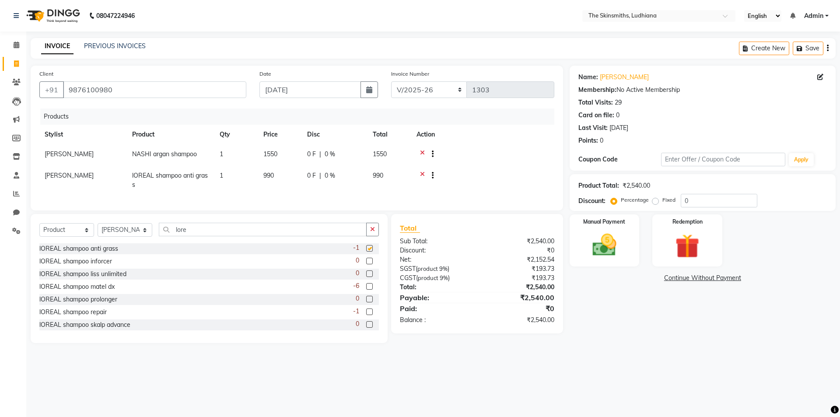
checkbox input "false"
click at [268, 153] on span "1550" at bounding box center [270, 154] width 14 height 8
select select "76547"
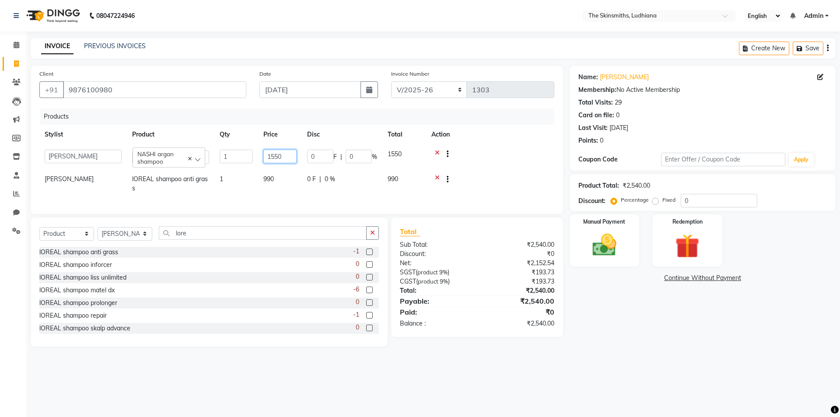
click at [274, 157] on input "1550" at bounding box center [279, 157] width 33 height 14
type input "1650"
click at [642, 328] on div "Name: Ridhima Khullar Membership: No Active Membership Total Visits: 29 Card on…" at bounding box center [706, 206] width 273 height 281
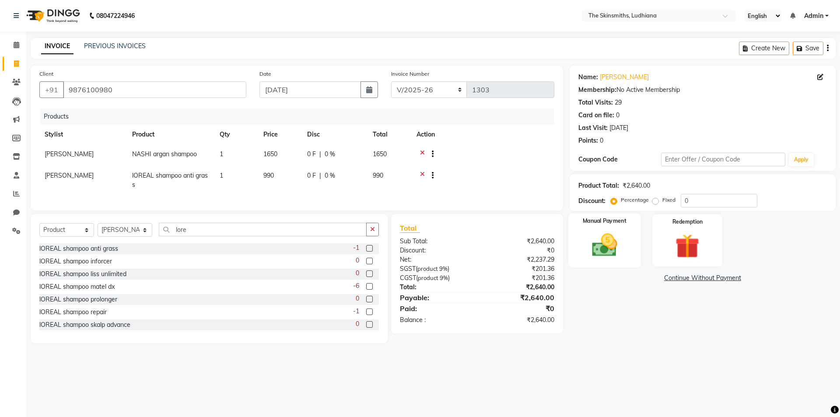
click at [594, 245] on img at bounding box center [604, 245] width 41 height 29
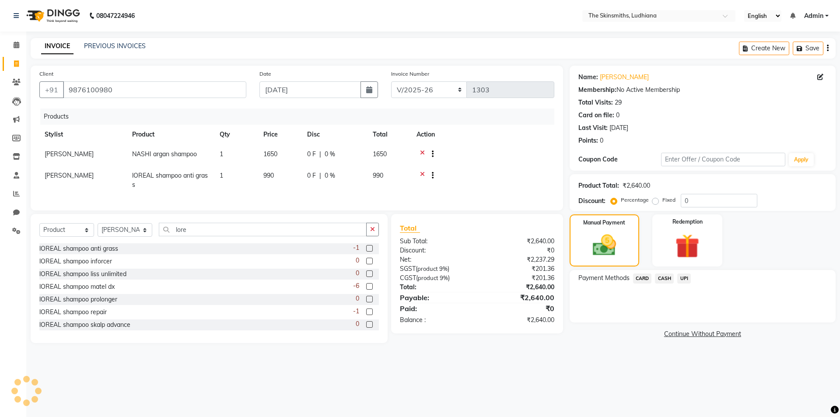
click at [658, 280] on span "CASH" at bounding box center [664, 278] width 19 height 10
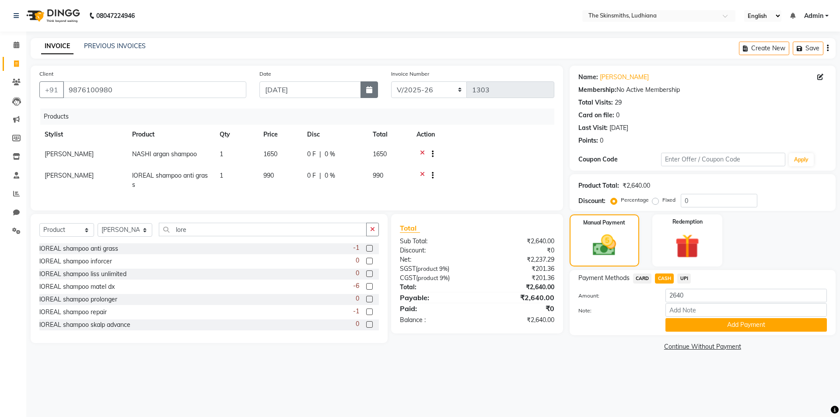
click at [363, 86] on button "button" at bounding box center [368, 89] width 17 height 17
select select "9"
select select "2025"
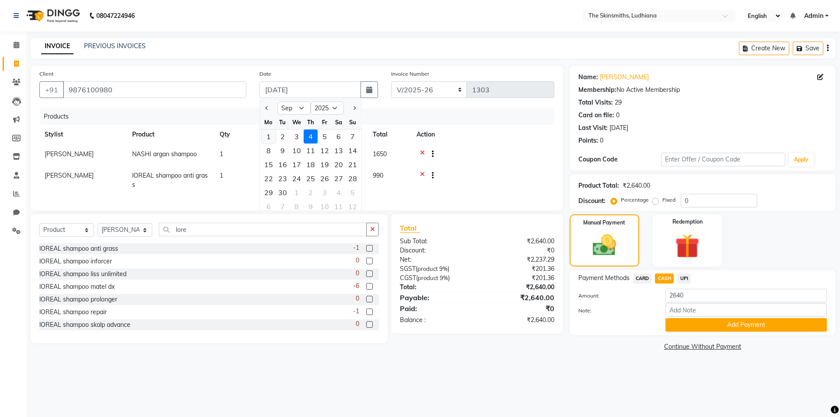
click at [266, 134] on div "1" at bounding box center [269, 136] width 14 height 14
type input "[DATE]"
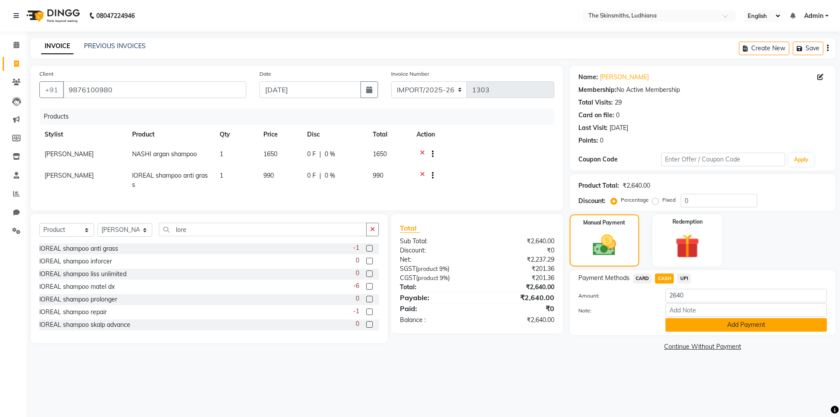
click at [748, 323] on button "Add Payment" at bounding box center [745, 325] width 161 height 14
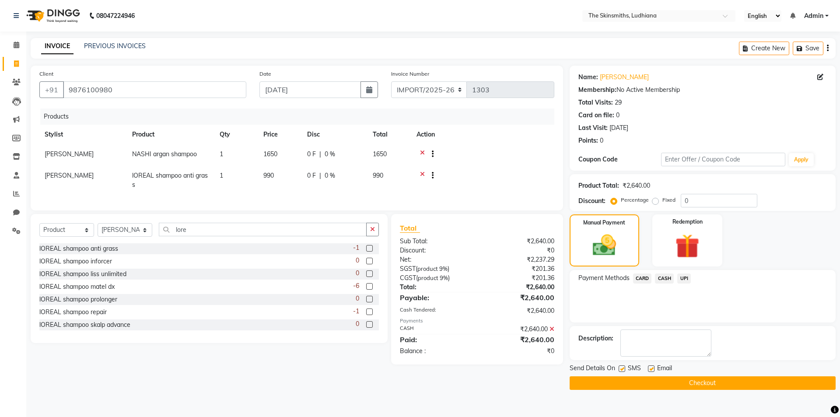
click at [732, 385] on button "Checkout" at bounding box center [703, 383] width 266 height 14
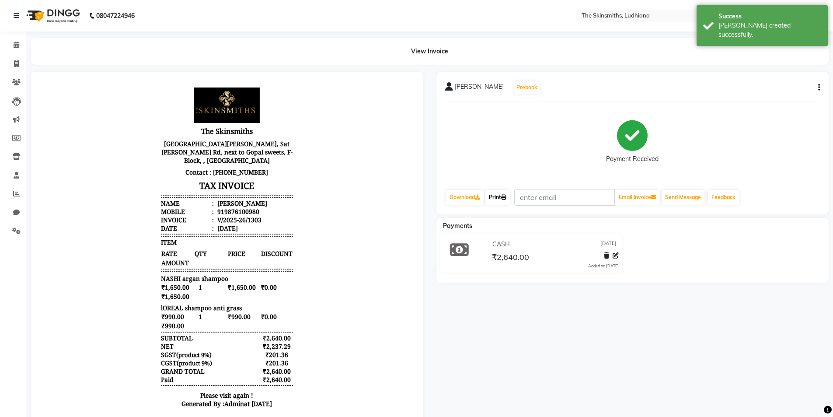
click at [500, 190] on link "Print" at bounding box center [498, 197] width 24 height 15
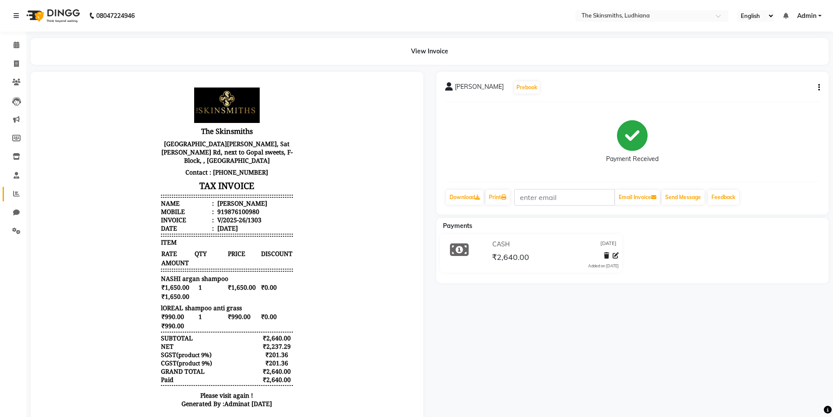
click at [14, 196] on icon at bounding box center [16, 193] width 7 height 7
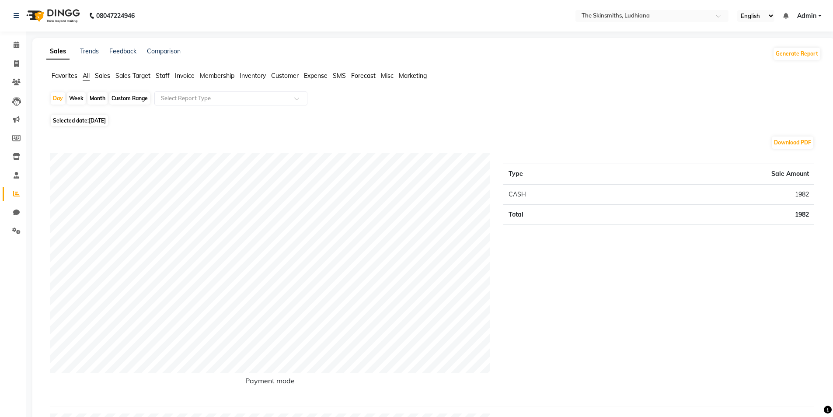
click at [128, 98] on div "Custom Range" at bounding box center [129, 98] width 41 height 12
select select "9"
select select "2025"
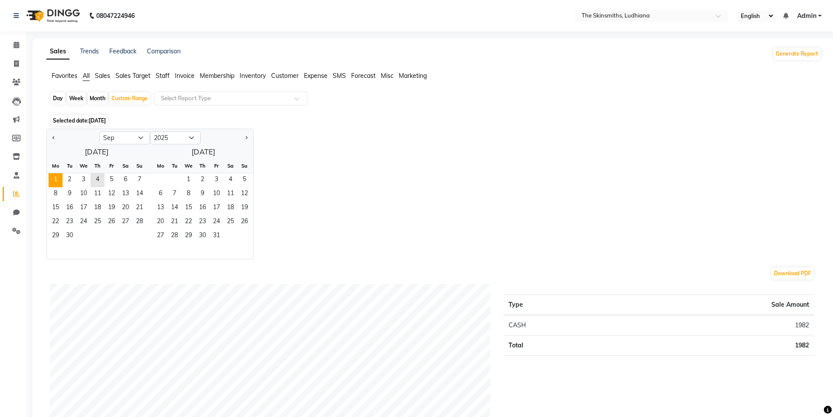
click at [56, 178] on span "1" at bounding box center [56, 180] width 14 height 14
click at [98, 178] on span "4" at bounding box center [98, 180] width 14 height 14
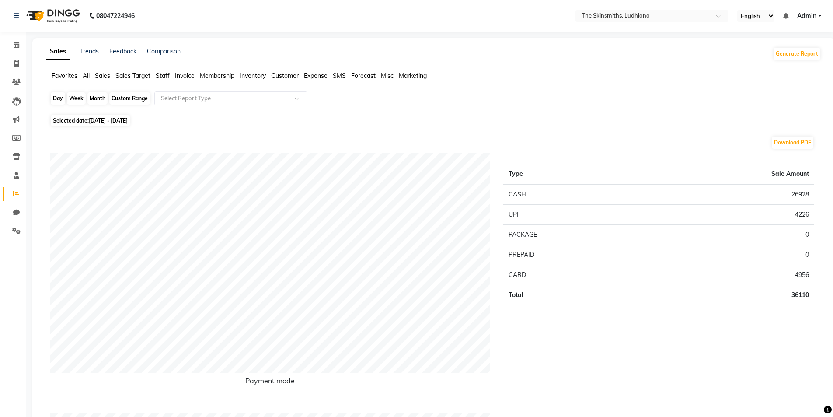
click at [126, 101] on div "Custom Range" at bounding box center [129, 98] width 41 height 12
select select "9"
select select "2025"
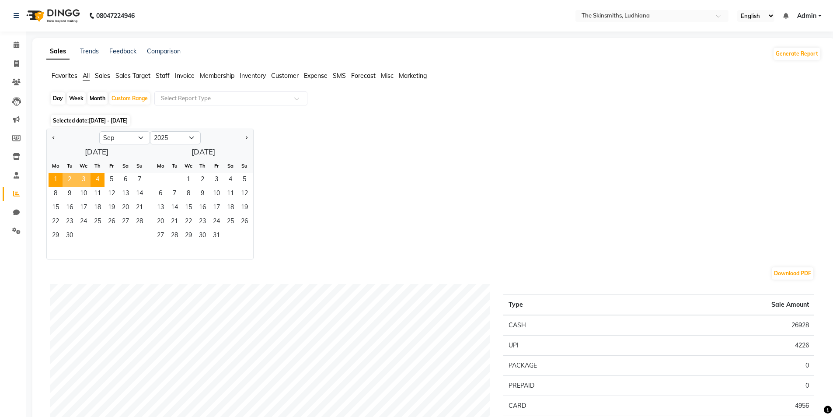
click at [84, 178] on span "3" at bounding box center [84, 180] width 14 height 14
click at [56, 178] on span "1" at bounding box center [56, 180] width 14 height 14
click at [81, 178] on span "3" at bounding box center [84, 180] width 14 height 14
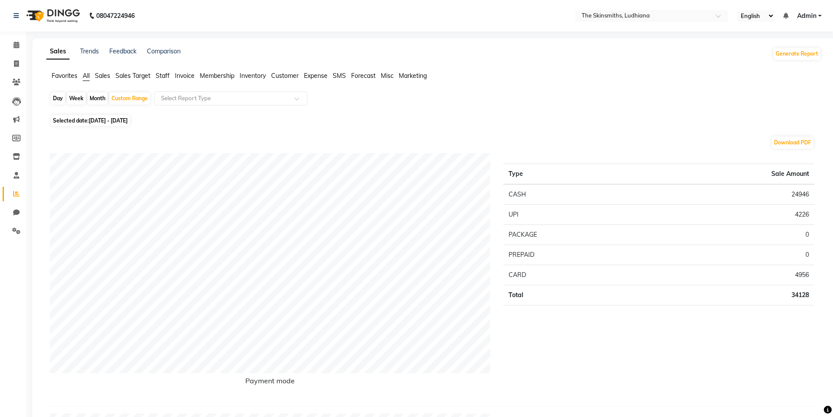
click at [162, 75] on span "Staff" at bounding box center [163, 76] width 14 height 8
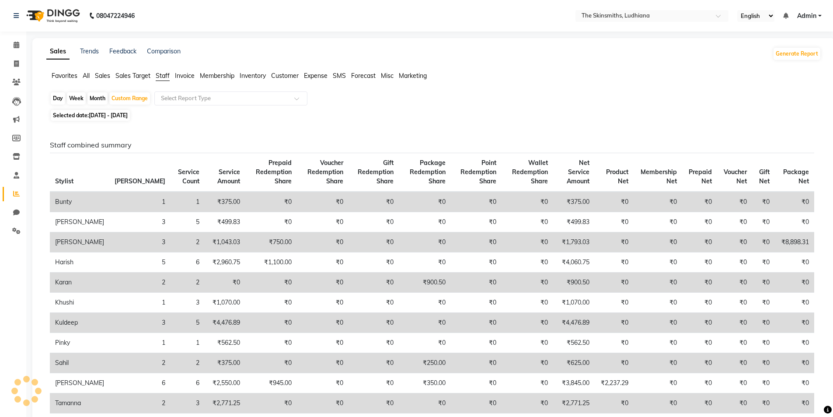
click at [59, 96] on div "Day" at bounding box center [58, 98] width 14 height 12
select select "9"
select select "2025"
click at [126, 116] on span "01-09-2025 - 03-09-2025" at bounding box center [108, 115] width 39 height 7
select select "9"
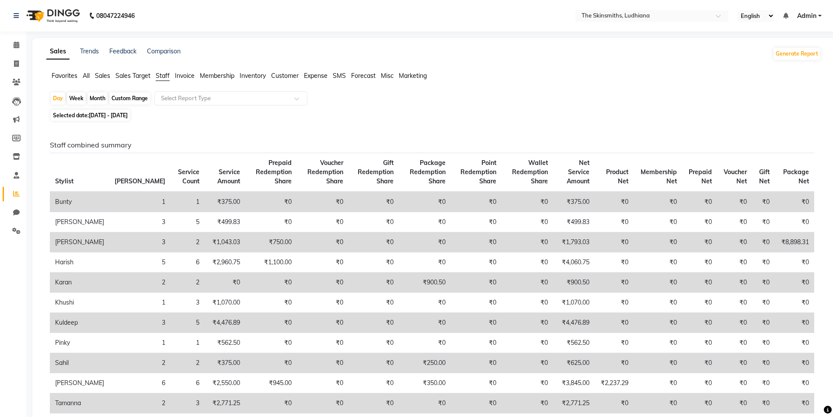
select select "2025"
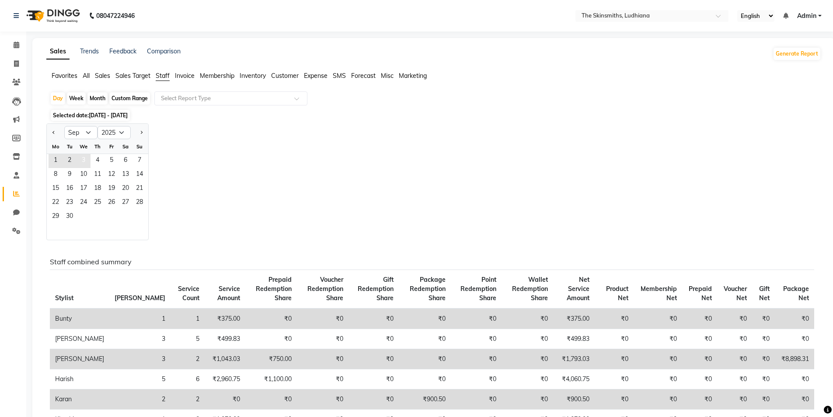
click at [84, 158] on span "3" at bounding box center [84, 161] width 14 height 14
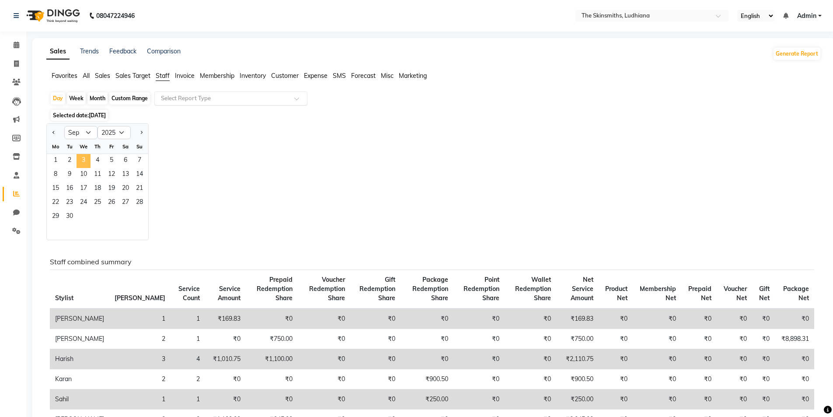
click at [192, 98] on input "text" at bounding box center [222, 98] width 126 height 9
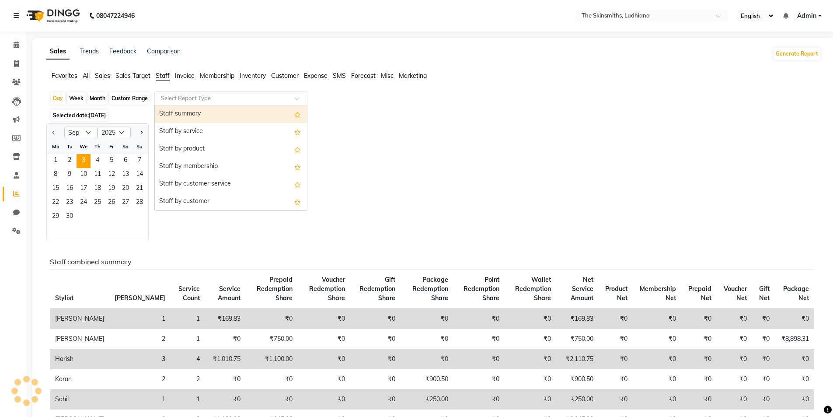
click at [203, 202] on div "Staff by customer" at bounding box center [231, 201] width 152 height 17
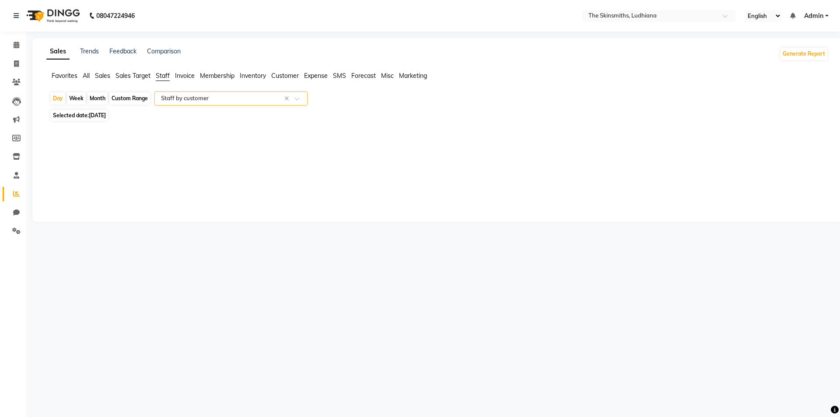
select select "full_report"
select select "csv"
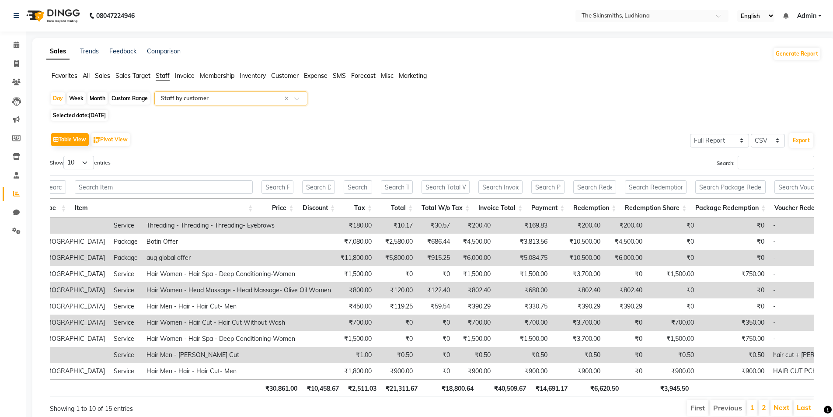
scroll to position [0, 298]
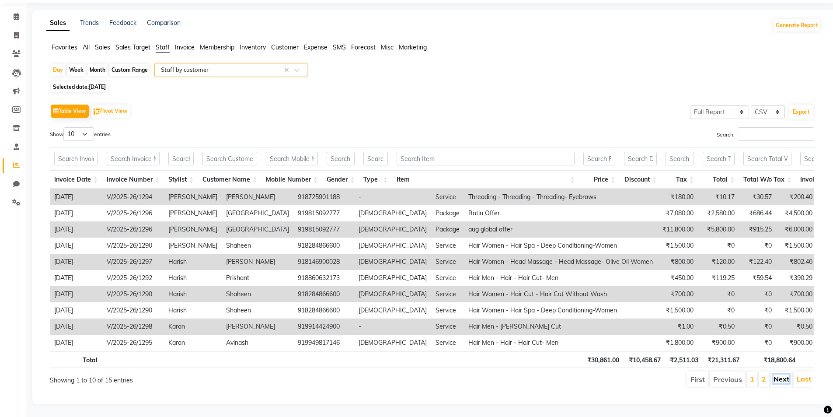
click at [779, 374] on link "Next" at bounding box center [782, 378] width 16 height 9
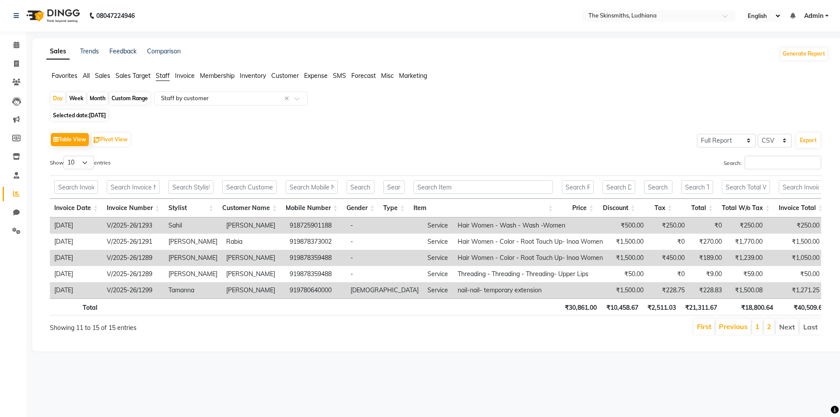
click at [106, 114] on span "03-09-2025" at bounding box center [97, 115] width 17 height 7
select select "9"
select select "2025"
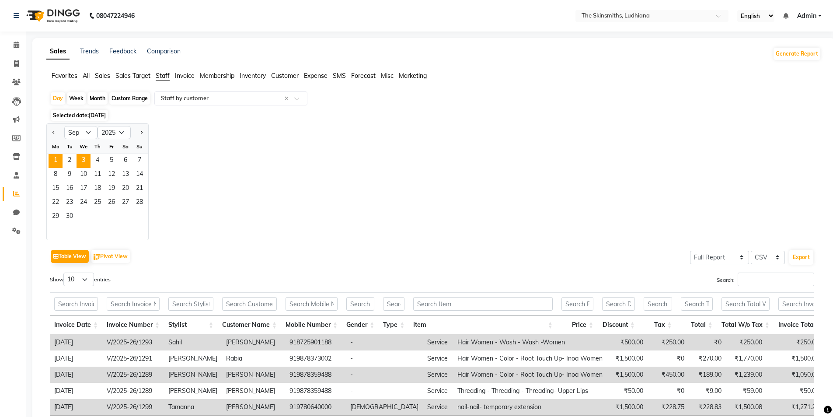
click at [56, 160] on span "1" at bounding box center [56, 161] width 14 height 14
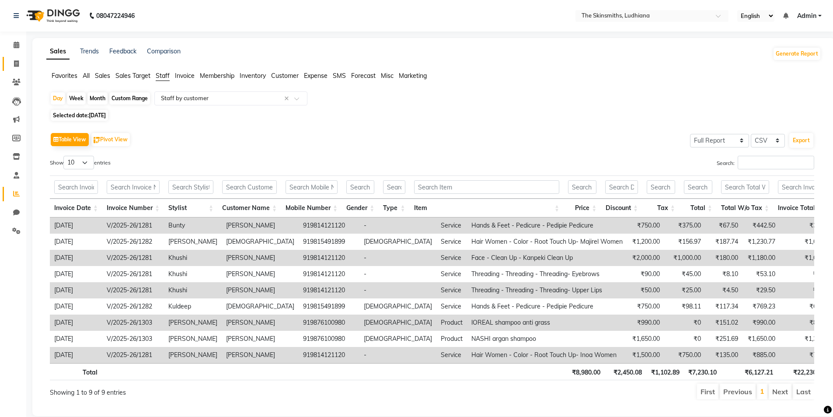
click at [17, 60] on icon at bounding box center [16, 63] width 5 height 7
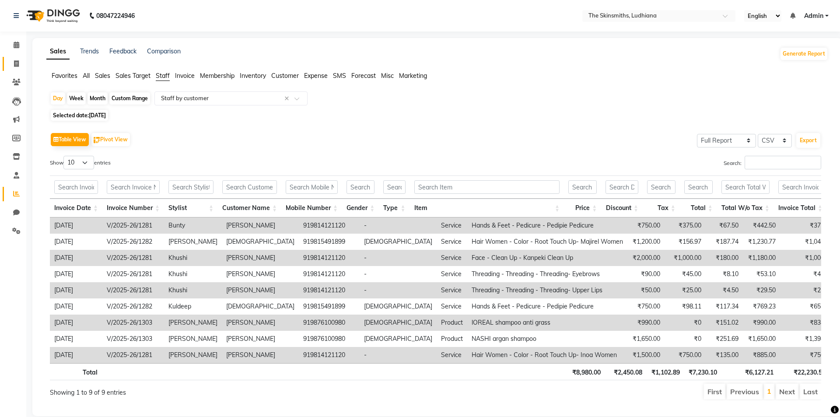
select select "service"
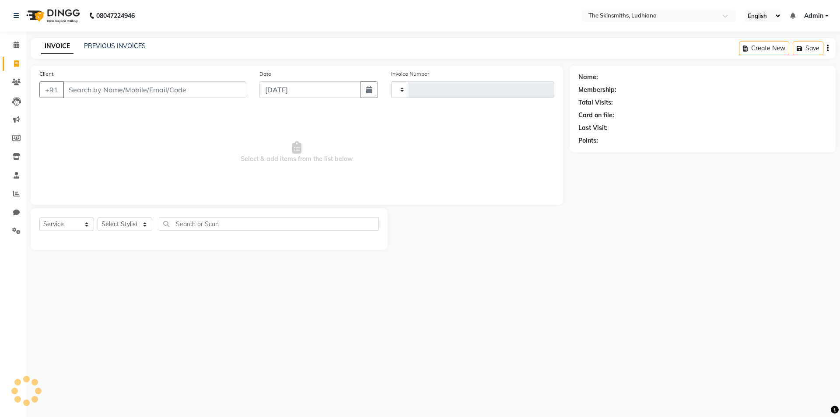
type input "1304"
select select "8115"
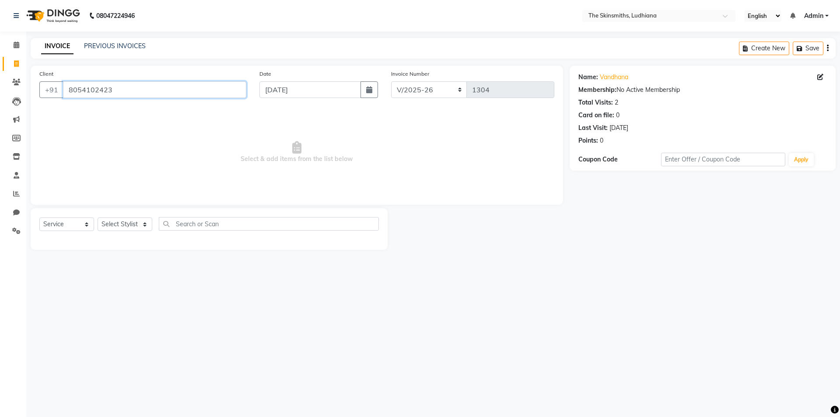
click at [135, 86] on input "8054102423" at bounding box center [154, 89] width 183 height 17
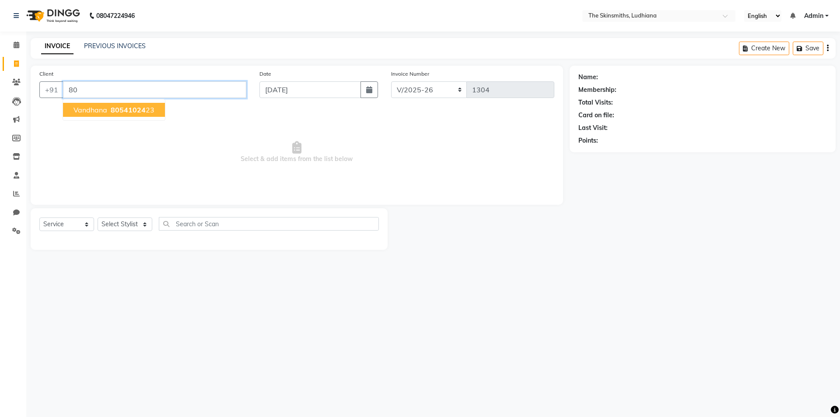
type input "8"
type input "9920139677"
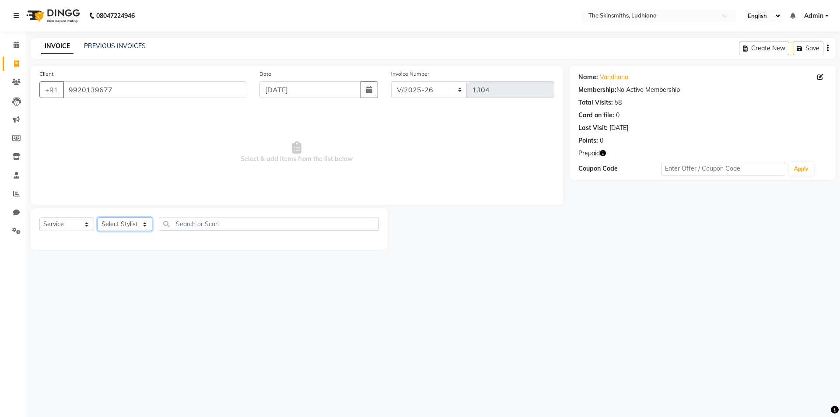
click at [129, 223] on select "Select Stylist Admin [PERSON_NAME] [PERSON_NAME] [PERSON_NAME] [PERSON_NAME] [P…" at bounding box center [125, 224] width 55 height 14
select select "76547"
click at [98, 217] on select "Select Stylist Admin [PERSON_NAME] [PERSON_NAME] [PERSON_NAME] [PERSON_NAME] [P…" at bounding box center [125, 224] width 55 height 14
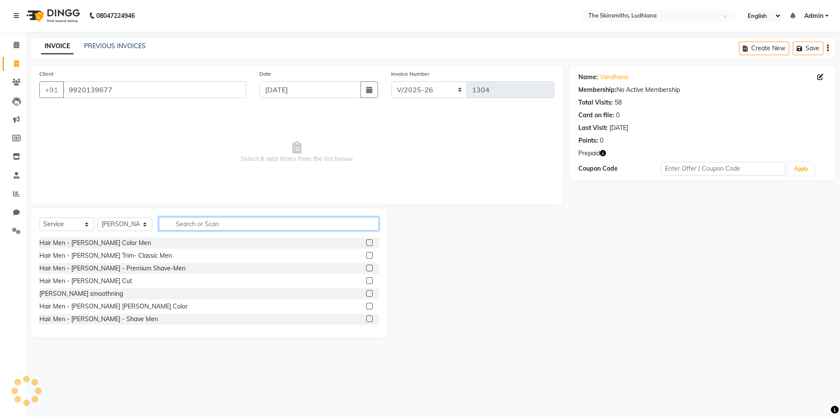
click at [189, 225] on input "text" at bounding box center [269, 224] width 220 height 14
type input "touc"
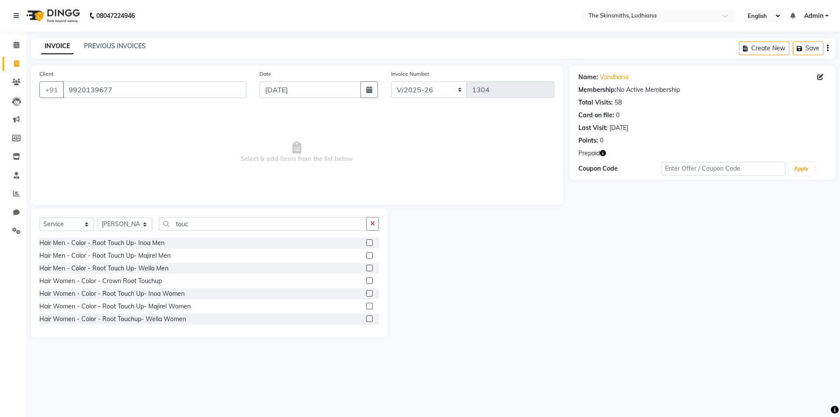
click at [366, 295] on label at bounding box center [369, 293] width 7 height 7
click at [366, 295] on input "checkbox" at bounding box center [369, 294] width 6 height 6
checkbox input "true"
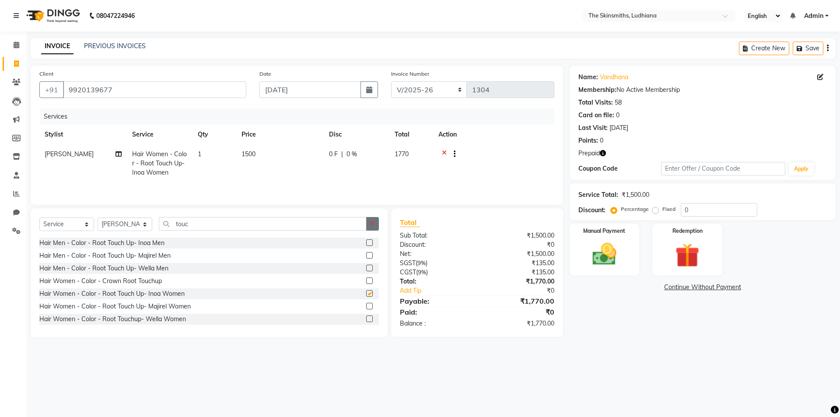
click at [373, 223] on icon "button" at bounding box center [372, 223] width 5 height 6
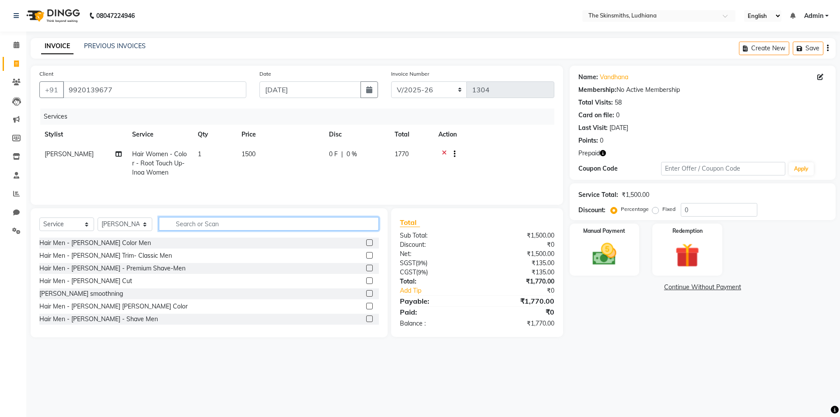
checkbox input "false"
type input "hair cut"
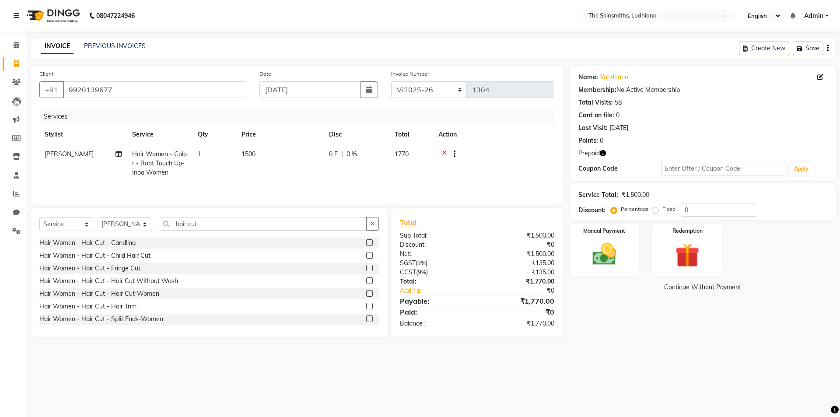
click at [366, 294] on label at bounding box center [369, 293] width 7 height 7
click at [366, 294] on input "checkbox" at bounding box center [369, 294] width 6 height 6
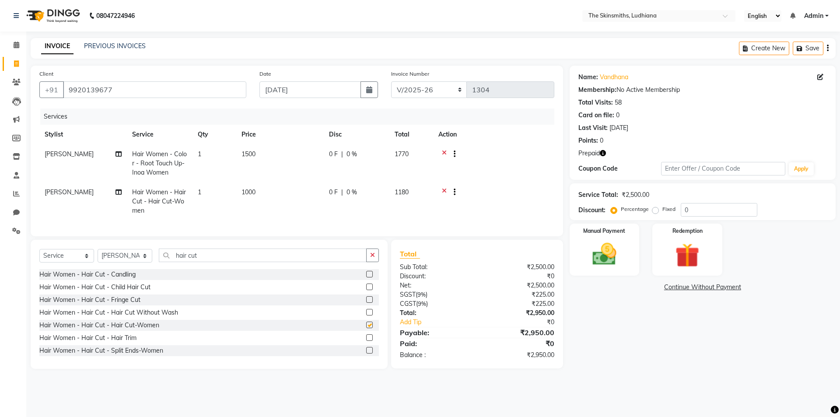
checkbox input "false"
click at [704, 265] on img at bounding box center [687, 255] width 41 height 31
click at [643, 288] on span "Prepaid 1" at bounding box center [647, 288] width 28 height 10
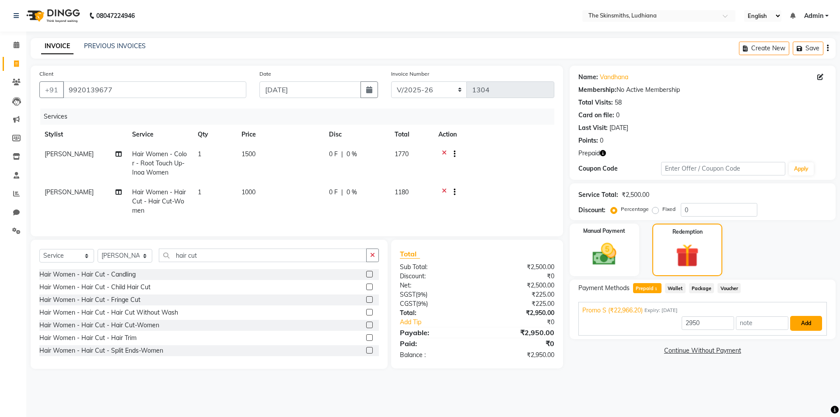
click at [807, 326] on button "Add" at bounding box center [806, 323] width 32 height 15
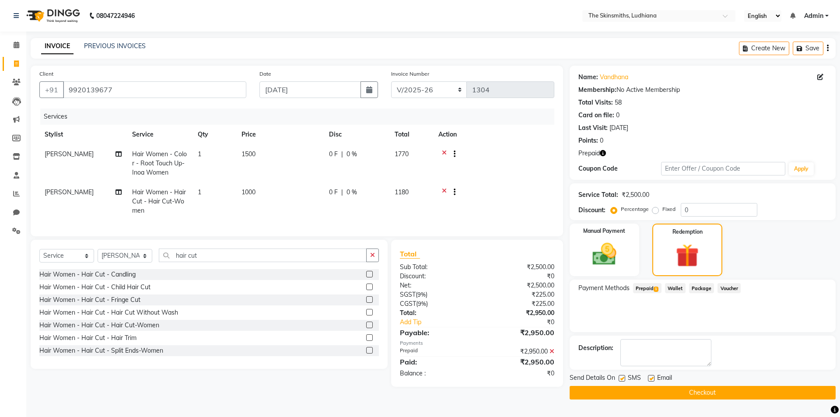
click at [697, 391] on button "Checkout" at bounding box center [703, 393] width 266 height 14
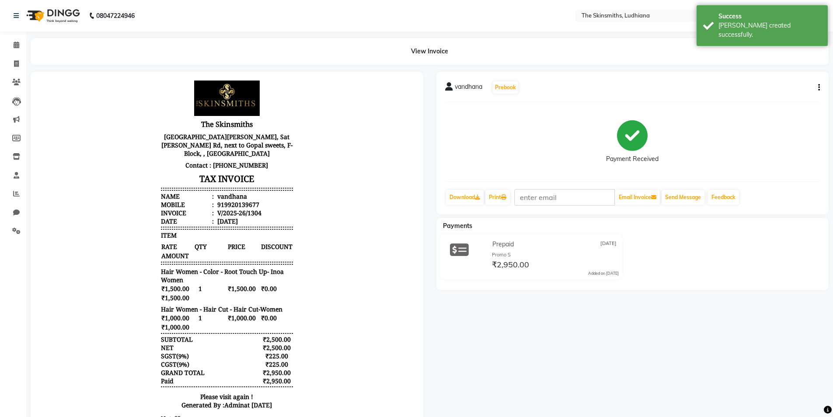
scroll to position [64, 0]
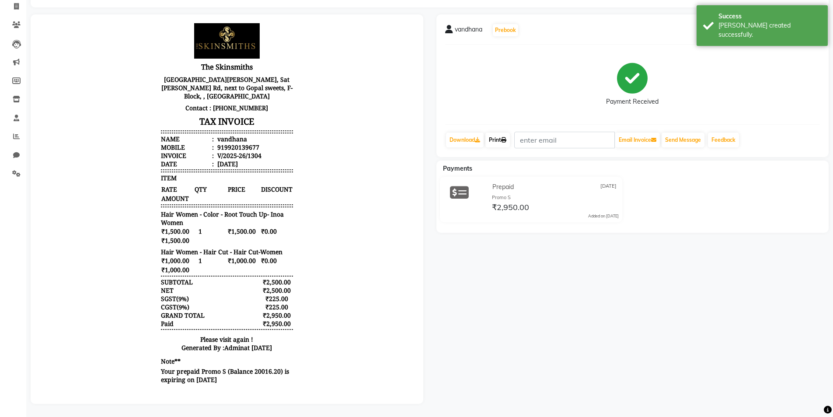
click at [496, 133] on link "Print" at bounding box center [498, 140] width 24 height 15
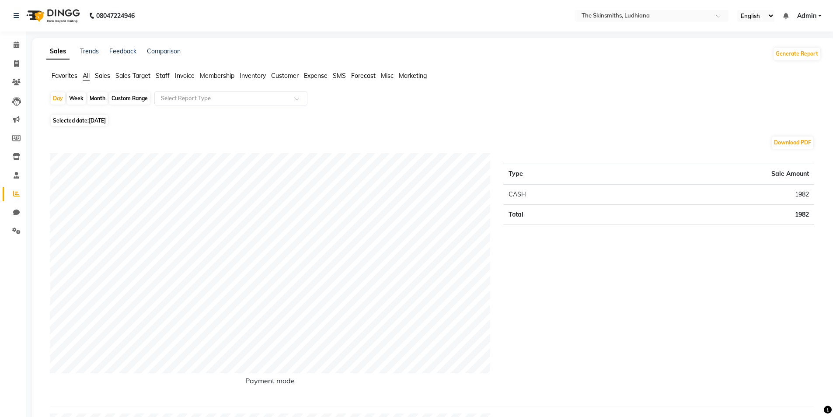
click at [106, 122] on span "[DATE]" at bounding box center [97, 120] width 17 height 7
select select "9"
select select "2025"
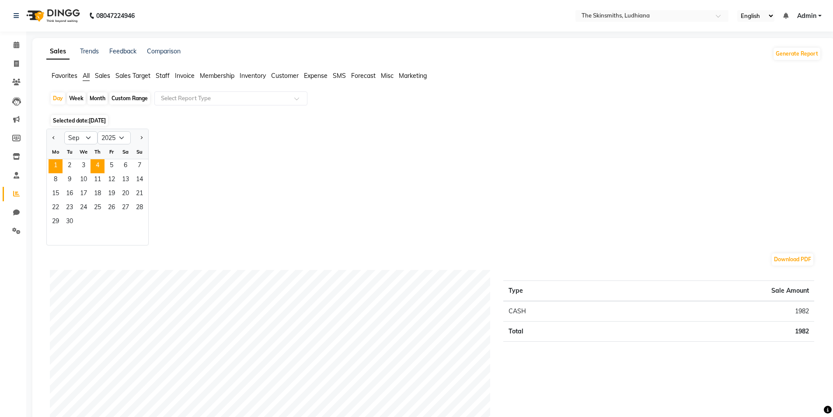
click at [54, 161] on span "1" at bounding box center [56, 166] width 14 height 14
click at [193, 98] on input "text" at bounding box center [222, 98] width 126 height 9
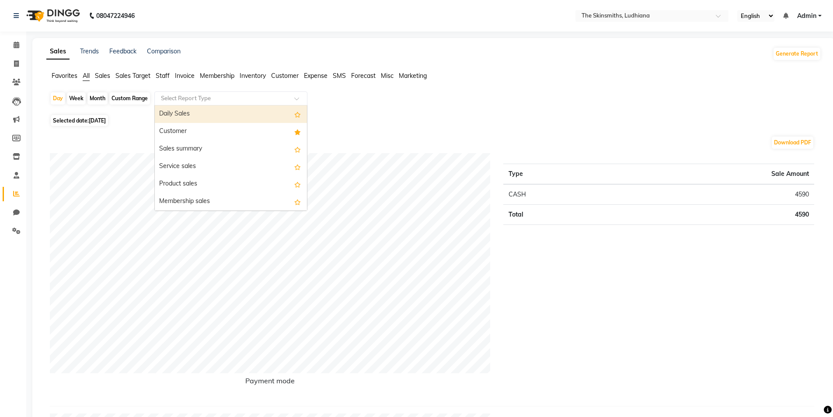
click at [190, 130] on div "Customer" at bounding box center [231, 131] width 152 height 17
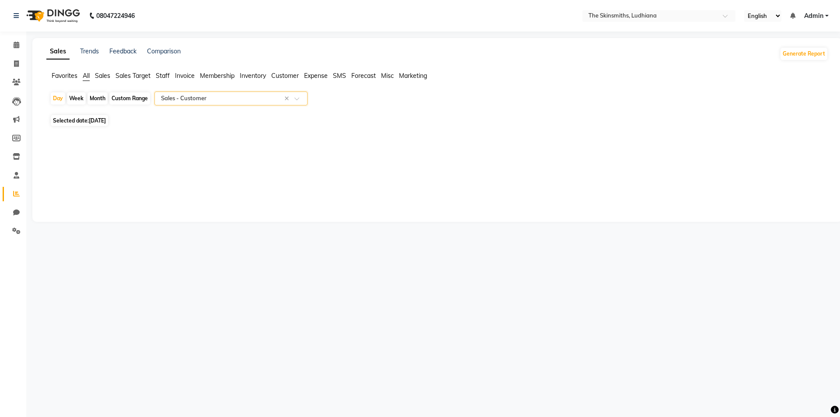
select select "full_report"
select select "csv"
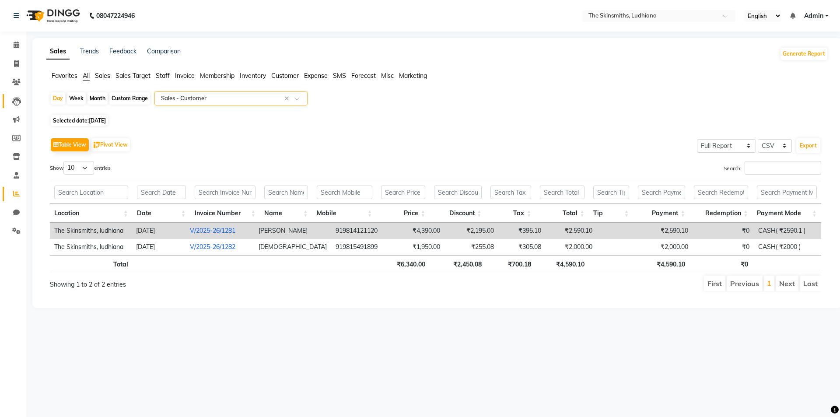
click at [16, 103] on icon at bounding box center [16, 101] width 9 height 9
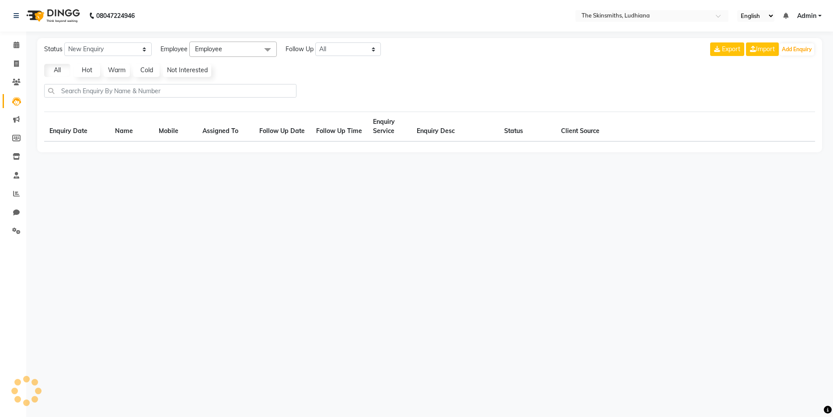
select select "10"
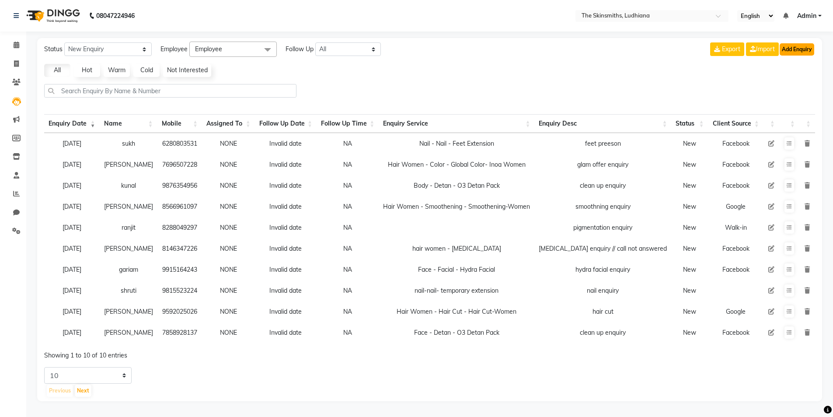
click at [804, 51] on button "Add Enquiry" at bounding box center [797, 49] width 35 height 12
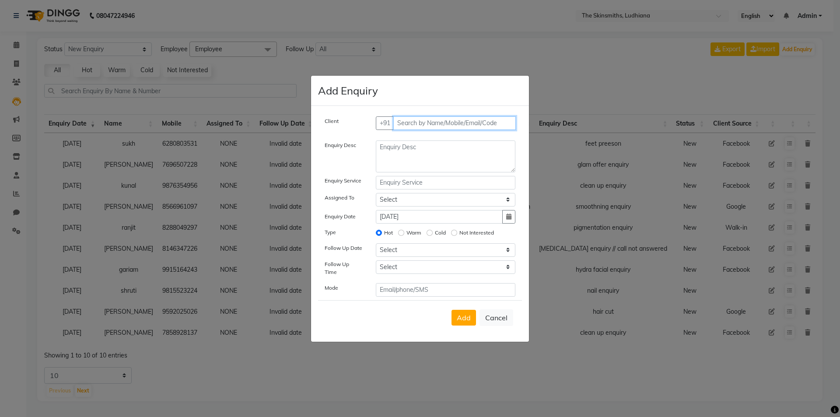
click at [430, 125] on input "text" at bounding box center [454, 123] width 123 height 14
type input "9501271519"
click at [503, 126] on span "Add Client" at bounding box center [496, 123] width 29 height 8
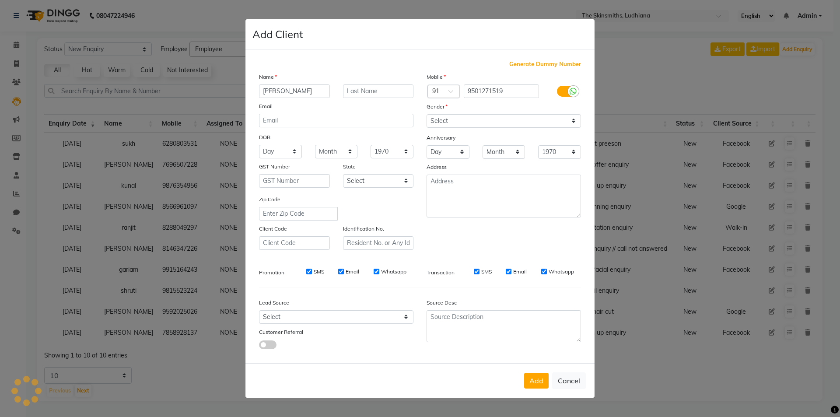
type input "sukh grewal"
click at [454, 124] on select "Select [DEMOGRAPHIC_DATA] [DEMOGRAPHIC_DATA] Other Prefer Not To Say" at bounding box center [503, 121] width 154 height 14
select select "[DEMOGRAPHIC_DATA]"
click at [426, 114] on select "Select [DEMOGRAPHIC_DATA] [DEMOGRAPHIC_DATA] Other Prefer Not To Say" at bounding box center [503, 121] width 154 height 14
click at [293, 320] on select "Select Walk-in Referral Internet Friend Word of Mouth Advertisement Facebook Ju…" at bounding box center [336, 317] width 154 height 14
